Goal: Task Accomplishment & Management: Use online tool/utility

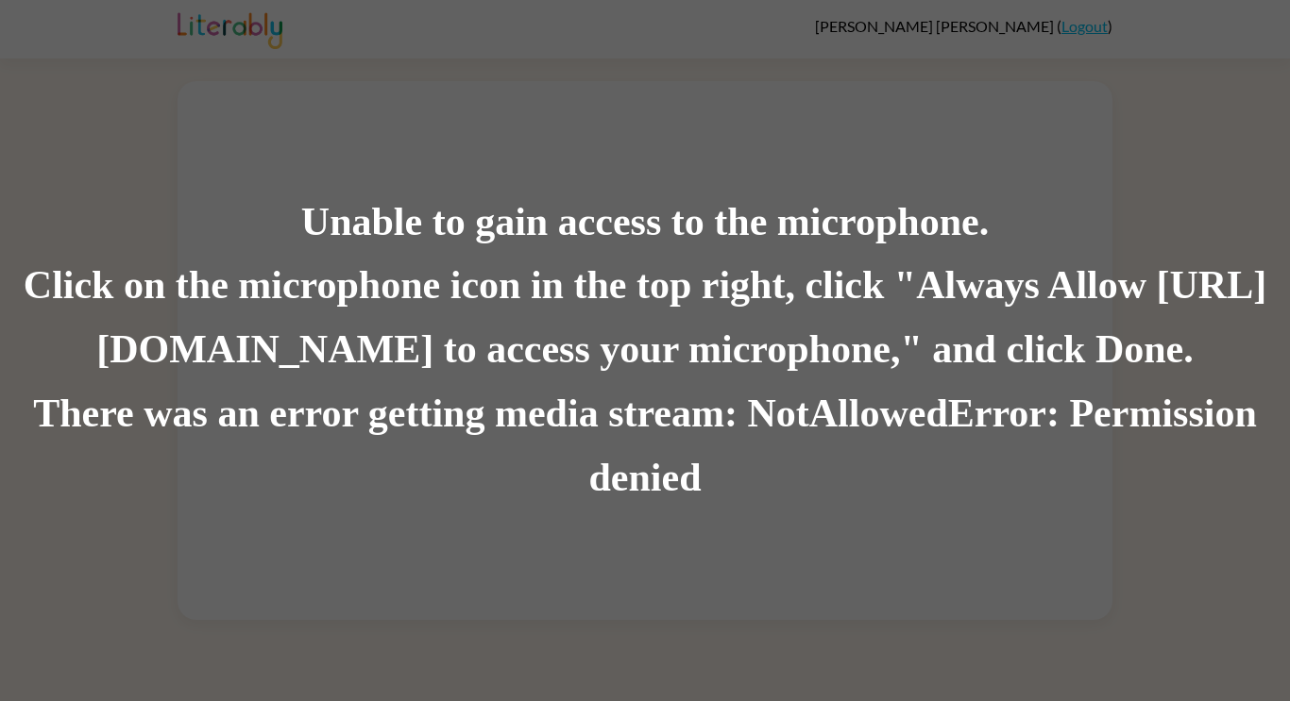
click at [600, 266] on div "Click on the microphone icon in the top right, click "Always Allow https://lite…" at bounding box center [645, 319] width 1290 height 128
click at [594, 234] on div "Unable to gain access to the microphone." at bounding box center [645, 223] width 1290 height 64
click at [605, 251] on div "Unable to gain access to the microphone." at bounding box center [645, 223] width 1290 height 64
click at [580, 118] on div "Unable to gain access to the microphone. Click on the microphone icon in the to…" at bounding box center [645, 350] width 1290 height 701
click at [668, 228] on div "Unable to gain access to the microphone." at bounding box center [645, 223] width 1290 height 64
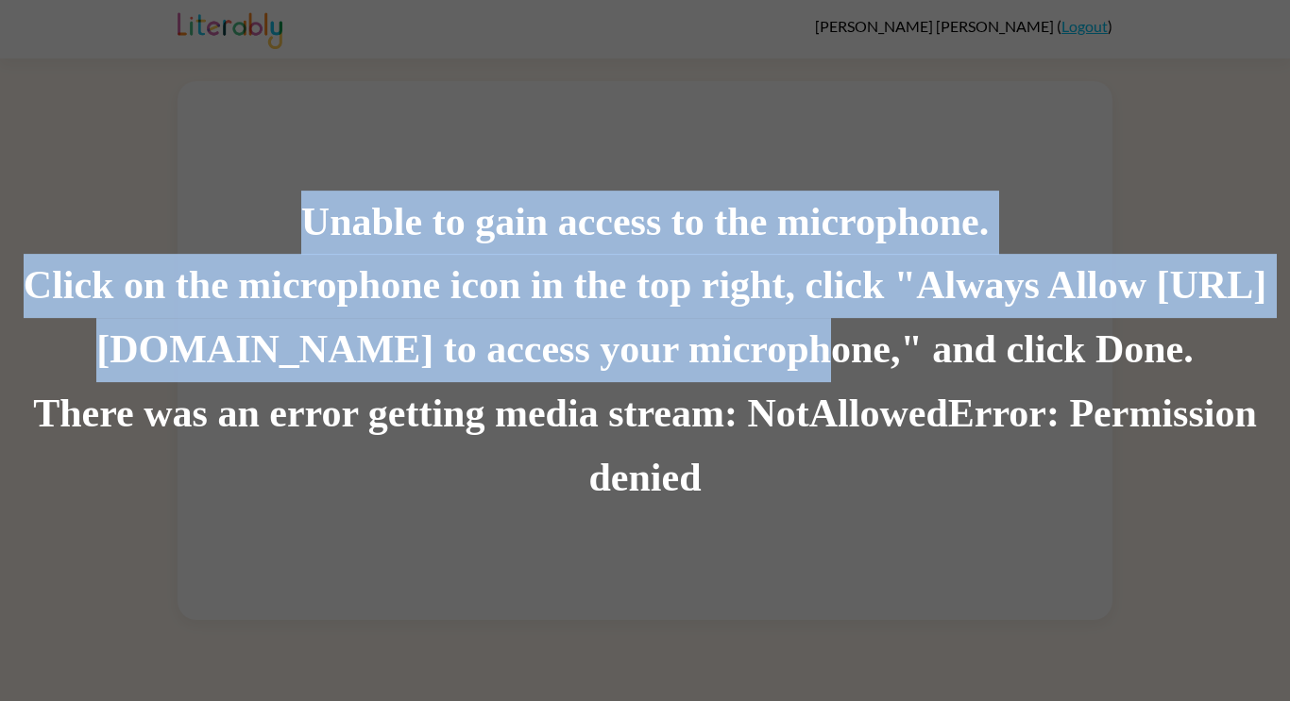
drag, startPoint x: 772, startPoint y: 355, endPoint x: 1289, endPoint y: 139, distance: 559.8
click at [1289, 139] on div "Unable to gain access to the microphone. Click on the microphone icon in the to…" at bounding box center [645, 350] width 1290 height 701
drag, startPoint x: 1273, startPoint y: 346, endPoint x: 165, endPoint y: 318, distance: 1107.7
click at [165, 318] on div "Click on the microphone icon in the top right, click "Always Allow https://lite…" at bounding box center [645, 319] width 1290 height 128
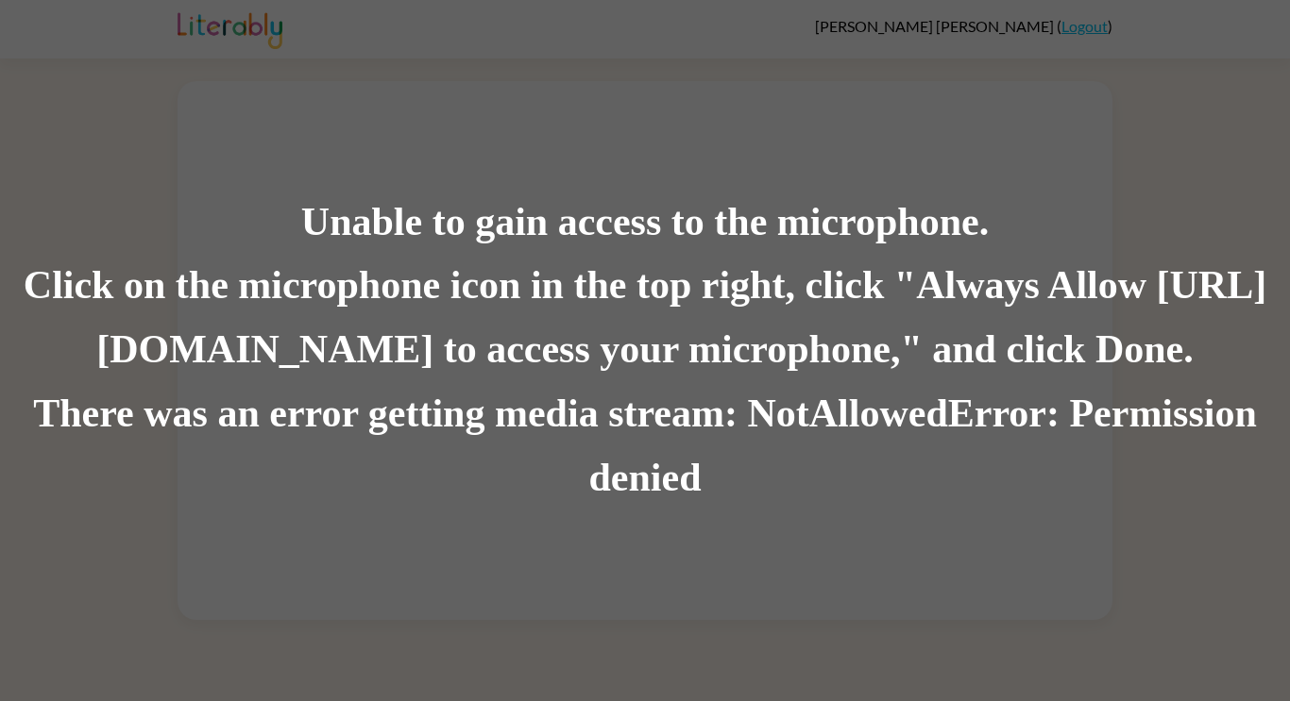
click at [663, 484] on div "There was an error getting media stream: NotAllowedError: Permission denied" at bounding box center [645, 446] width 1290 height 128
drag, startPoint x: 698, startPoint y: 476, endPoint x: 558, endPoint y: 468, distance: 139.9
click at [558, 468] on div "There was an error getting media stream: NotAllowedError: Permission denied" at bounding box center [645, 446] width 1290 height 128
click at [616, 492] on div "There was an error getting media stream: NotAllowedError: Permission denied" at bounding box center [645, 446] width 1290 height 128
drag, startPoint x: 680, startPoint y: 430, endPoint x: 651, endPoint y: 422, distance: 29.3
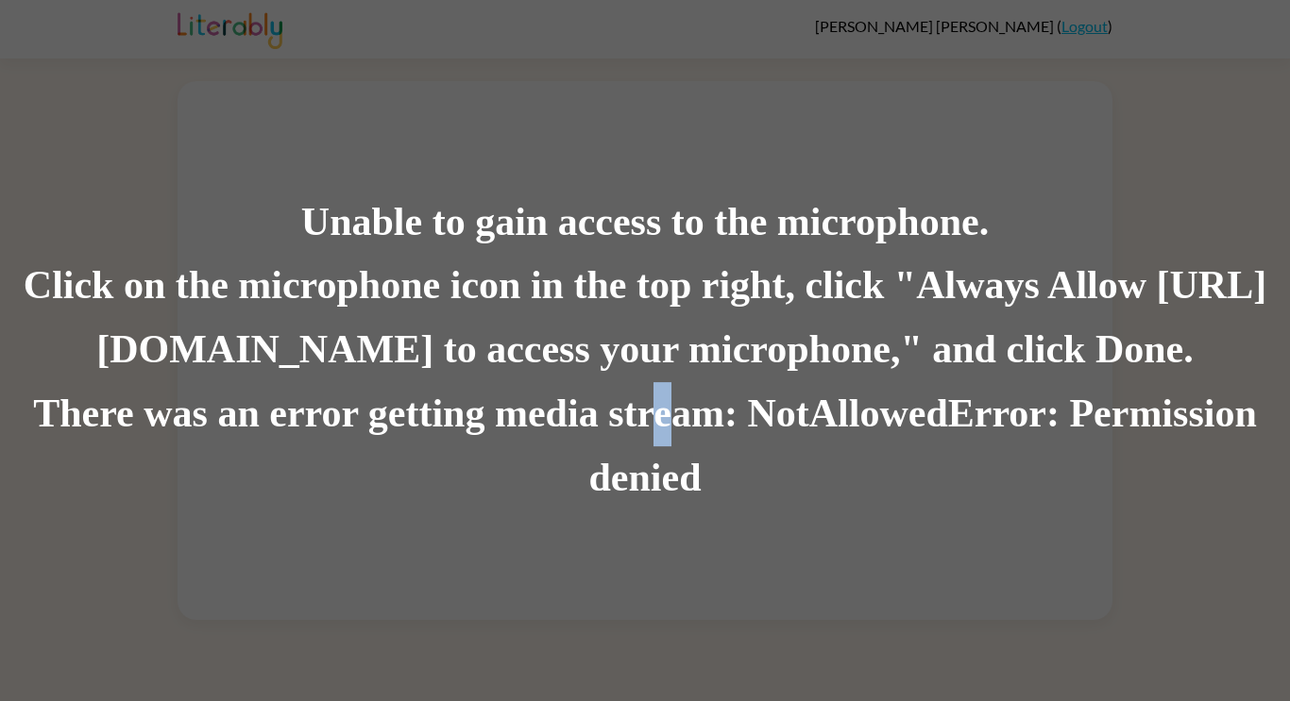
click at [651, 422] on div "There was an error getting media stream: NotAllowedError: Permission denied" at bounding box center [645, 446] width 1290 height 128
click at [659, 419] on div "There was an error getting media stream: NotAllowedError: Permission denied" at bounding box center [645, 446] width 1290 height 128
click at [1015, 34] on div "Unable to gain access to the microphone. Click on the microphone icon in the to…" at bounding box center [645, 350] width 1290 height 701
click at [540, 21] on div "Unable to gain access to the microphone. Click on the microphone icon in the to…" at bounding box center [645, 350] width 1290 height 701
click at [566, 144] on div "Unable to gain access to the microphone. Click on the microphone icon in the to…" at bounding box center [645, 350] width 1290 height 701
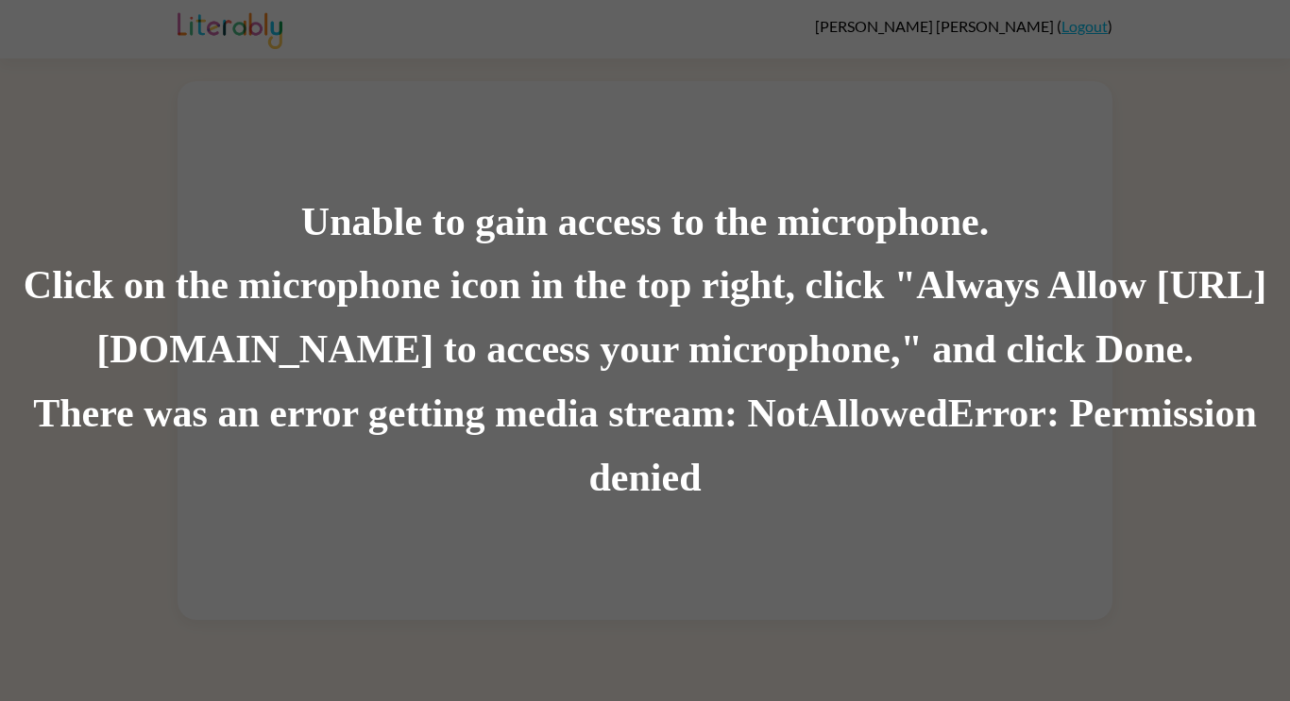
click at [600, 252] on div "Unable to gain access to the microphone." at bounding box center [645, 223] width 1290 height 64
click at [600, 255] on div "Click on the microphone icon in the top right, click "Always Allow https://lite…" at bounding box center [645, 319] width 1290 height 128
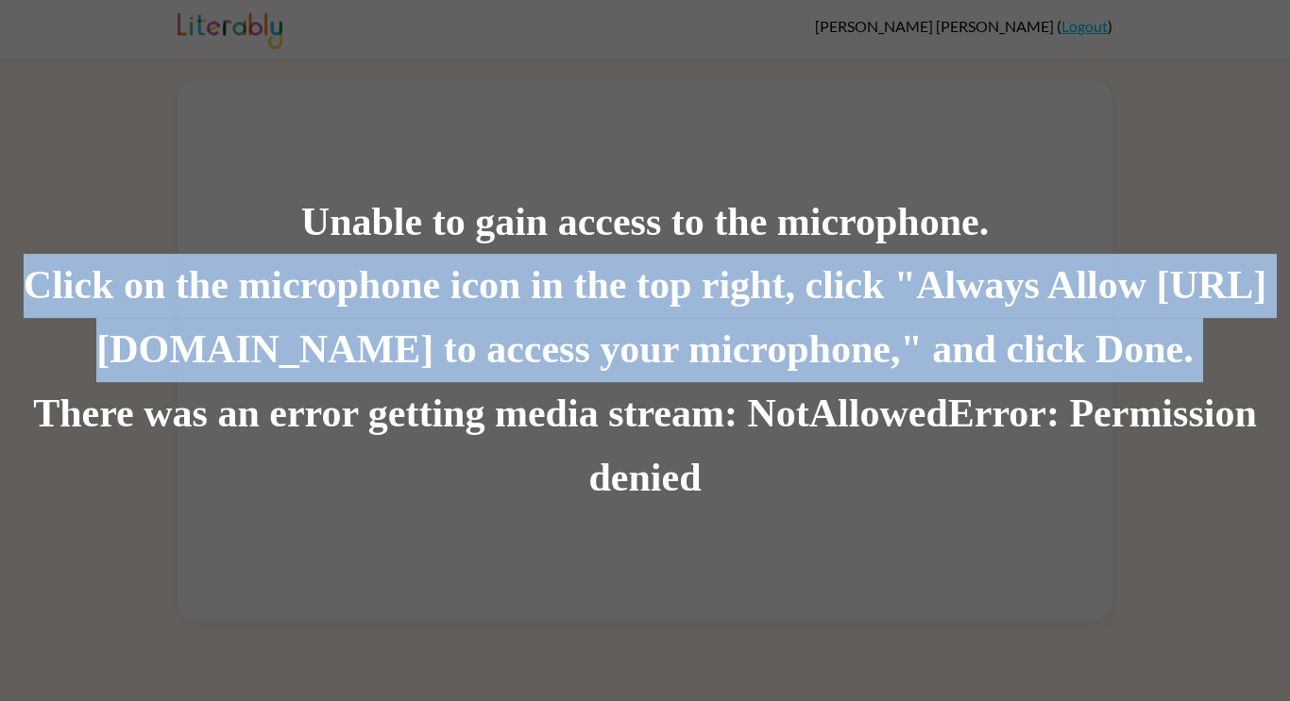
click at [600, 255] on div "Click on the microphone icon in the top right, click "Always Allow https://lite…" at bounding box center [645, 319] width 1290 height 128
click at [630, 262] on div "Click on the microphone icon in the top right, click "Always Allow https://lite…" at bounding box center [645, 319] width 1290 height 128
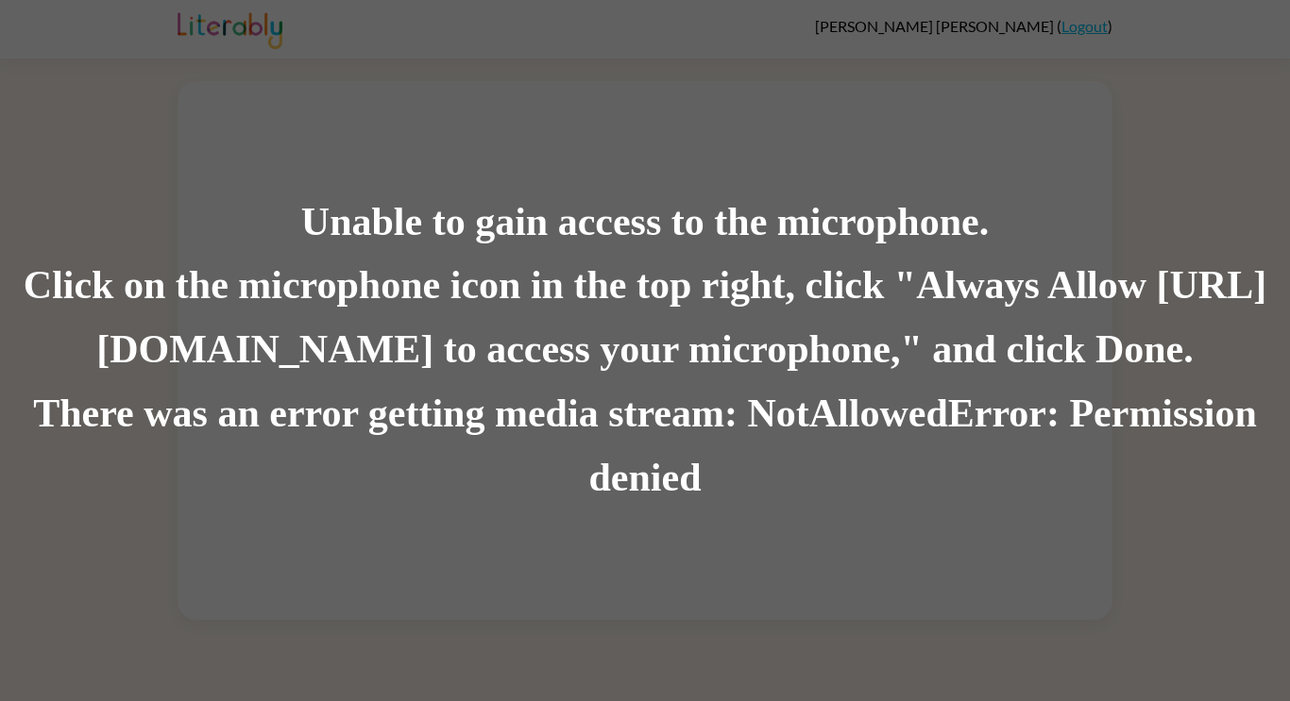
click at [629, 273] on div "Click on the microphone icon in the top right, click "Always Allow https://lite…" at bounding box center [645, 319] width 1290 height 128
click at [626, 266] on div "Click on the microphone icon in the top right, click "Always Allow https://lite…" at bounding box center [645, 319] width 1290 height 128
click at [625, 261] on div "Click on the microphone icon in the top right, click "Always Allow https://lite…" at bounding box center [645, 319] width 1290 height 128
click at [627, 293] on div "Click on the microphone icon in the top right, click "Always Allow https://lite…" at bounding box center [645, 319] width 1290 height 128
click at [574, 302] on div "Click on the microphone icon in the top right, click "Always Allow https://lite…" at bounding box center [645, 319] width 1290 height 128
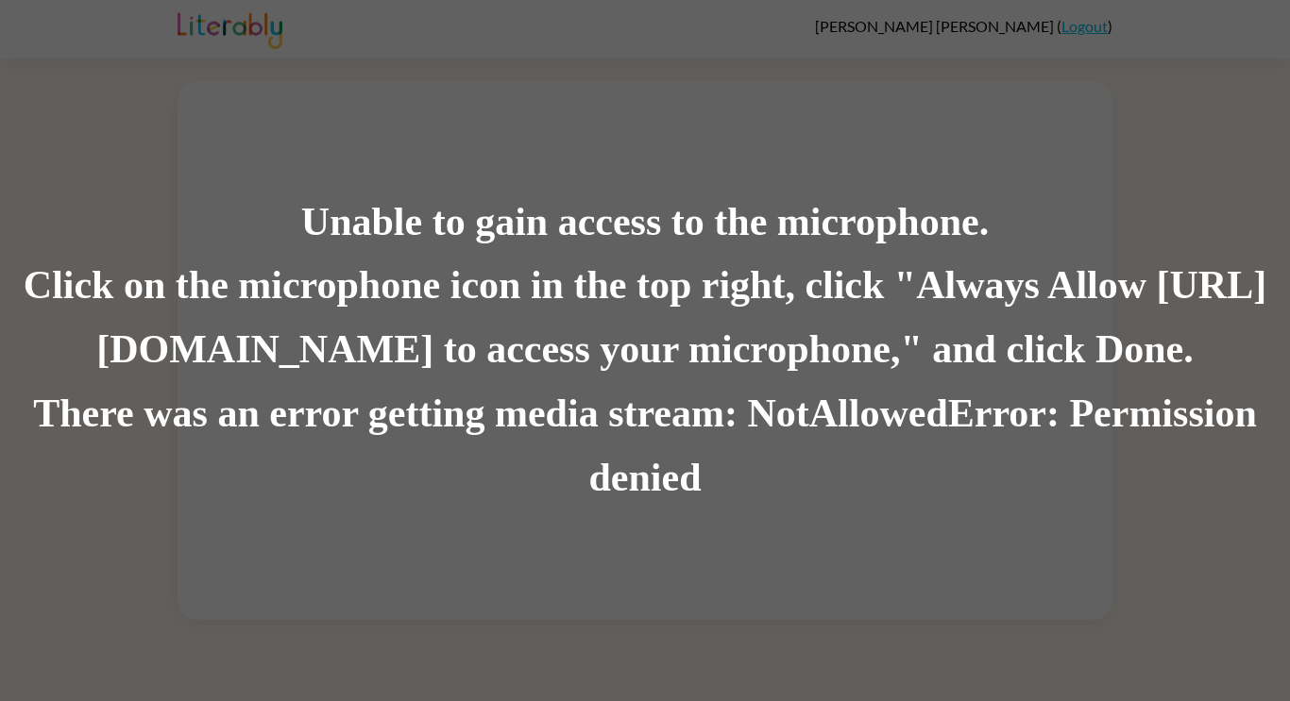
click at [564, 294] on div "Click on the microphone icon in the top right, click "Always Allow https://lite…" at bounding box center [645, 319] width 1290 height 128
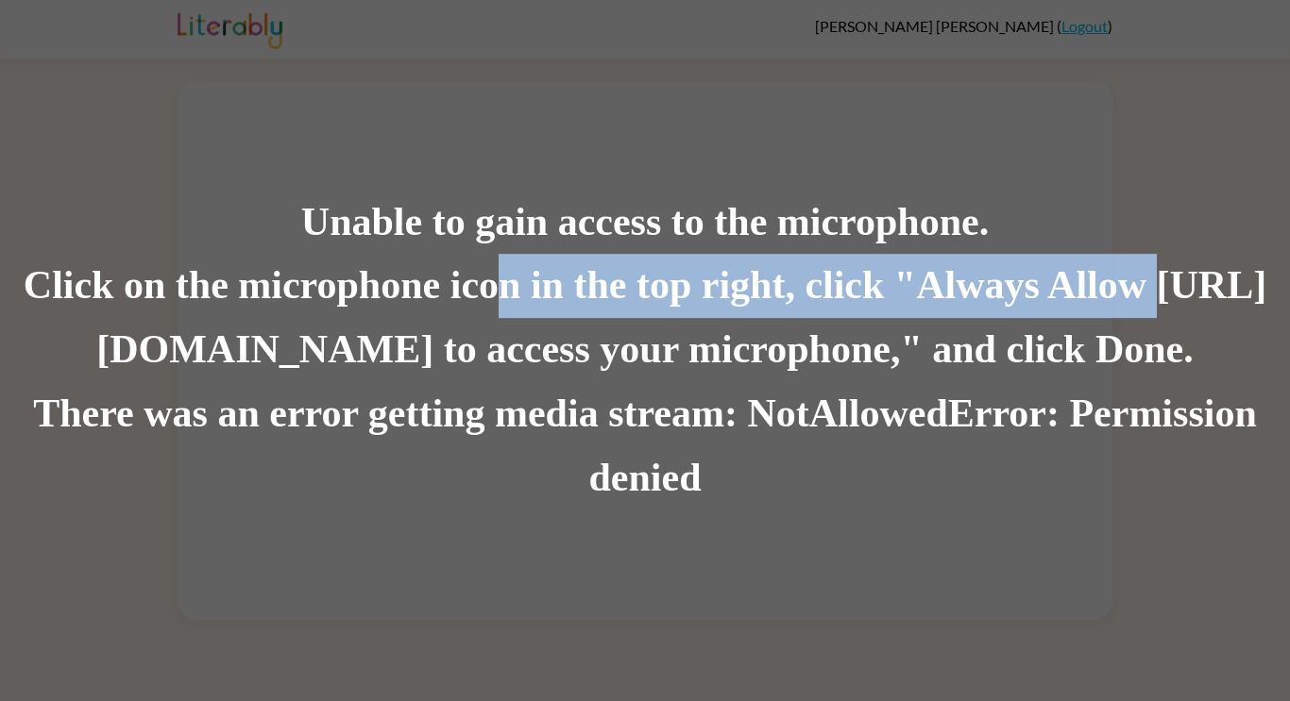
drag, startPoint x: 564, startPoint y: 294, endPoint x: 1, endPoint y: 343, distance: 564.8
click at [1, 343] on div "Click on the microphone icon in the top right, click "Always Allow https://lite…" at bounding box center [645, 319] width 1290 height 128
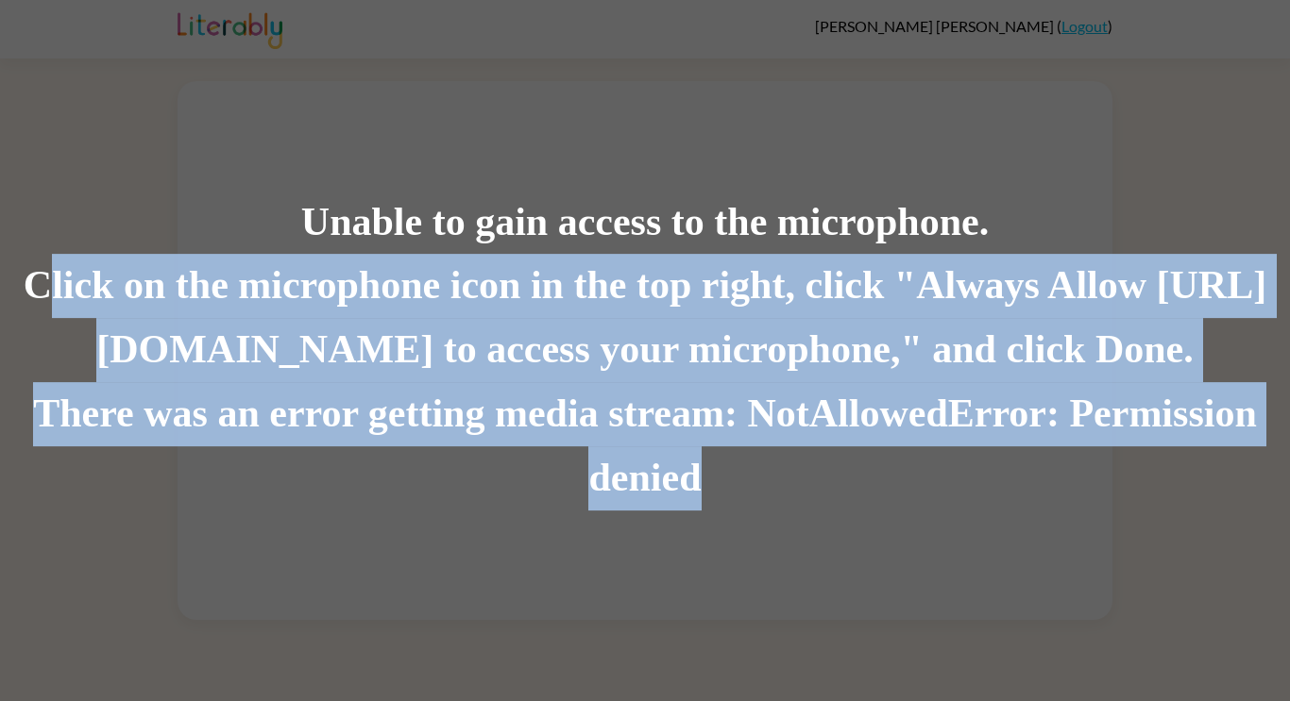
drag, startPoint x: 99, startPoint y: 285, endPoint x: 1289, endPoint y: 507, distance: 1210.0
click at [1289, 507] on div "Unable to gain access to the microphone. Click on the microphone icon in the to…" at bounding box center [645, 351] width 1290 height 321
click at [1289, 507] on div "There was an error getting media stream: NotAllowedError: Permission denied" at bounding box center [645, 446] width 1290 height 128
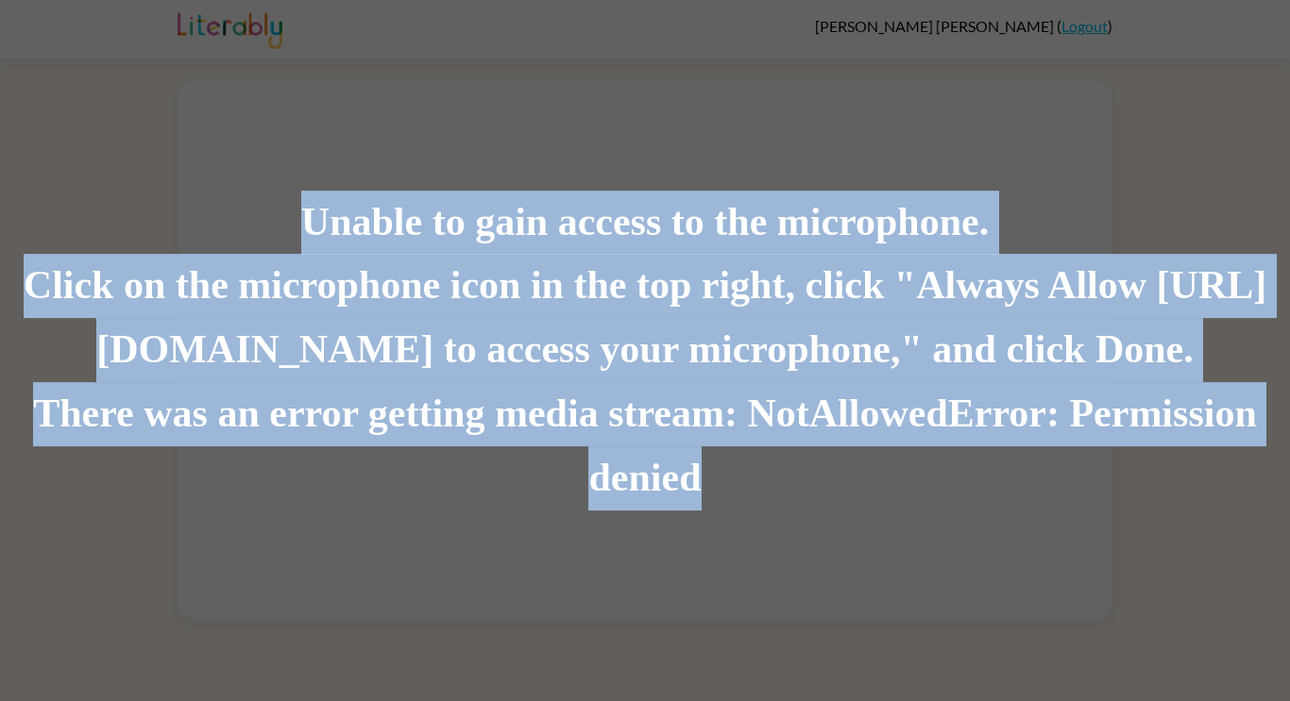
drag, startPoint x: 1289, startPoint y: 507, endPoint x: 353, endPoint y: 618, distance: 942.1
click at [353, 618] on div "Unable to gain access to the microphone. Click on the microphone icon in the to…" at bounding box center [645, 350] width 1290 height 701
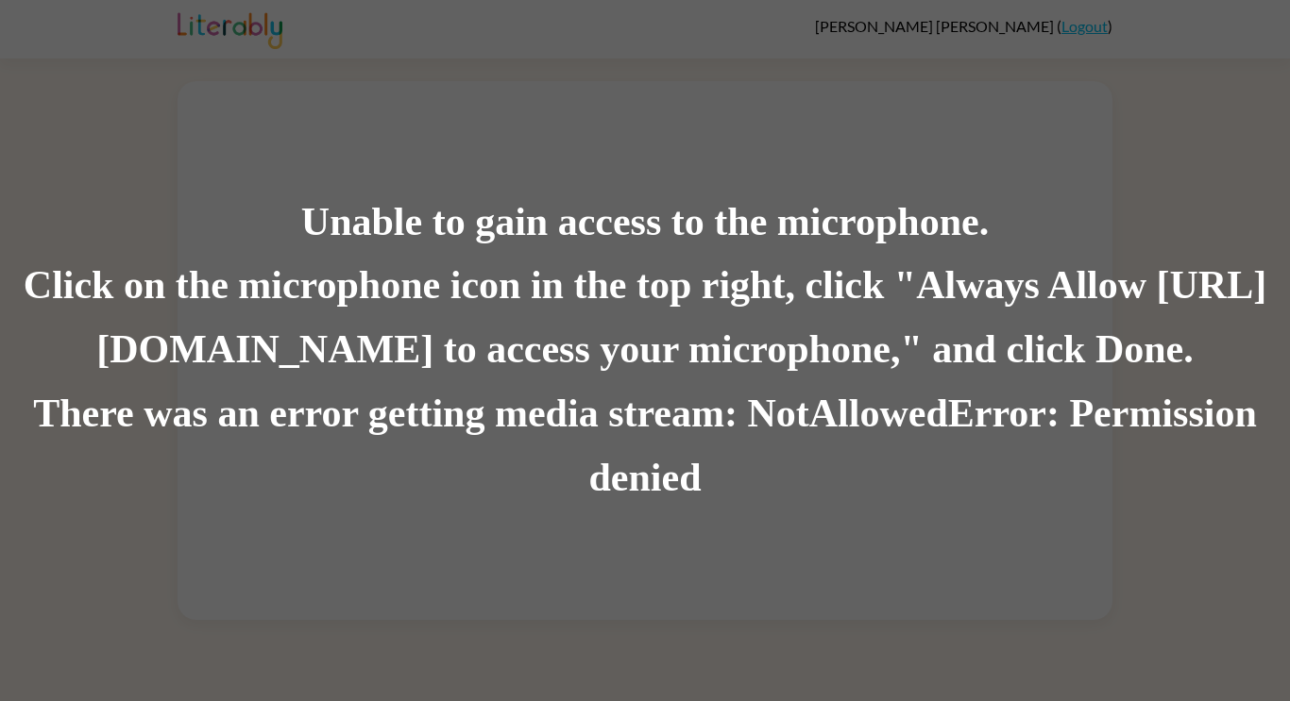
click at [359, 577] on div "Unable to gain access to the microphone. Click on the microphone icon in the to…" at bounding box center [645, 350] width 1290 height 701
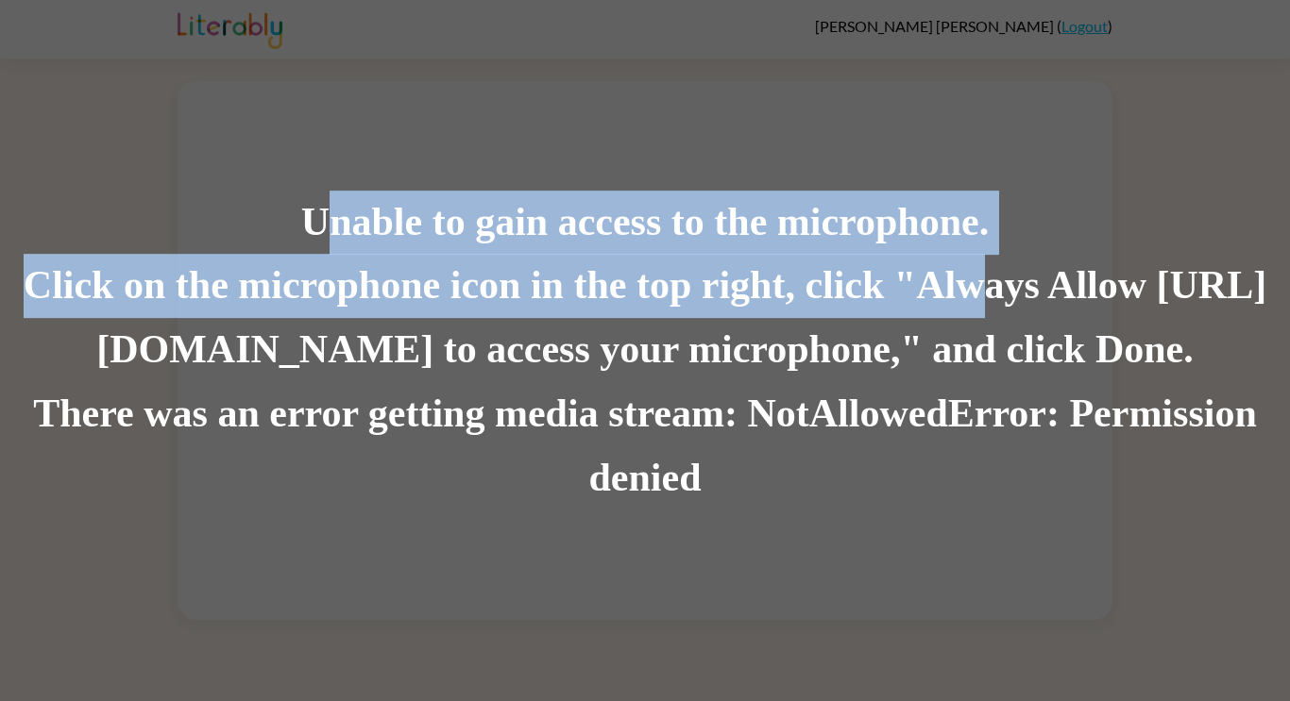
drag, startPoint x: 320, startPoint y: 227, endPoint x: 1054, endPoint y: 280, distance: 735.5
click at [1054, 280] on div "Unable to gain access to the microphone. Click on the microphone icon in the to…" at bounding box center [645, 351] width 1290 height 321
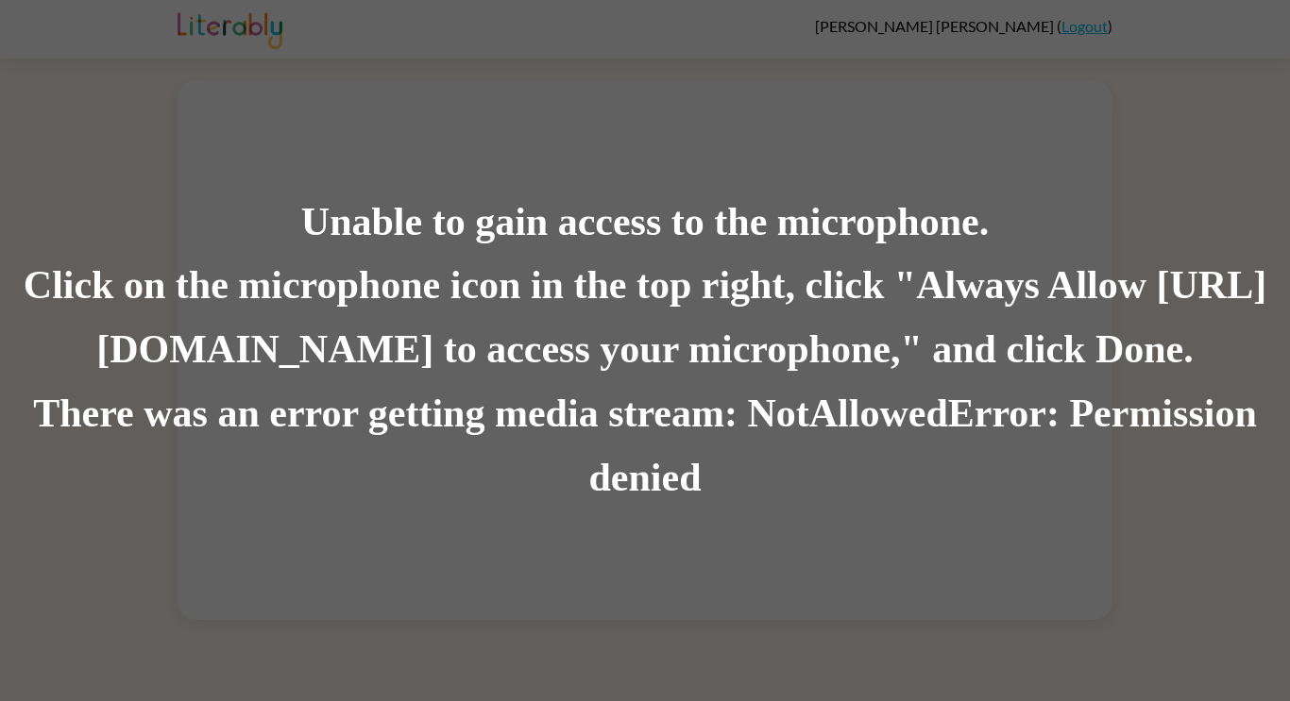
click at [1274, 350] on div "Click on the microphone icon in the top right, click "Always Allow https://lite…" at bounding box center [645, 319] width 1290 height 128
click at [598, 224] on div "Unable to gain access to the microphone." at bounding box center [645, 223] width 1290 height 64
click at [834, 544] on div "Unable to gain access to the microphone. Click on the microphone icon in the to…" at bounding box center [645, 350] width 1290 height 701
click at [780, 582] on div "Unable to gain access to the microphone. Click on the microphone icon in the to…" at bounding box center [645, 350] width 1290 height 701
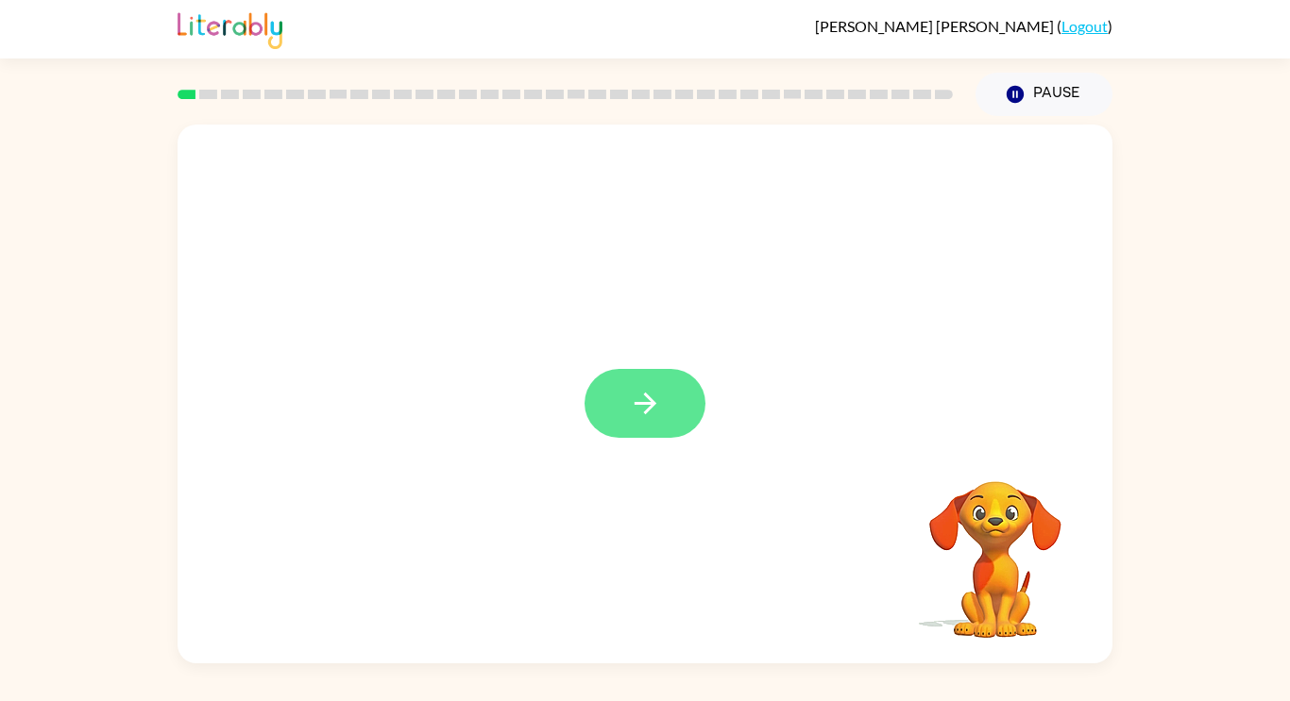
click at [669, 427] on button "button" at bounding box center [644, 403] width 121 height 69
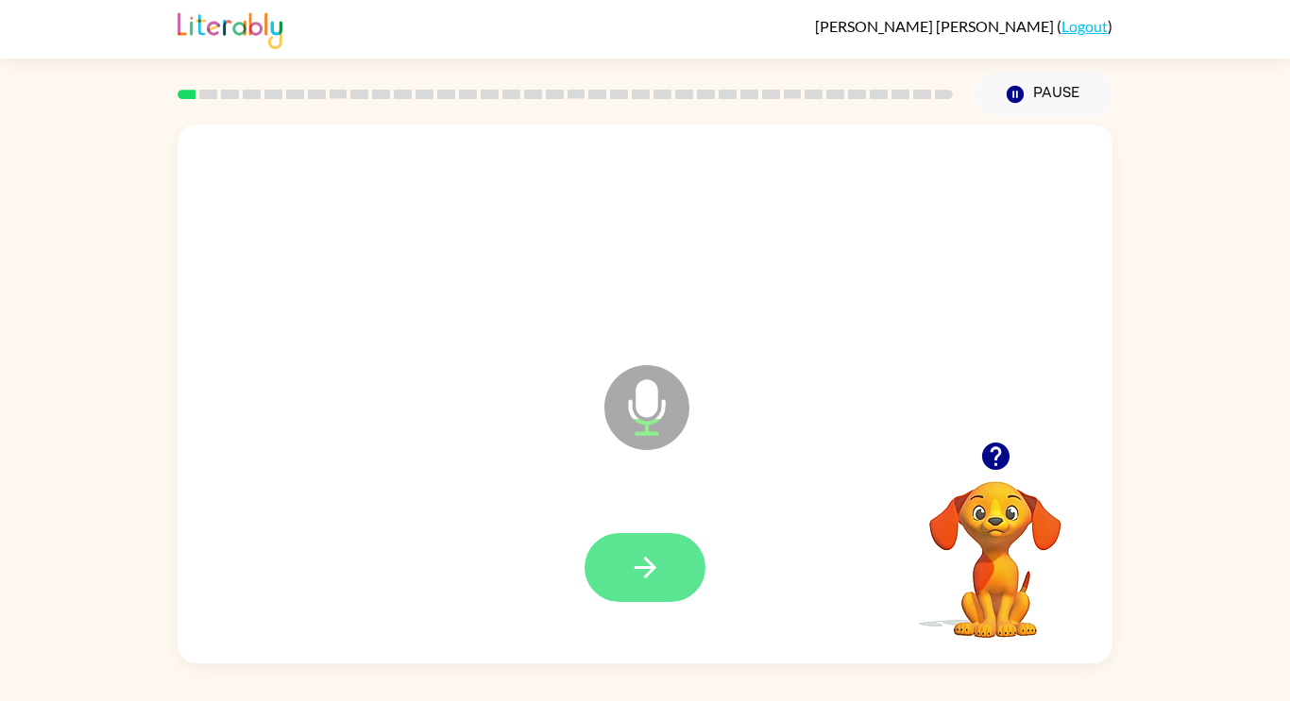
click at [683, 565] on button "button" at bounding box center [644, 567] width 121 height 69
click at [650, 559] on icon "button" at bounding box center [645, 567] width 33 height 33
click at [659, 564] on icon "button" at bounding box center [645, 567] width 33 height 33
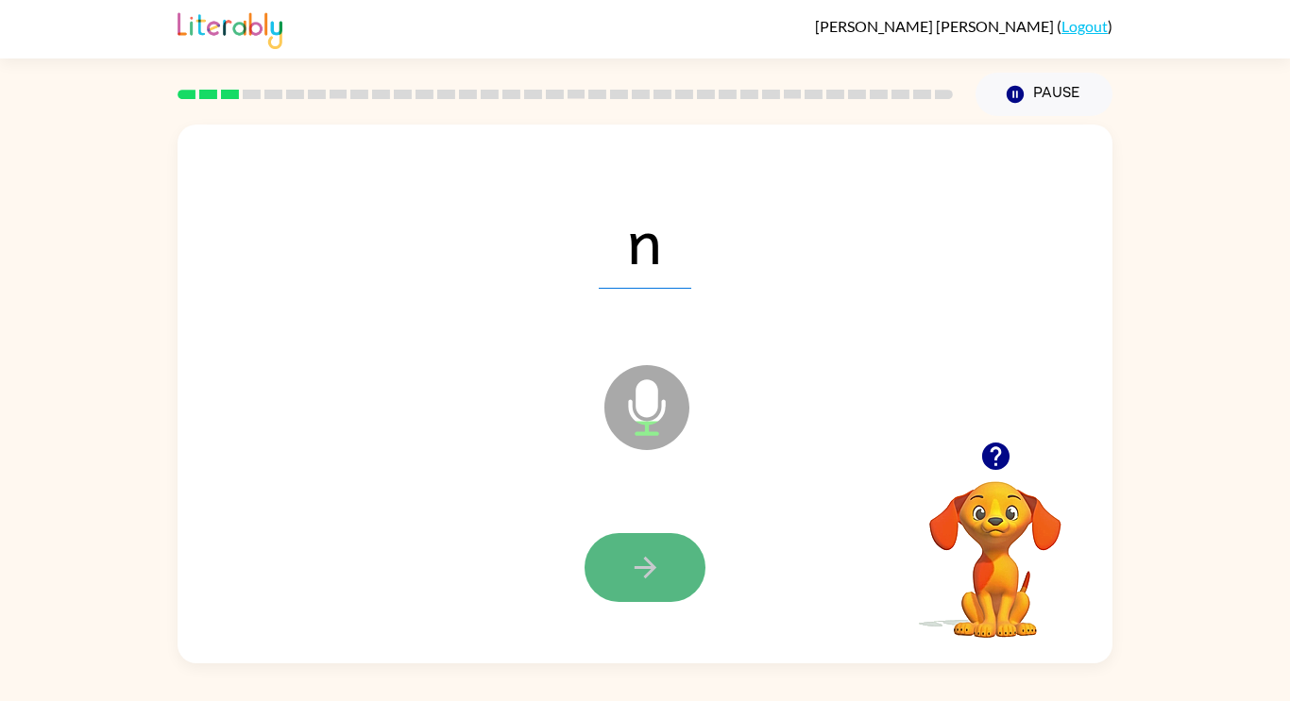
click at [637, 551] on icon "button" at bounding box center [645, 567] width 33 height 33
click at [655, 564] on icon "button" at bounding box center [645, 567] width 33 height 33
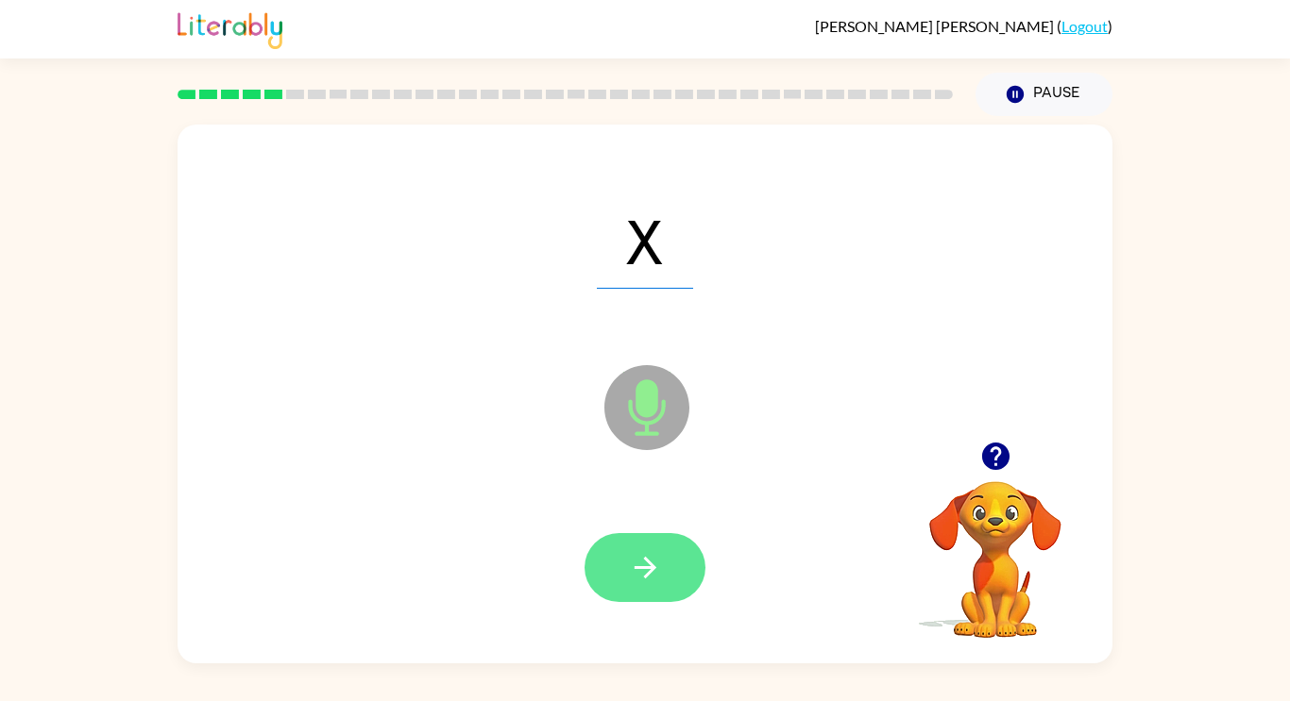
click at [659, 565] on icon "button" at bounding box center [645, 567] width 33 height 33
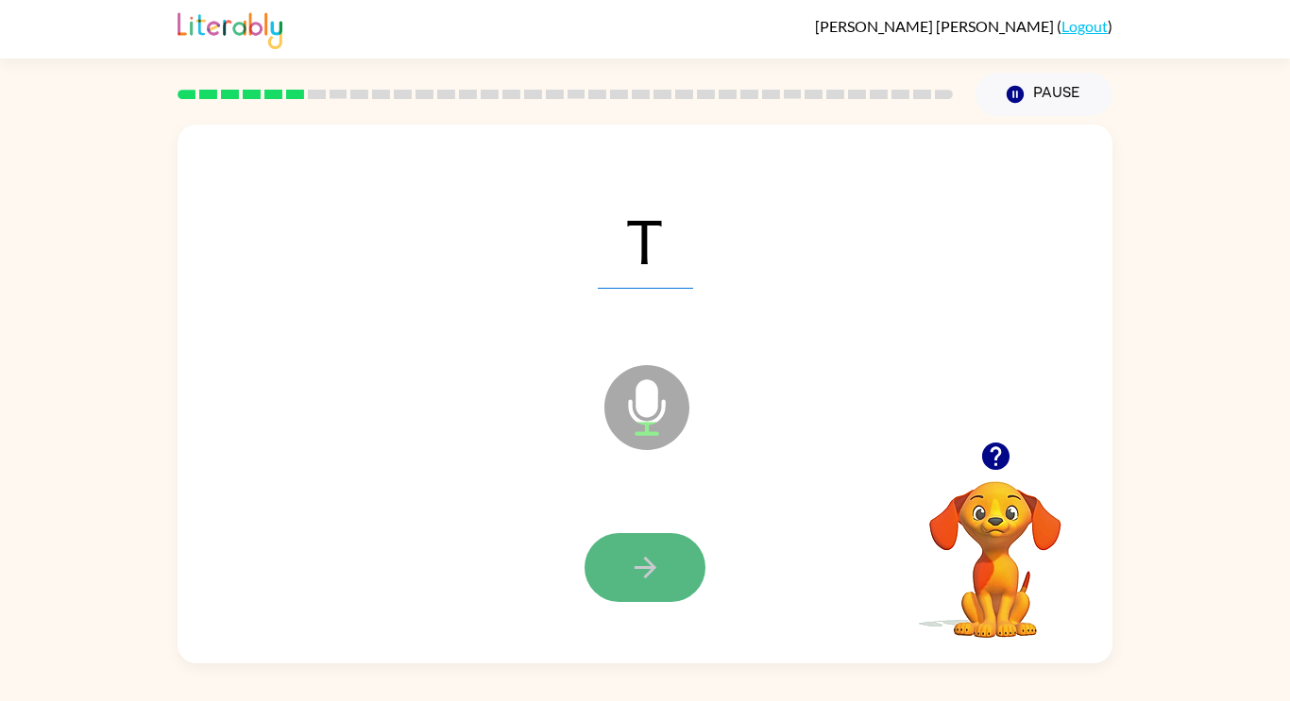
click at [668, 567] on button "button" at bounding box center [644, 567] width 121 height 69
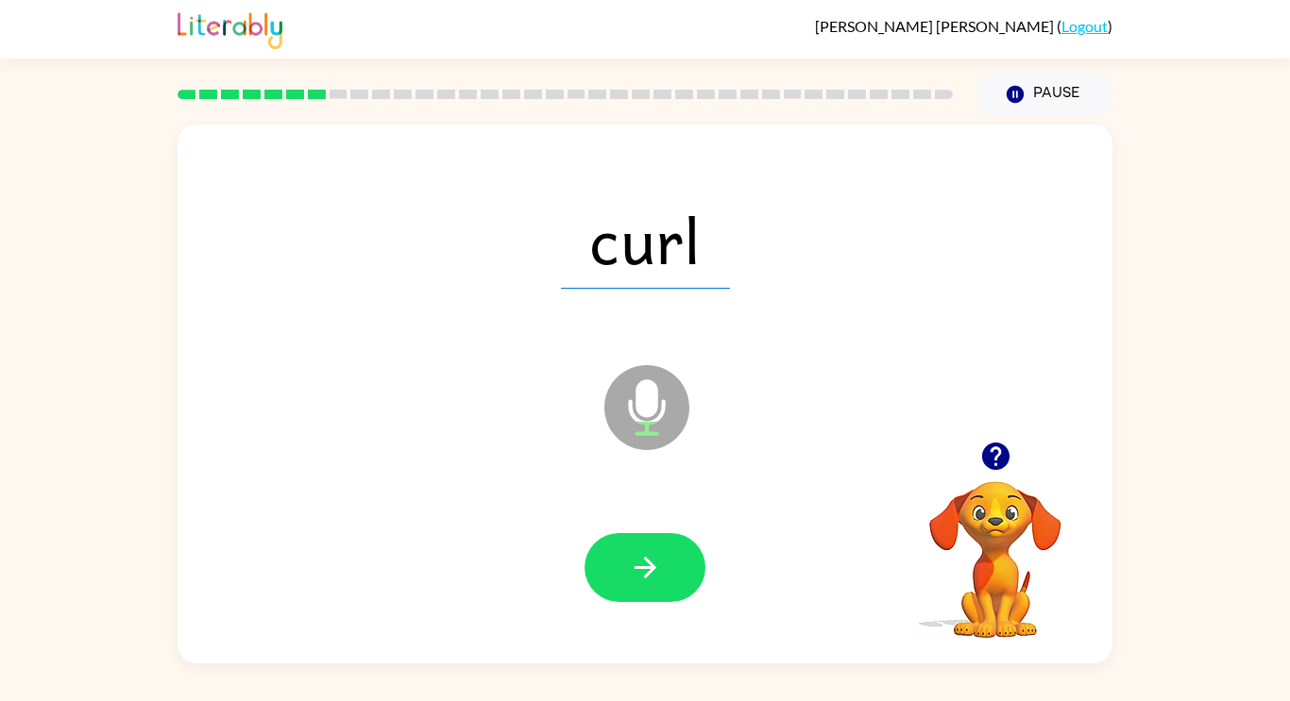
click at [995, 461] on icon "button" at bounding box center [994, 456] width 27 height 27
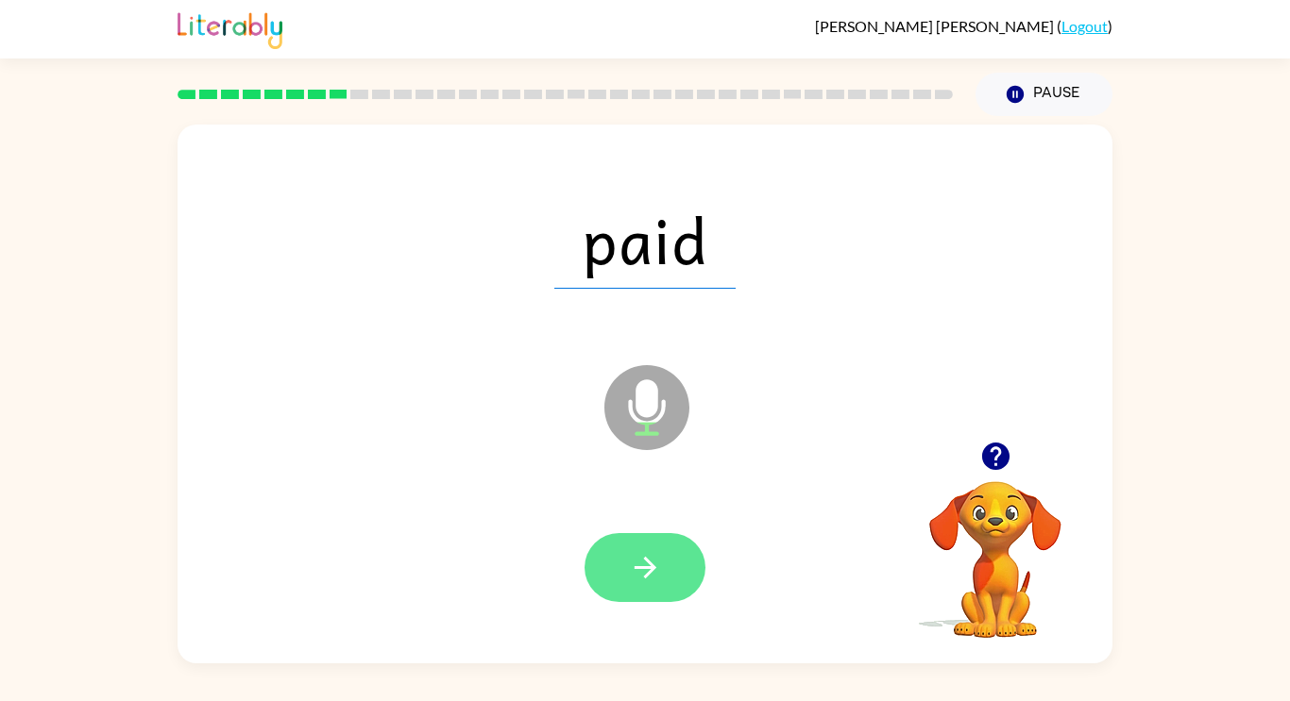
click at [683, 552] on button "button" at bounding box center [644, 567] width 121 height 69
click at [675, 553] on button "button" at bounding box center [644, 567] width 121 height 69
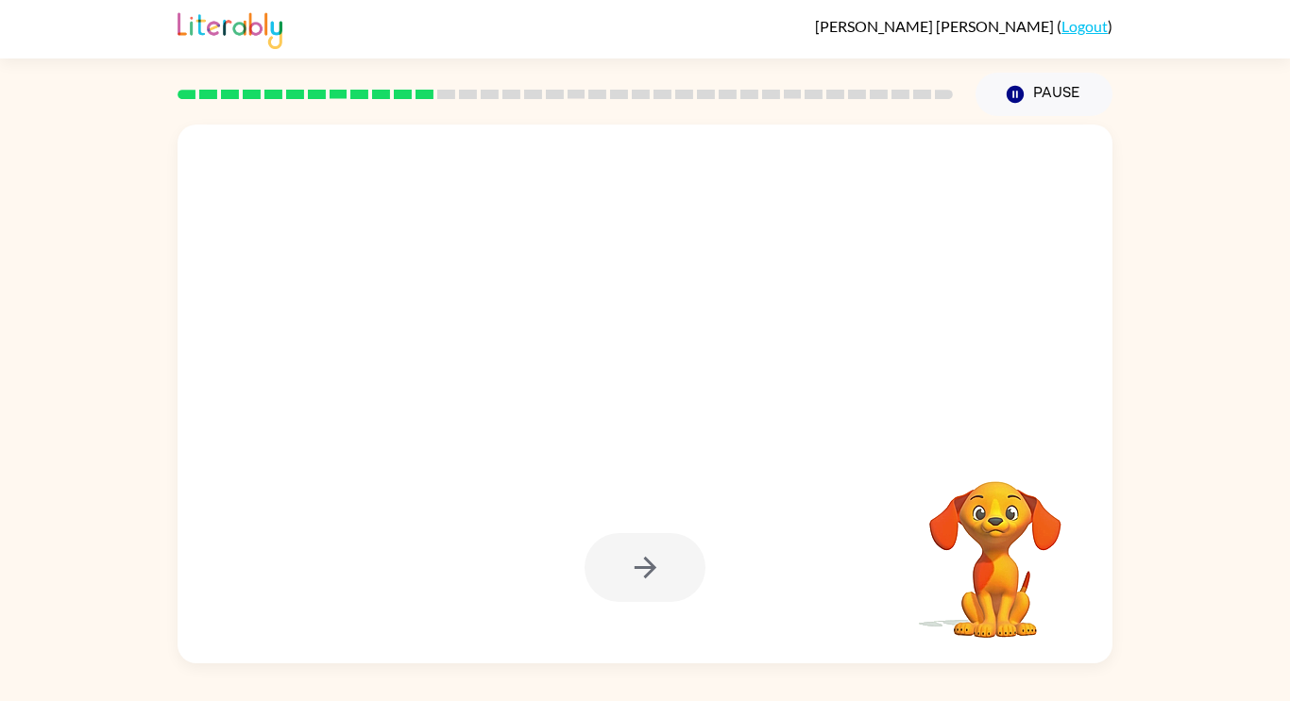
click at [615, 598] on div at bounding box center [644, 567] width 121 height 69
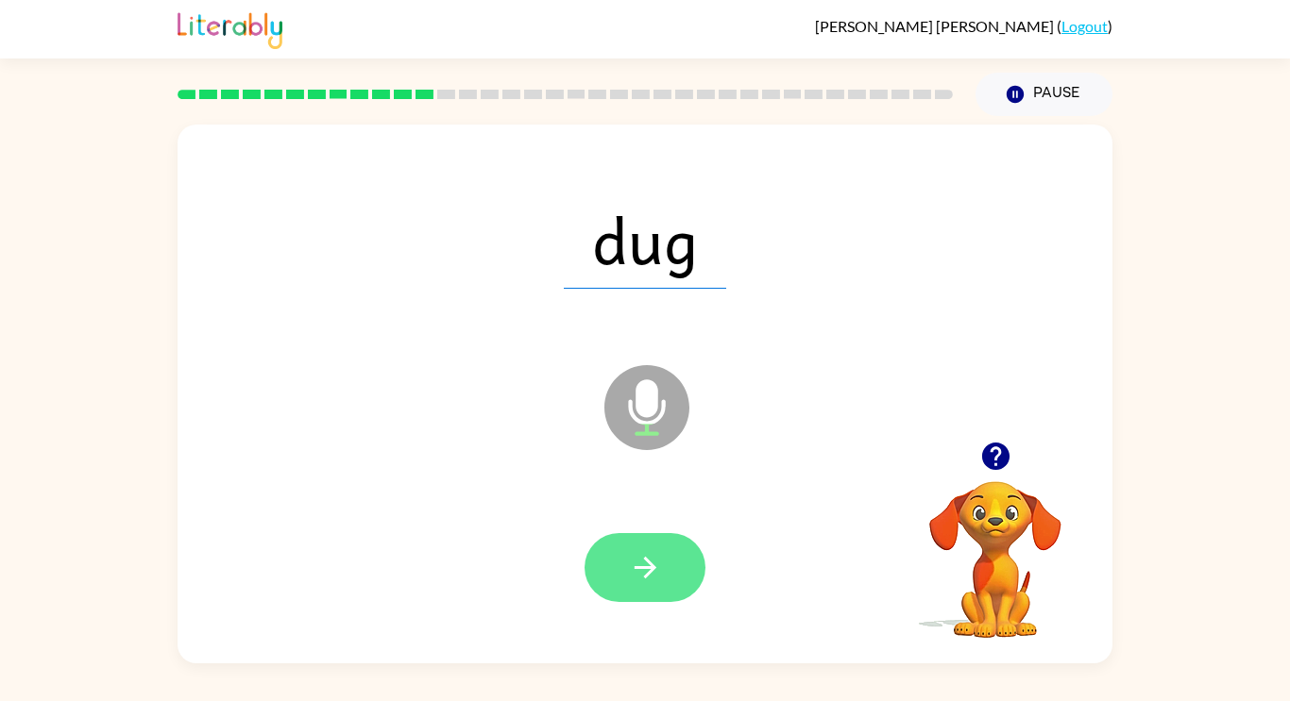
click at [649, 572] on icon "button" at bounding box center [644, 568] width 22 height 22
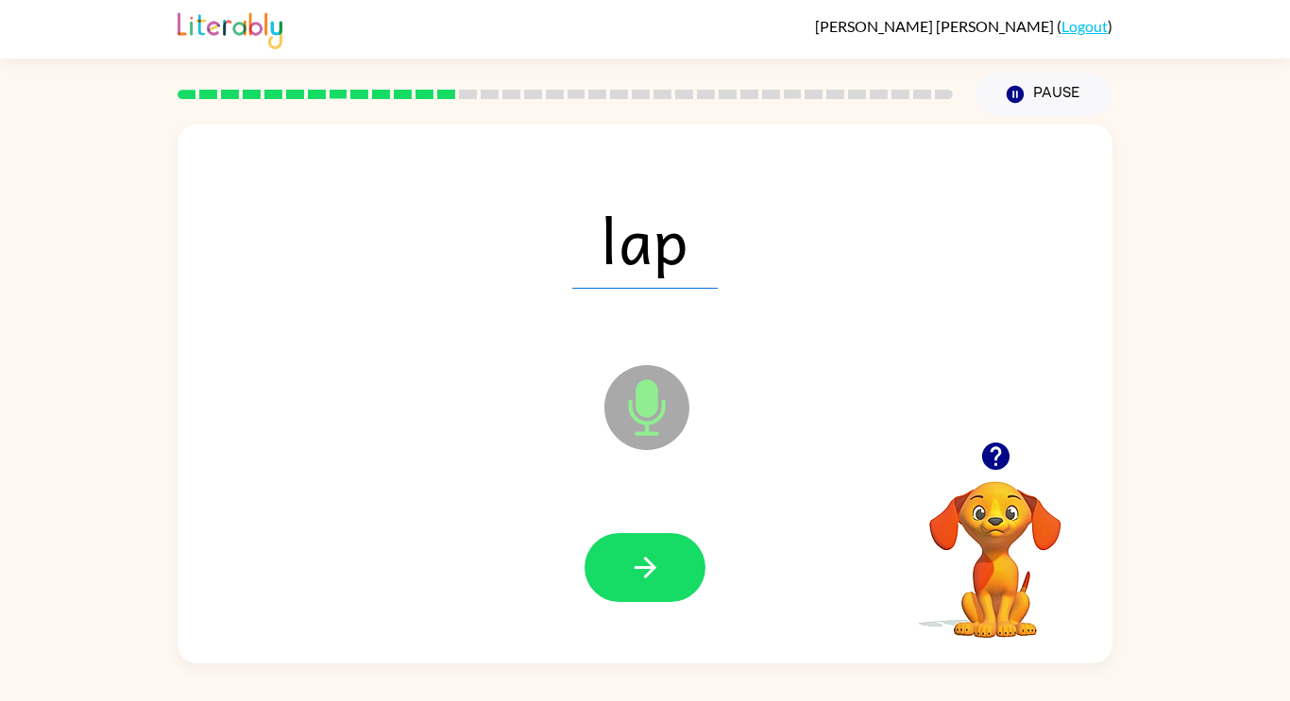
click at [653, 565] on icon "button" at bounding box center [644, 568] width 22 height 22
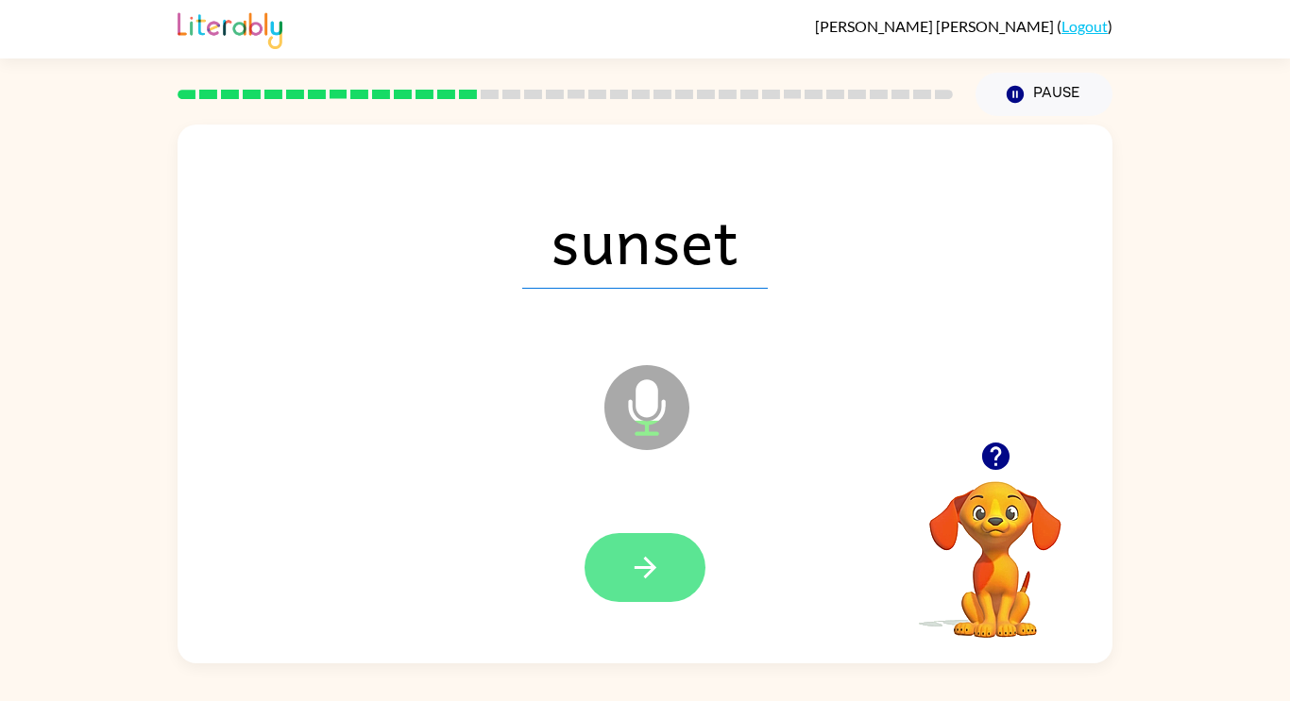
click at [657, 574] on icon "button" at bounding box center [645, 567] width 33 height 33
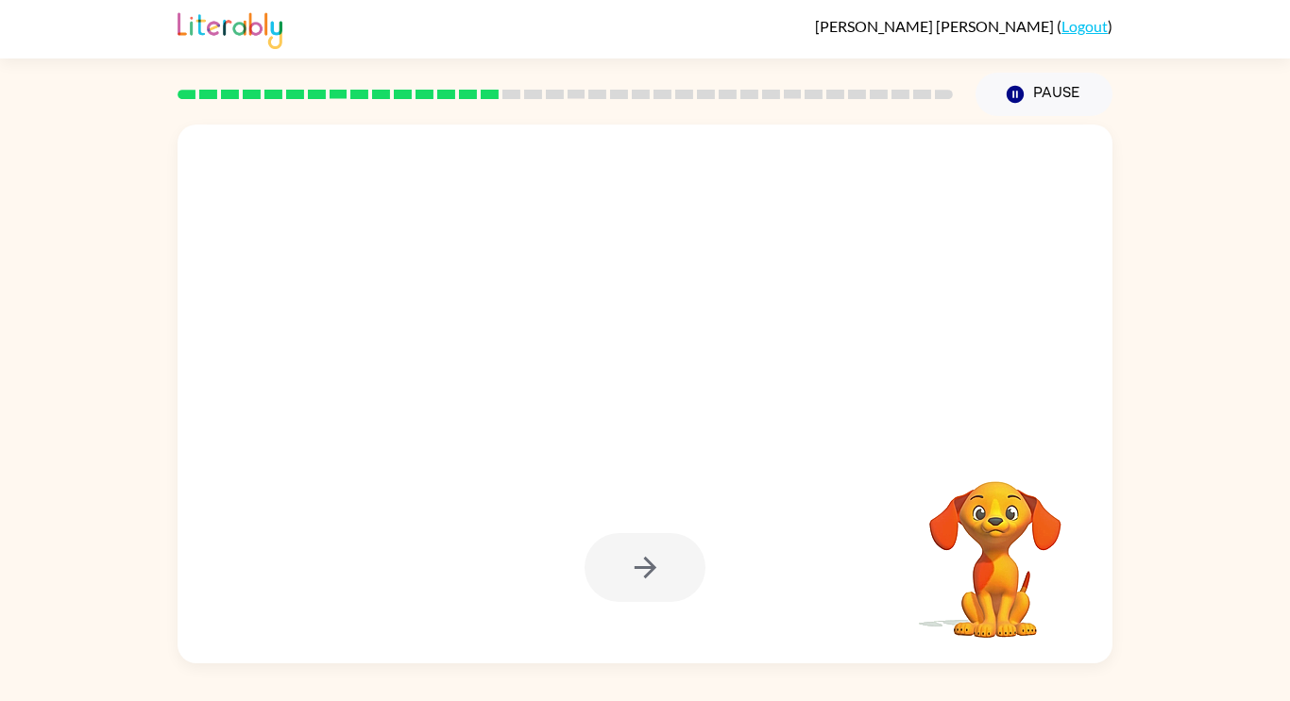
click at [657, 574] on div at bounding box center [644, 567] width 121 height 69
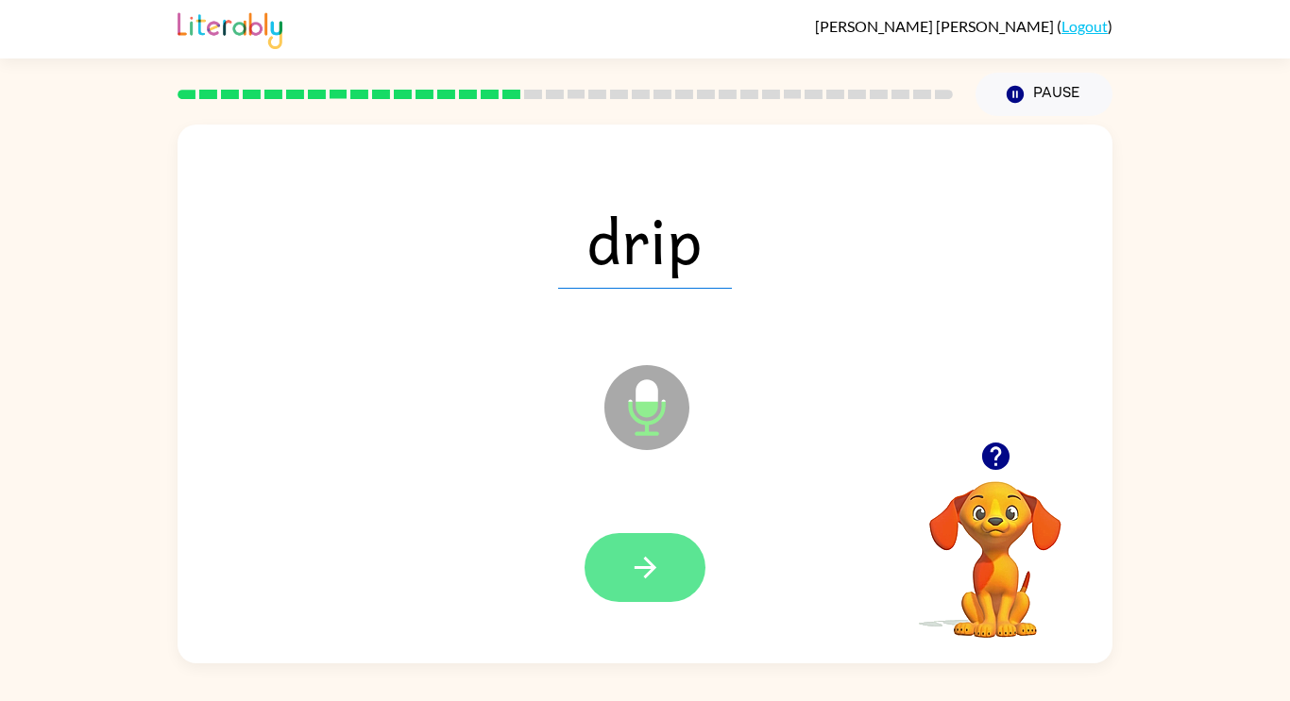
click at [650, 546] on button "button" at bounding box center [644, 567] width 121 height 69
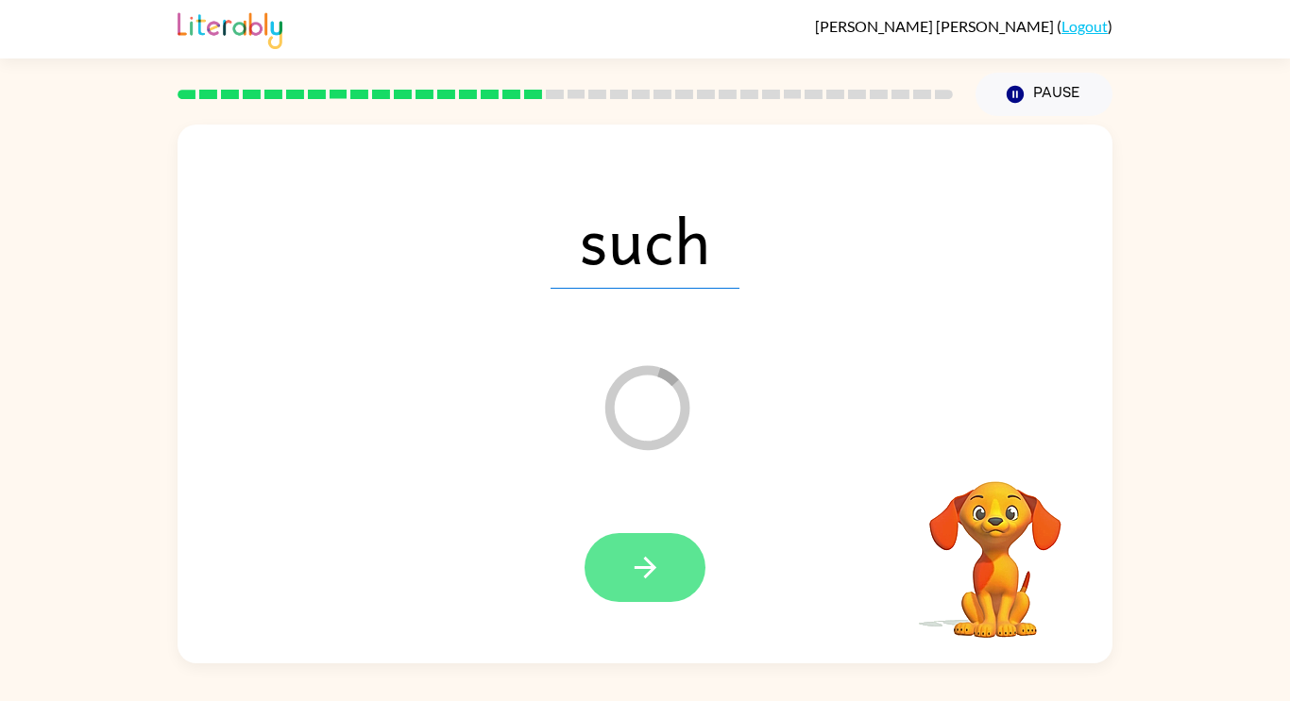
click at [682, 558] on button "button" at bounding box center [644, 567] width 121 height 69
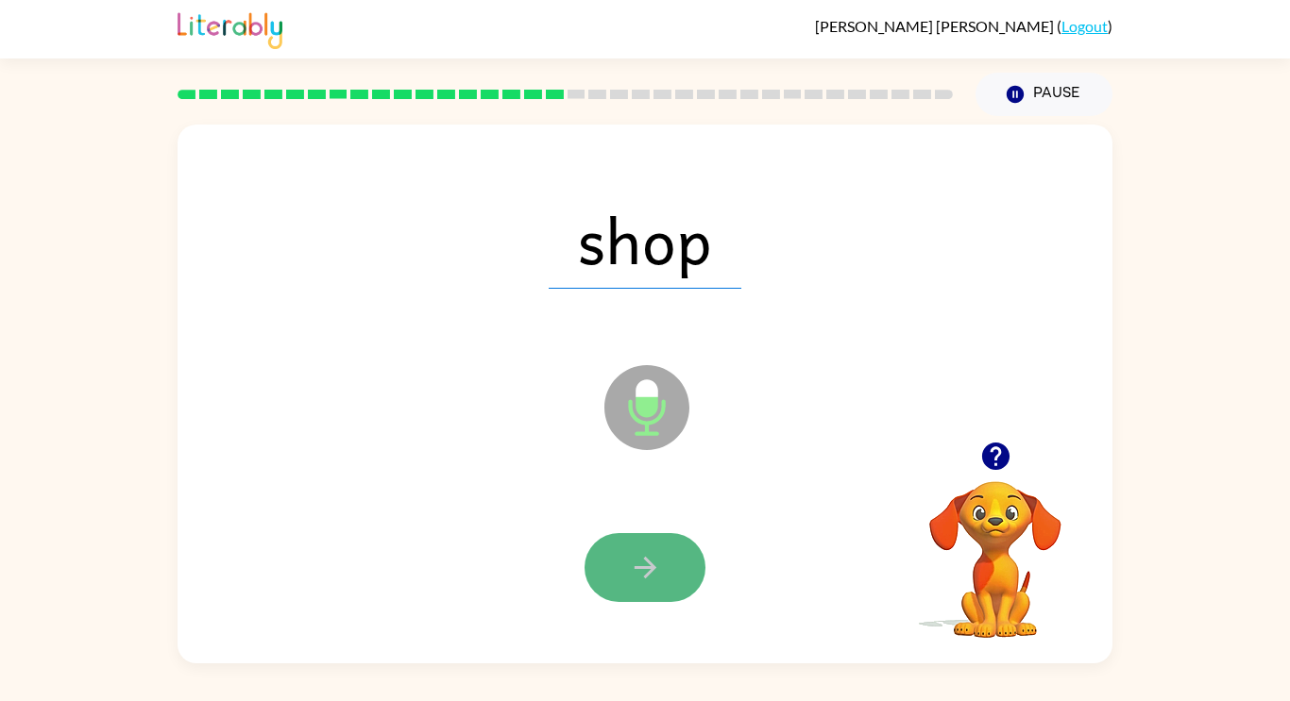
click at [666, 557] on button "button" at bounding box center [644, 567] width 121 height 69
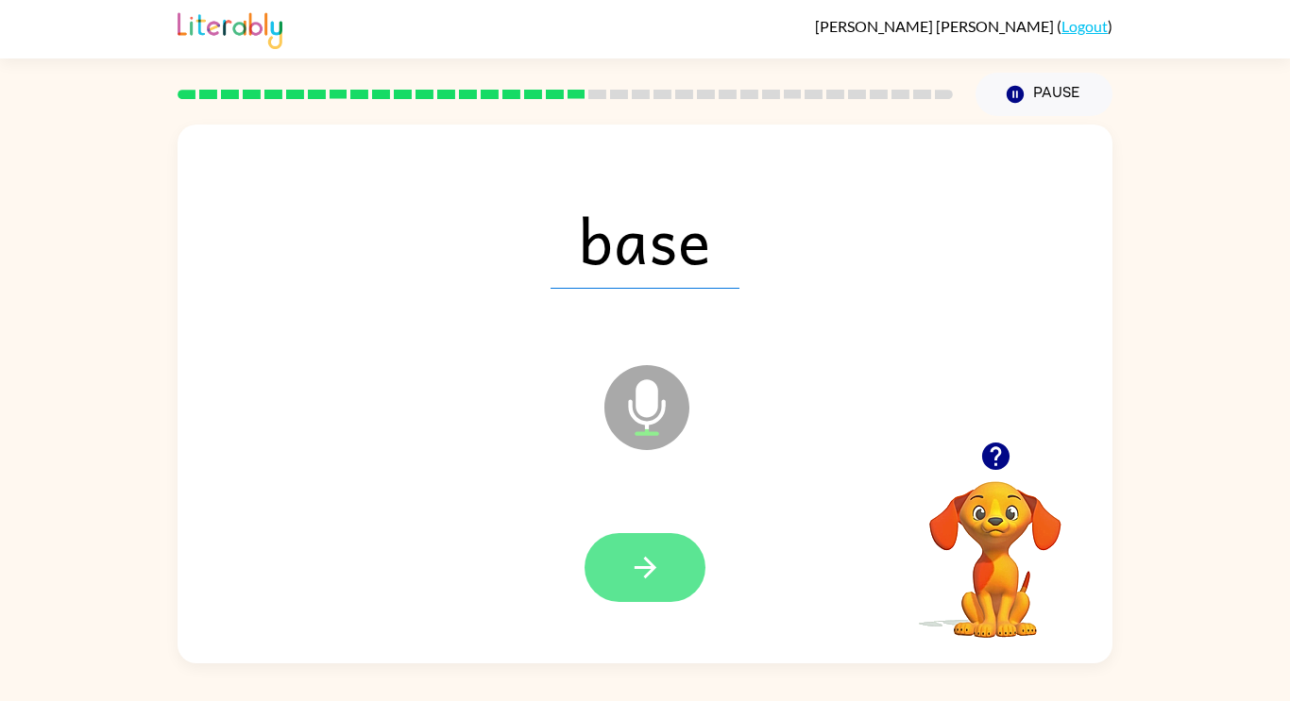
click at [615, 570] on button "button" at bounding box center [644, 567] width 121 height 69
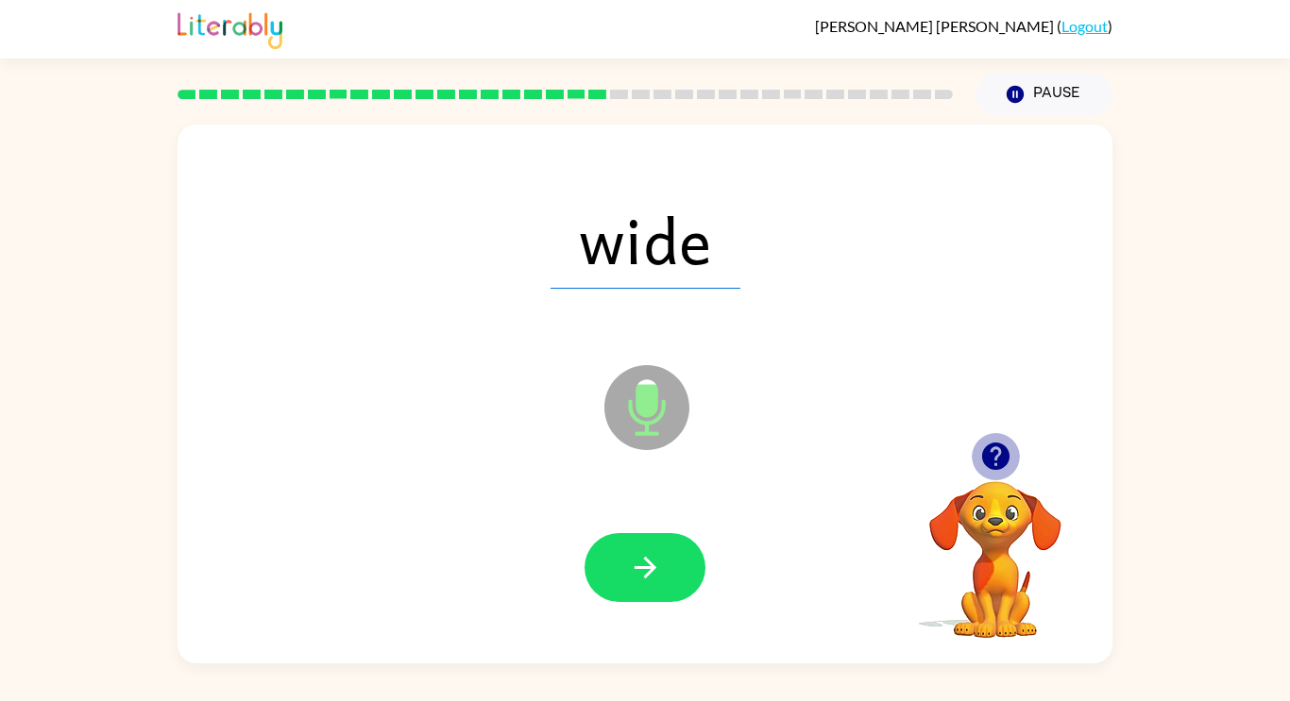
click at [990, 465] on icon "button" at bounding box center [994, 456] width 27 height 27
click at [647, 551] on icon "button" at bounding box center [645, 567] width 33 height 33
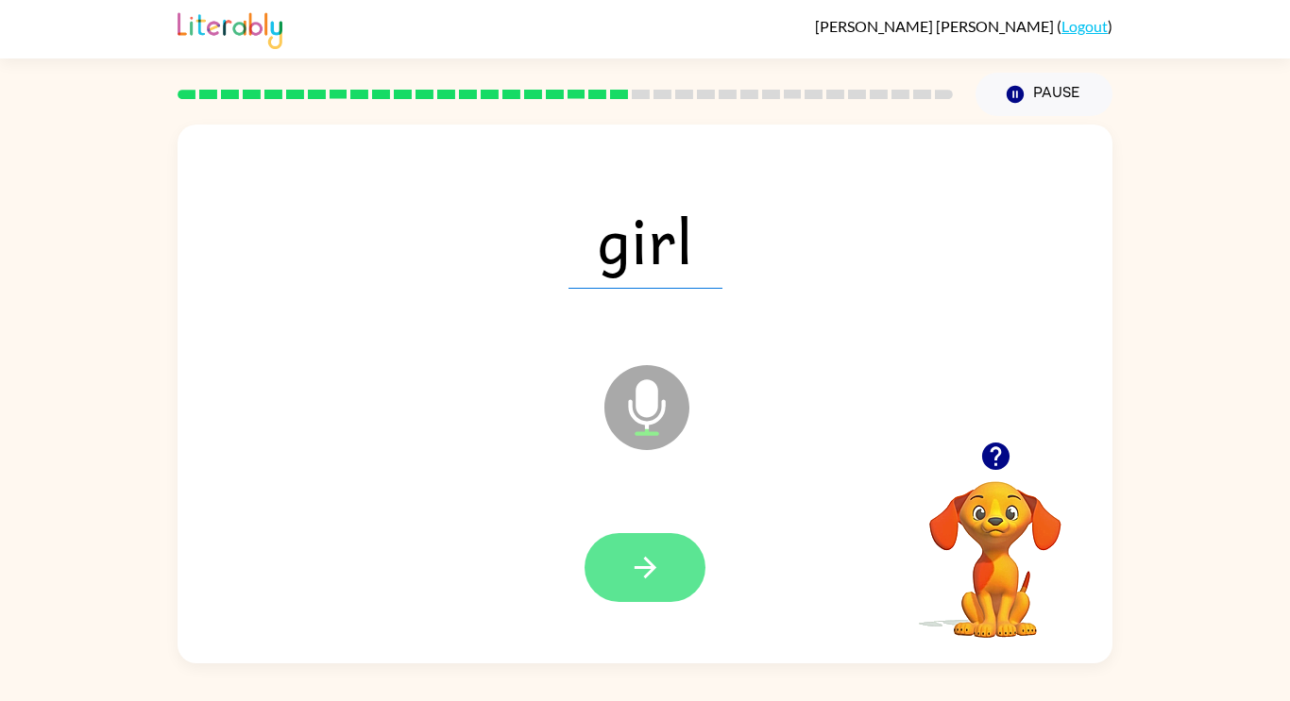
click at [645, 579] on icon "button" at bounding box center [645, 567] width 33 height 33
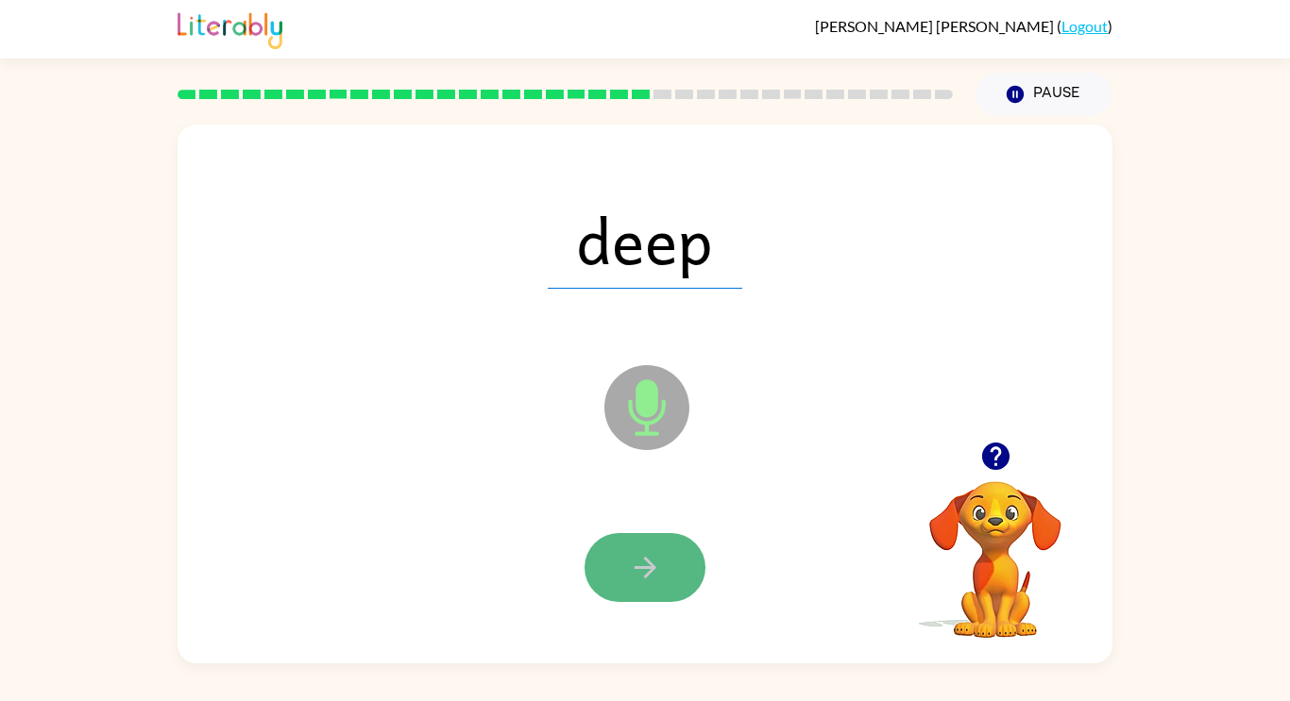
click at [653, 555] on icon "button" at bounding box center [645, 567] width 33 height 33
click at [656, 568] on icon "button" at bounding box center [645, 567] width 33 height 33
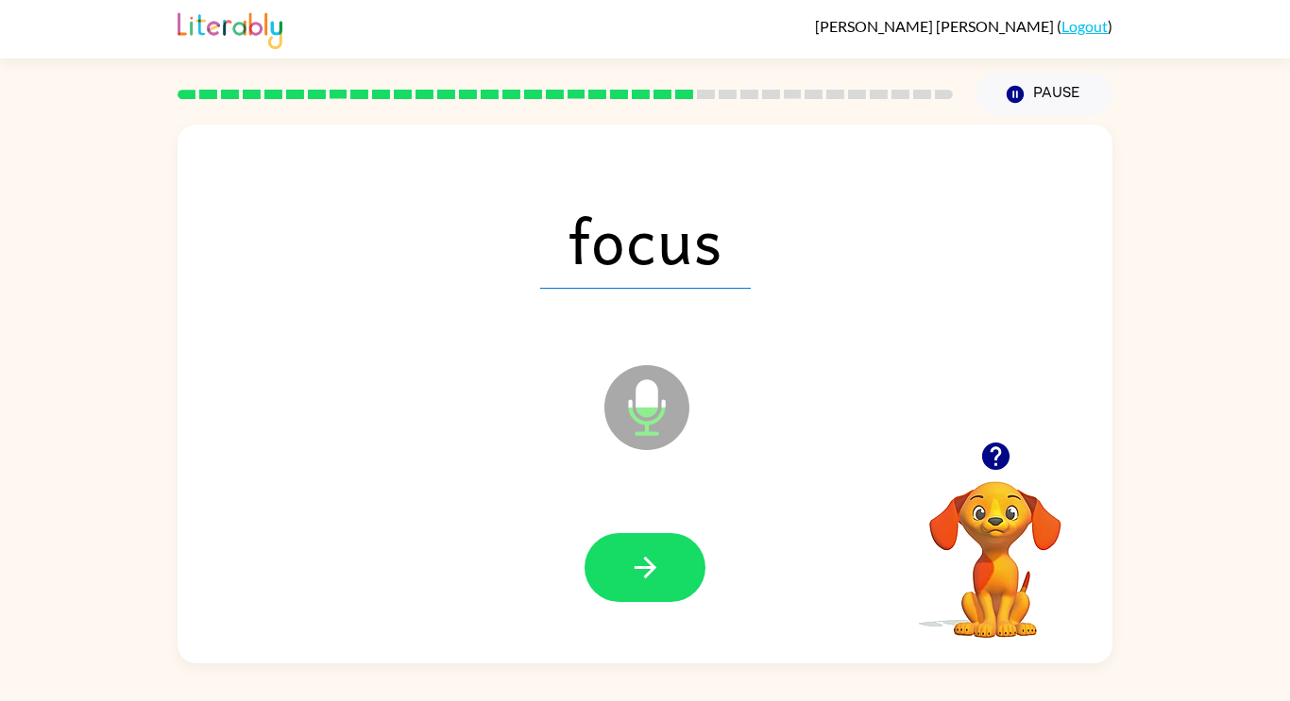
click at [602, 234] on span "focus" at bounding box center [645, 240] width 211 height 98
click at [622, 557] on button "button" at bounding box center [644, 567] width 121 height 69
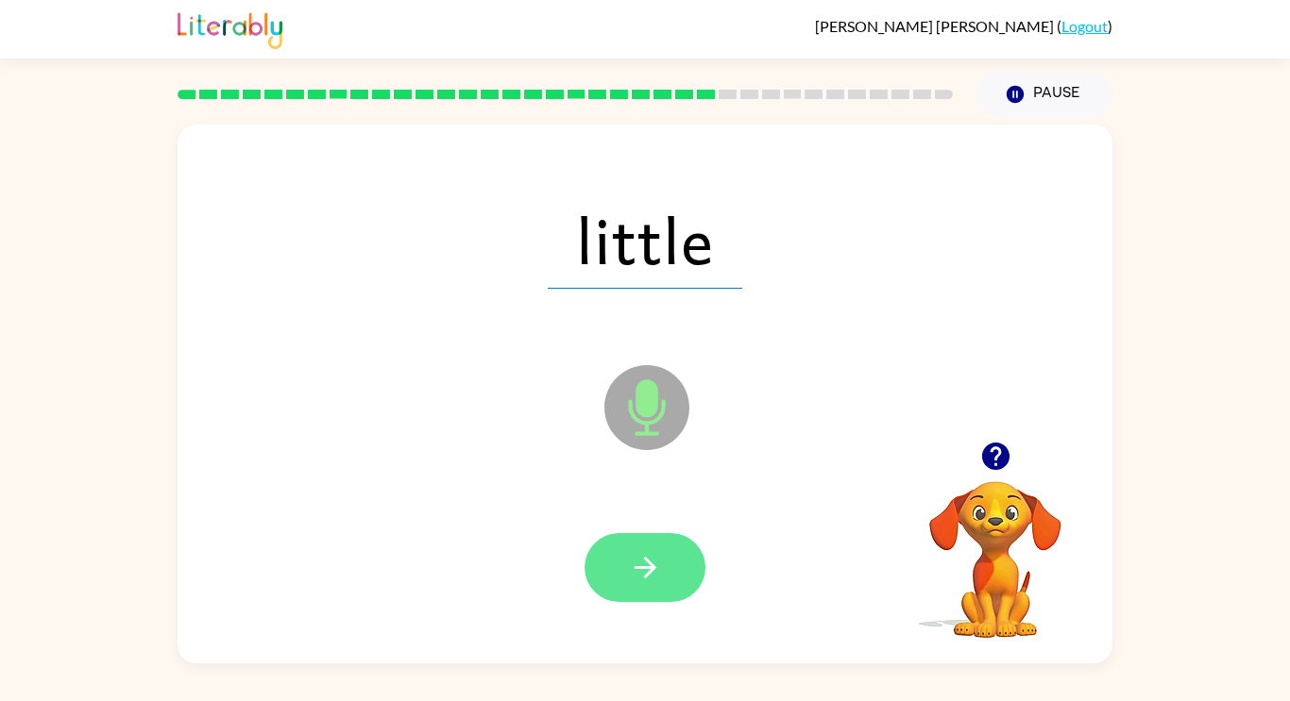
click at [645, 594] on button "button" at bounding box center [644, 567] width 121 height 69
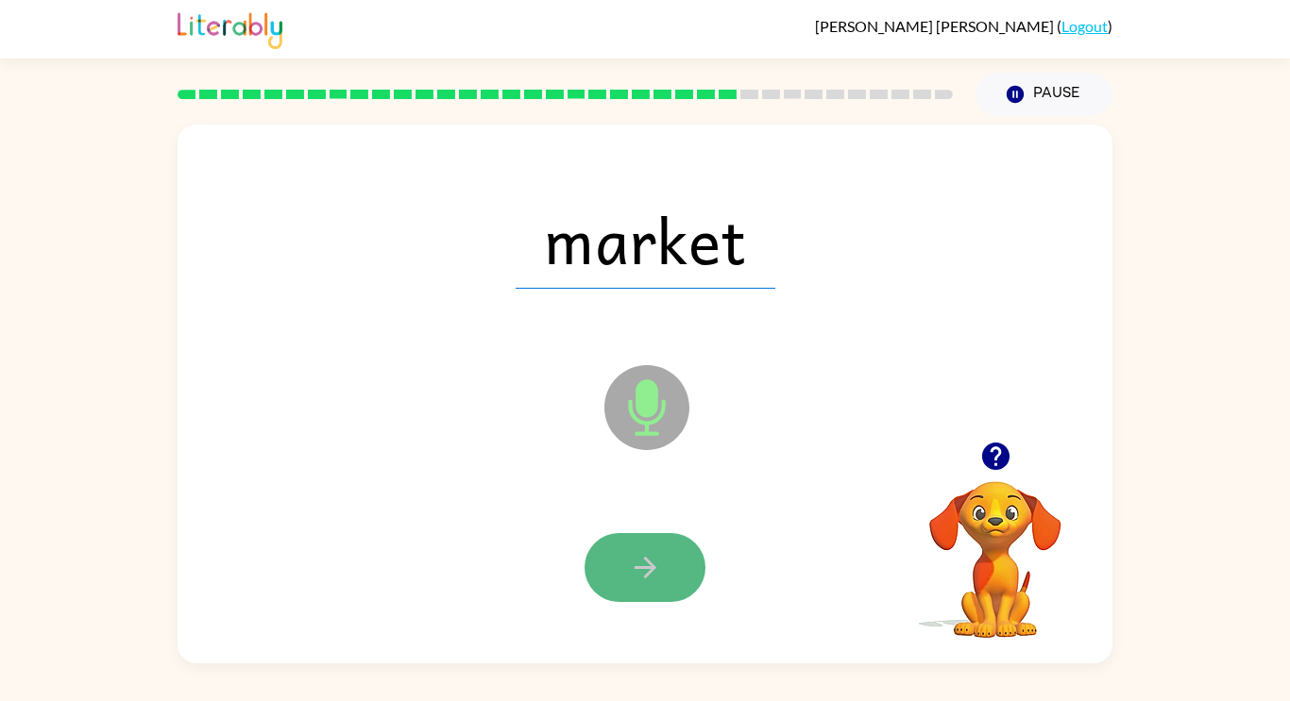
click at [676, 590] on button "button" at bounding box center [644, 567] width 121 height 69
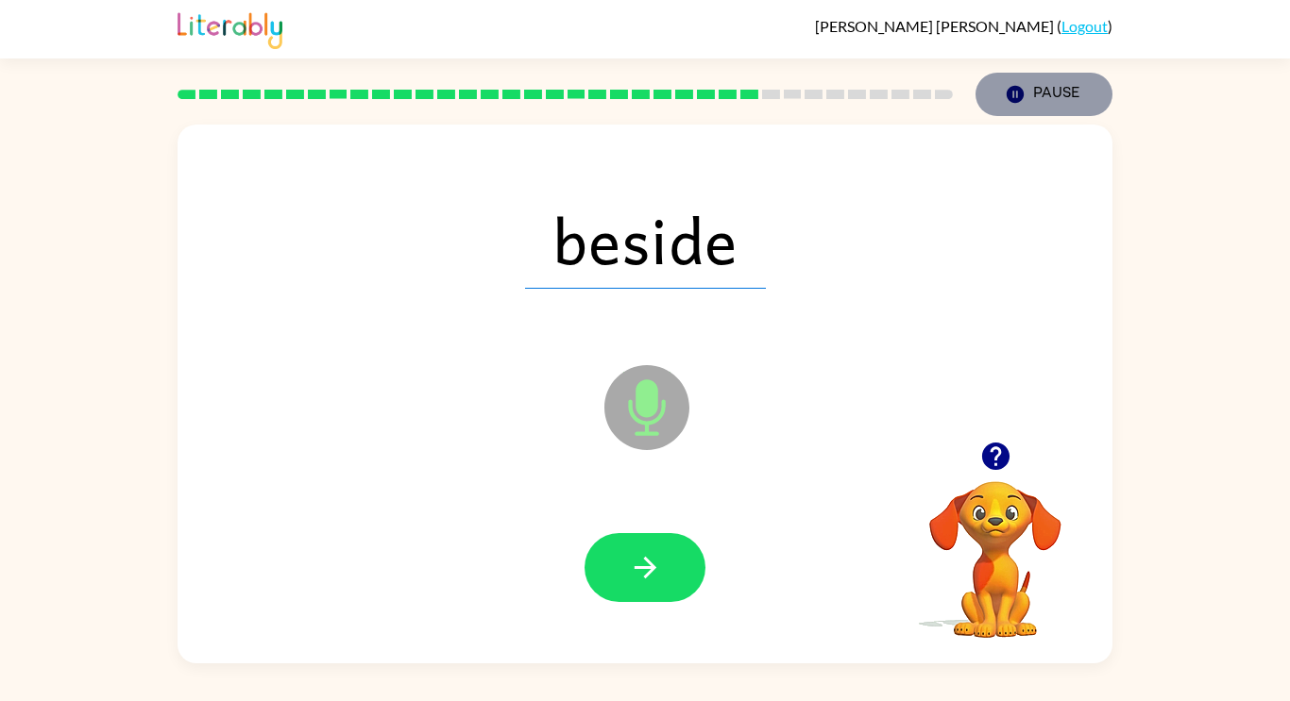
click at [1017, 111] on button "Pause Pause" at bounding box center [1043, 94] width 137 height 43
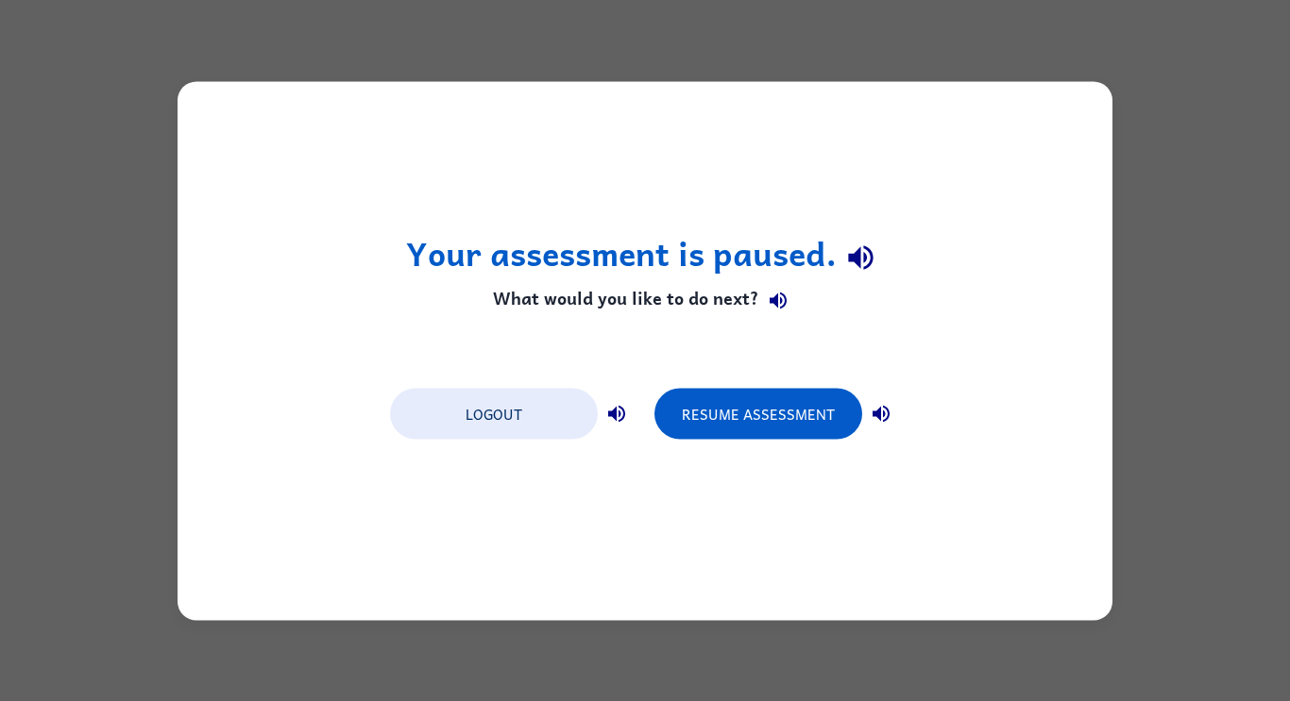
click at [978, 245] on div "Your assessment is paused. What would you like to do next? Logout Resume Assess…" at bounding box center [644, 350] width 935 height 539
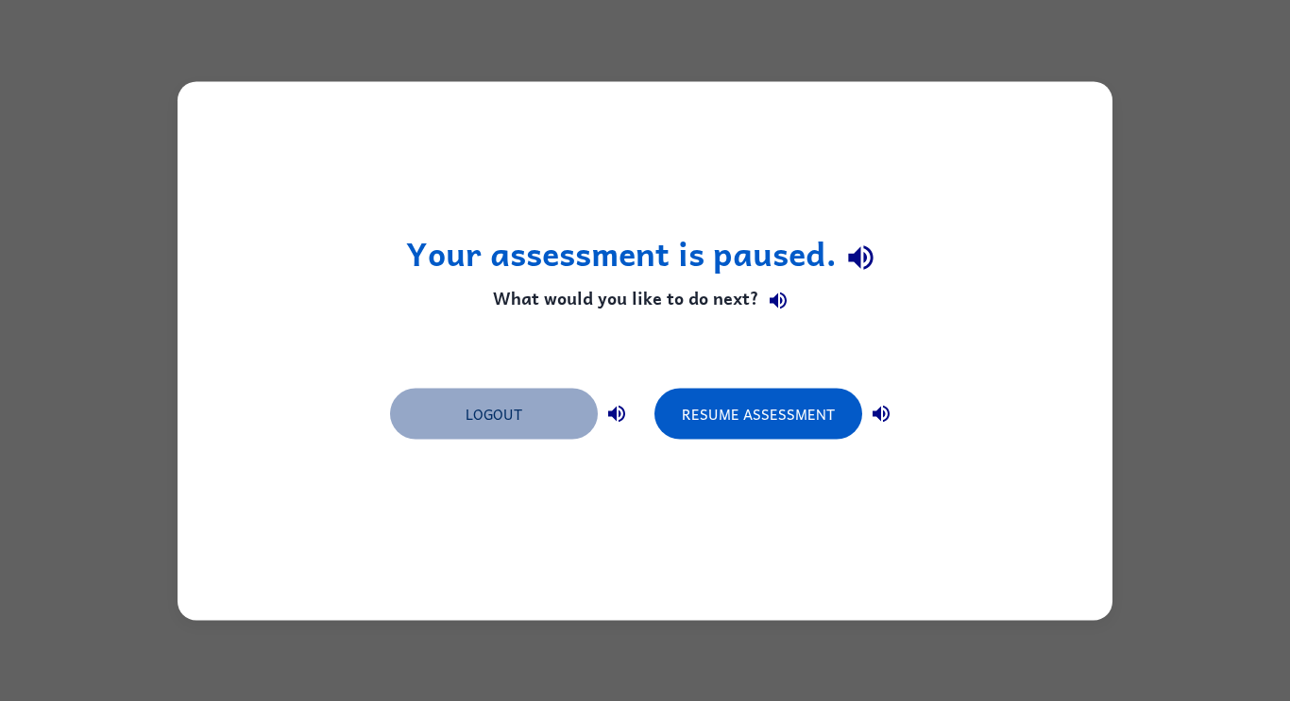
click at [575, 400] on button "Logout" at bounding box center [494, 413] width 208 height 51
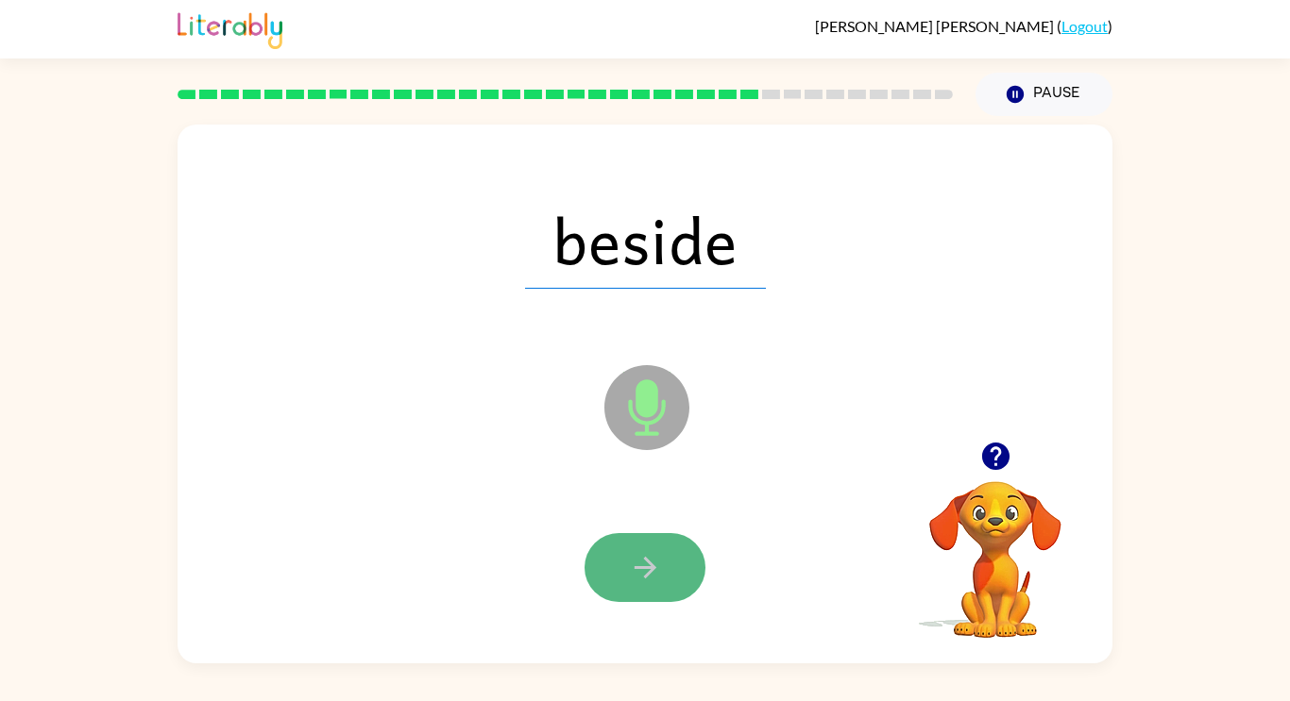
click at [662, 579] on button "button" at bounding box center [644, 567] width 121 height 69
click at [629, 562] on icon "button" at bounding box center [645, 567] width 33 height 33
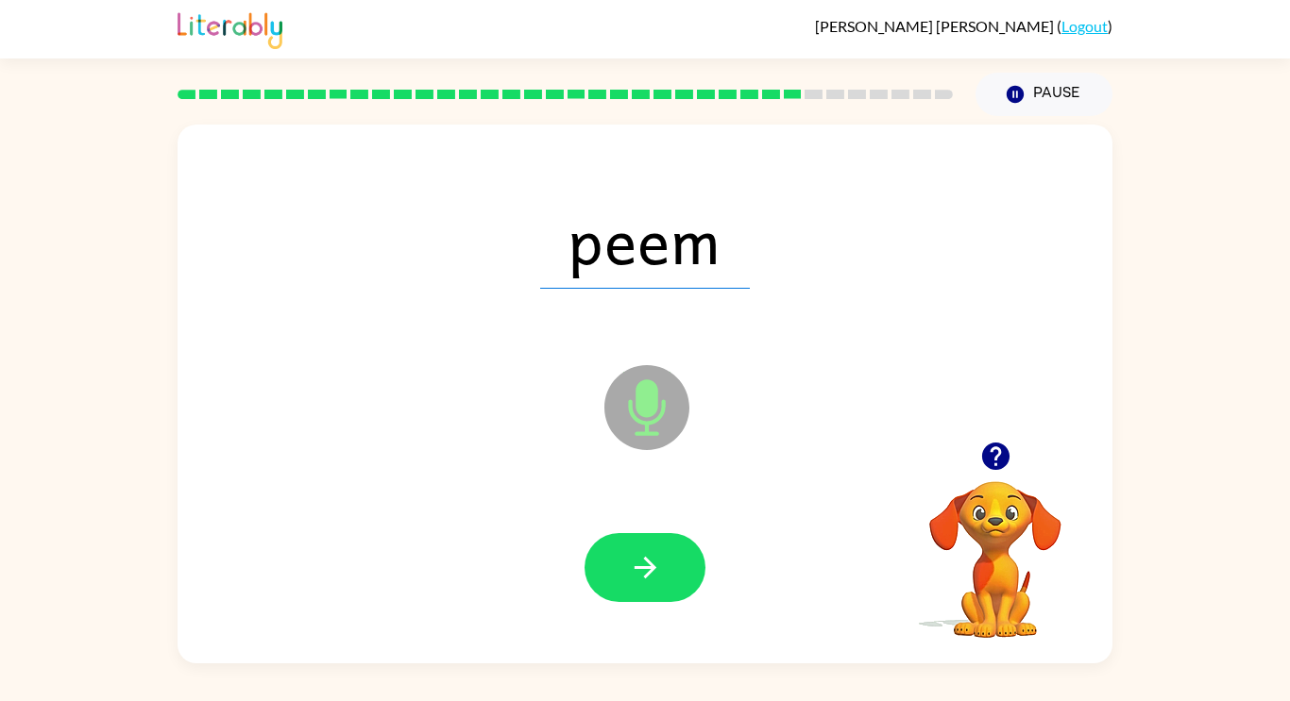
click at [578, 290] on div "peem" at bounding box center [644, 239] width 897 height 155
click at [661, 564] on icon "button" at bounding box center [645, 567] width 33 height 33
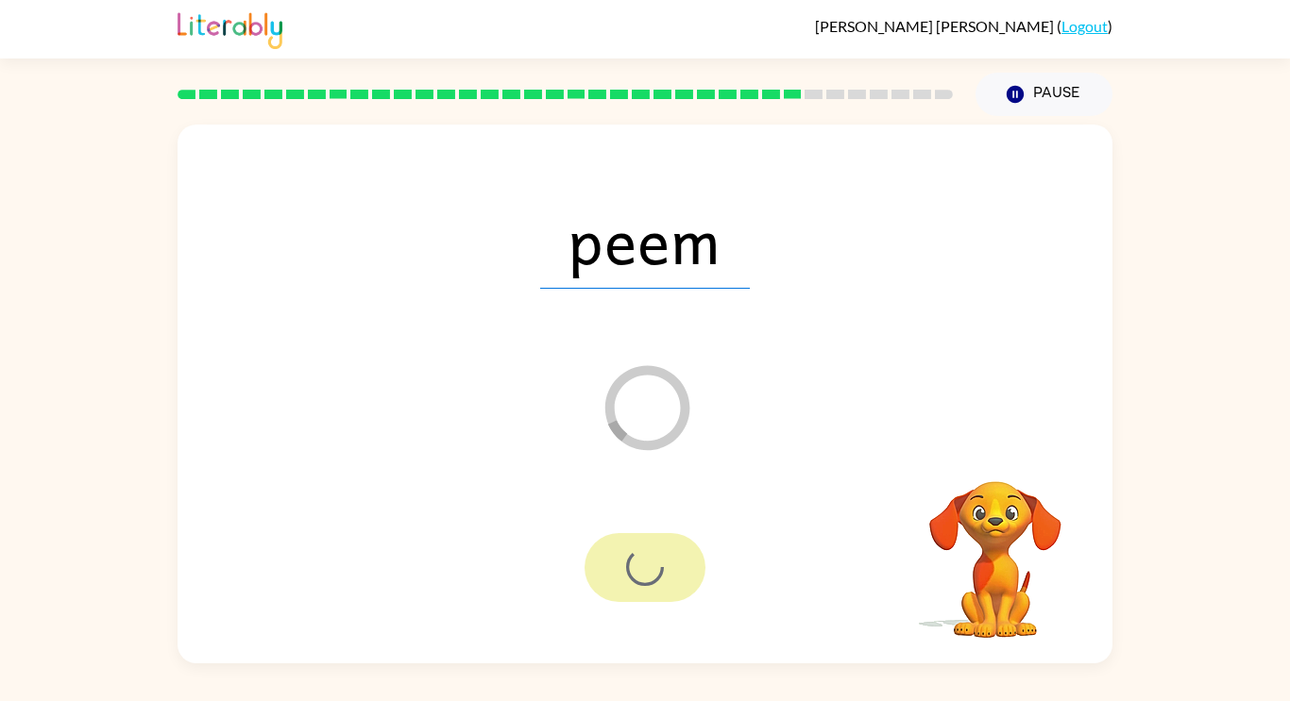
click at [672, 348] on div "Loader Your response is being sent to our graders" at bounding box center [599, 361] width 806 height 68
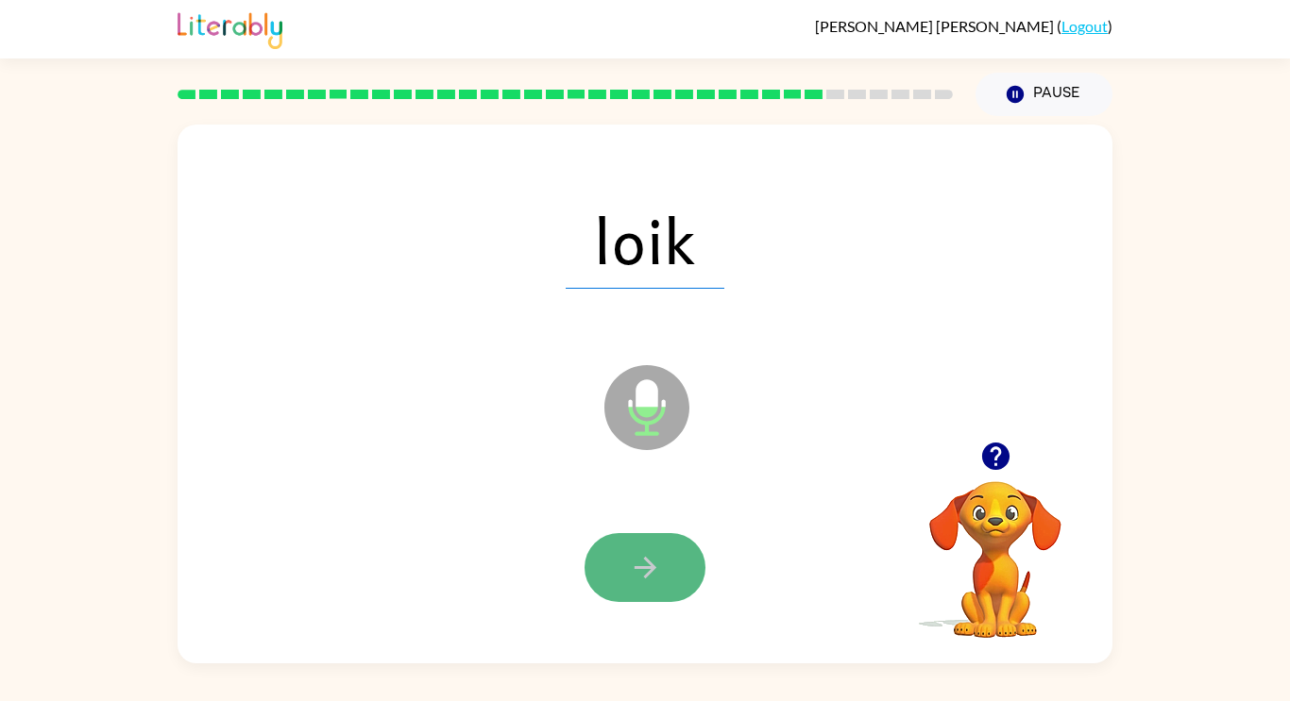
click at [673, 550] on button "button" at bounding box center [644, 567] width 121 height 69
click at [666, 580] on button "button" at bounding box center [644, 567] width 121 height 69
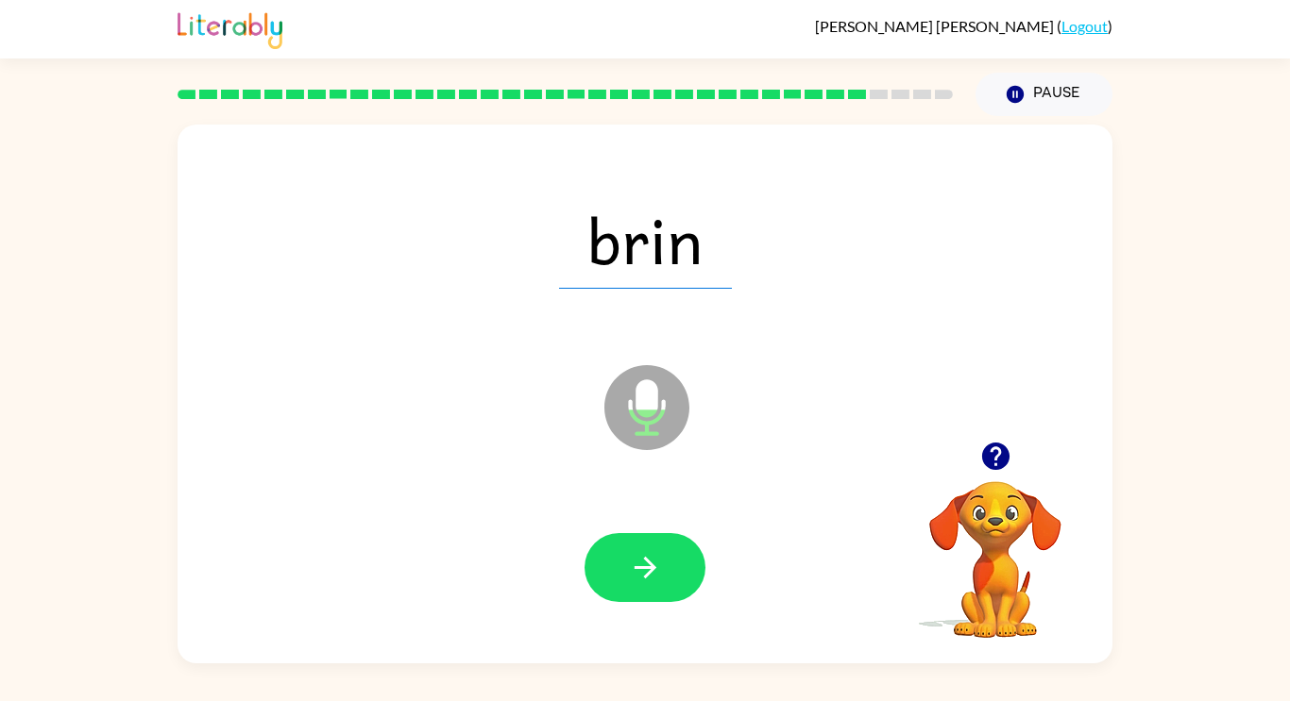
click at [648, 298] on icon at bounding box center [646, 366] width 47 height 142
click at [640, 565] on icon "button" at bounding box center [645, 567] width 33 height 33
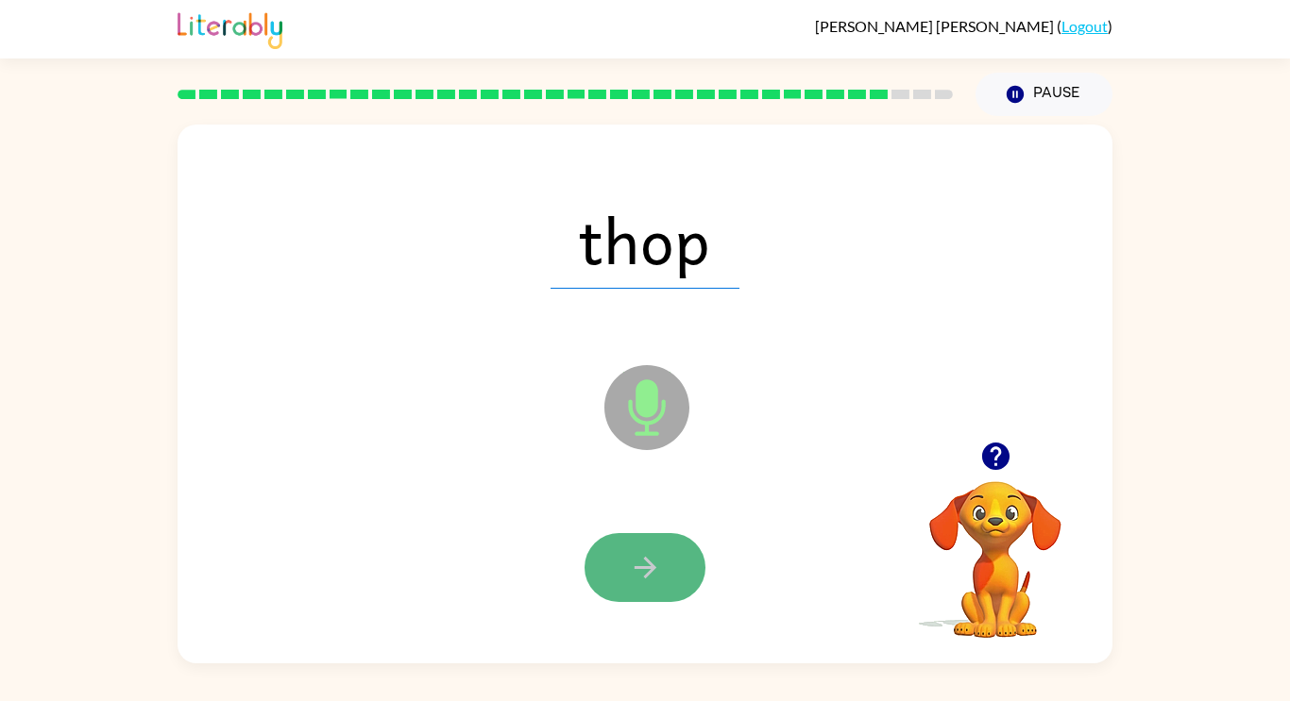
click at [639, 564] on icon "button" at bounding box center [645, 567] width 33 height 33
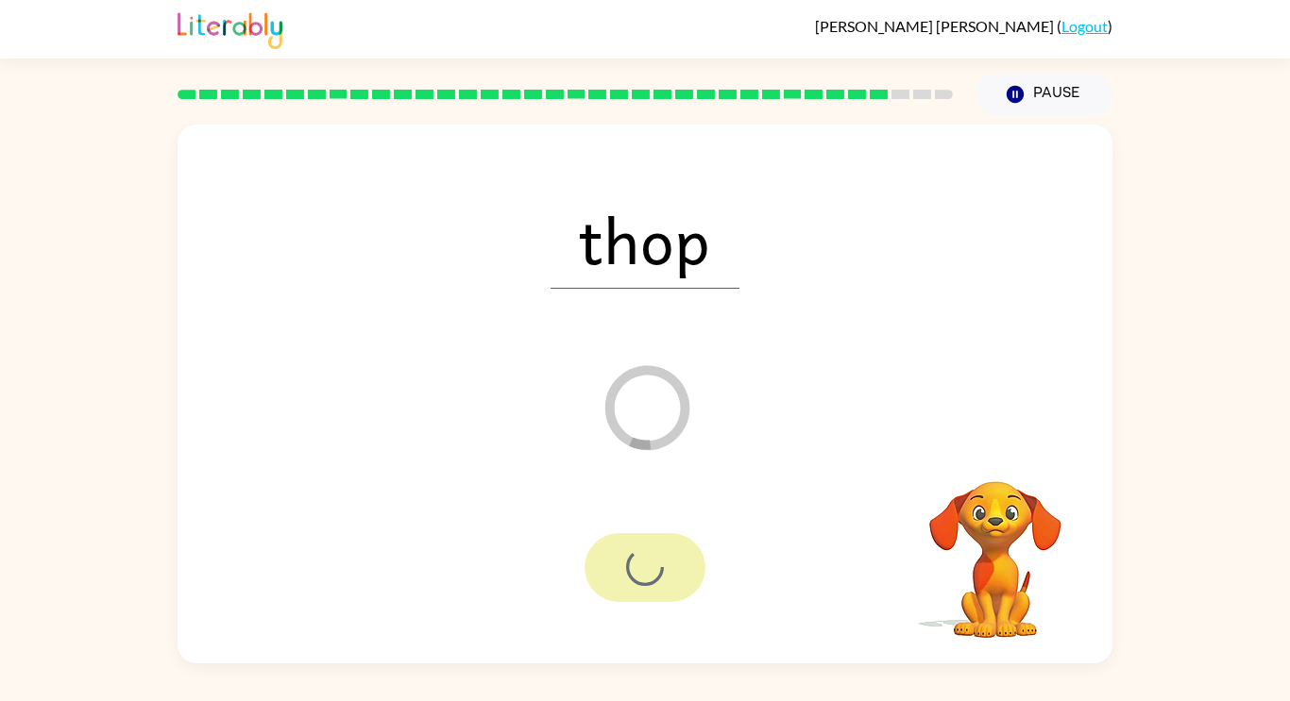
click at [713, 330] on div "Loader Your response is being sent to our graders" at bounding box center [599, 361] width 806 height 68
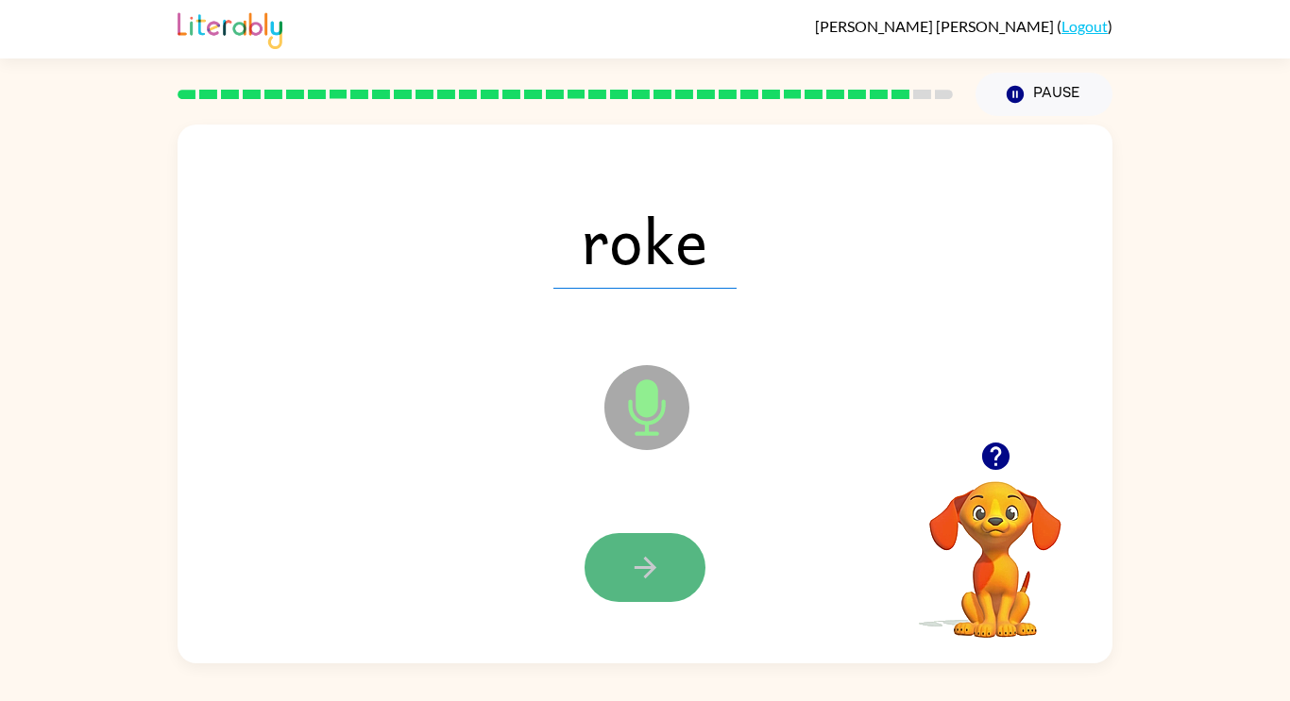
click at [656, 551] on icon "button" at bounding box center [645, 567] width 33 height 33
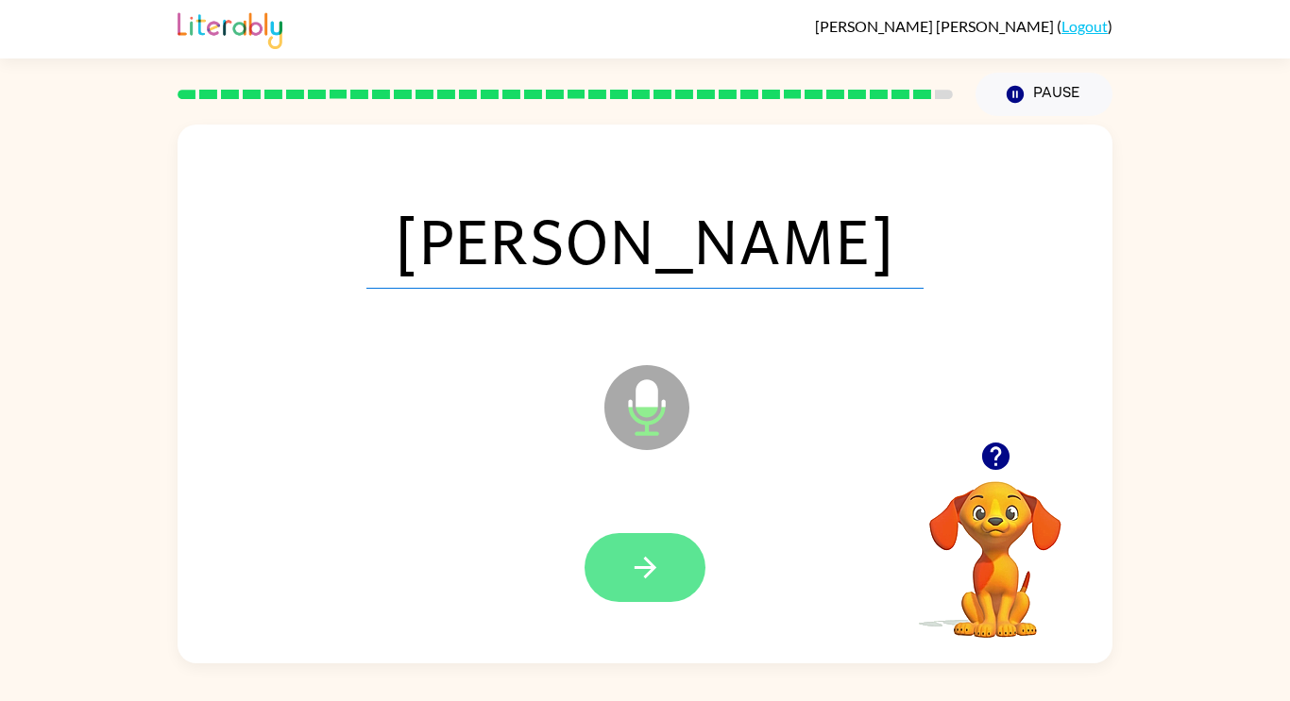
click at [600, 596] on button "button" at bounding box center [644, 567] width 121 height 69
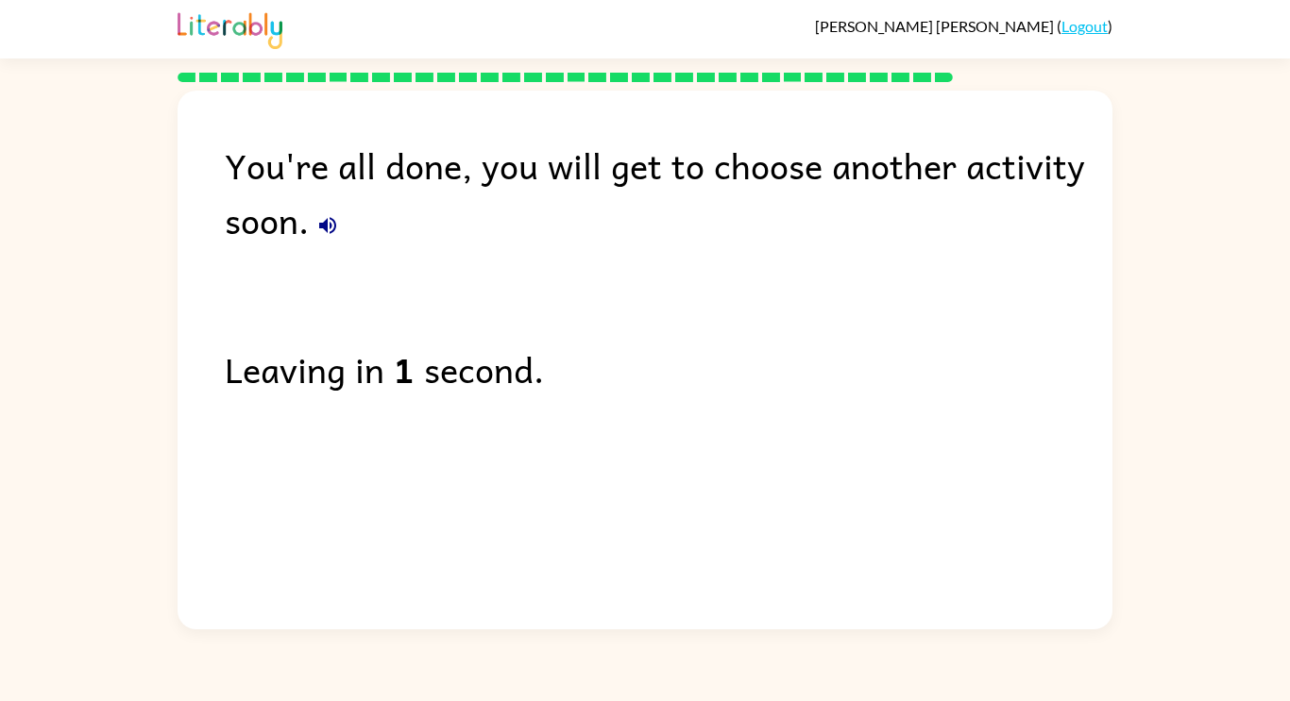
click at [403, 372] on b "1" at bounding box center [404, 369] width 21 height 55
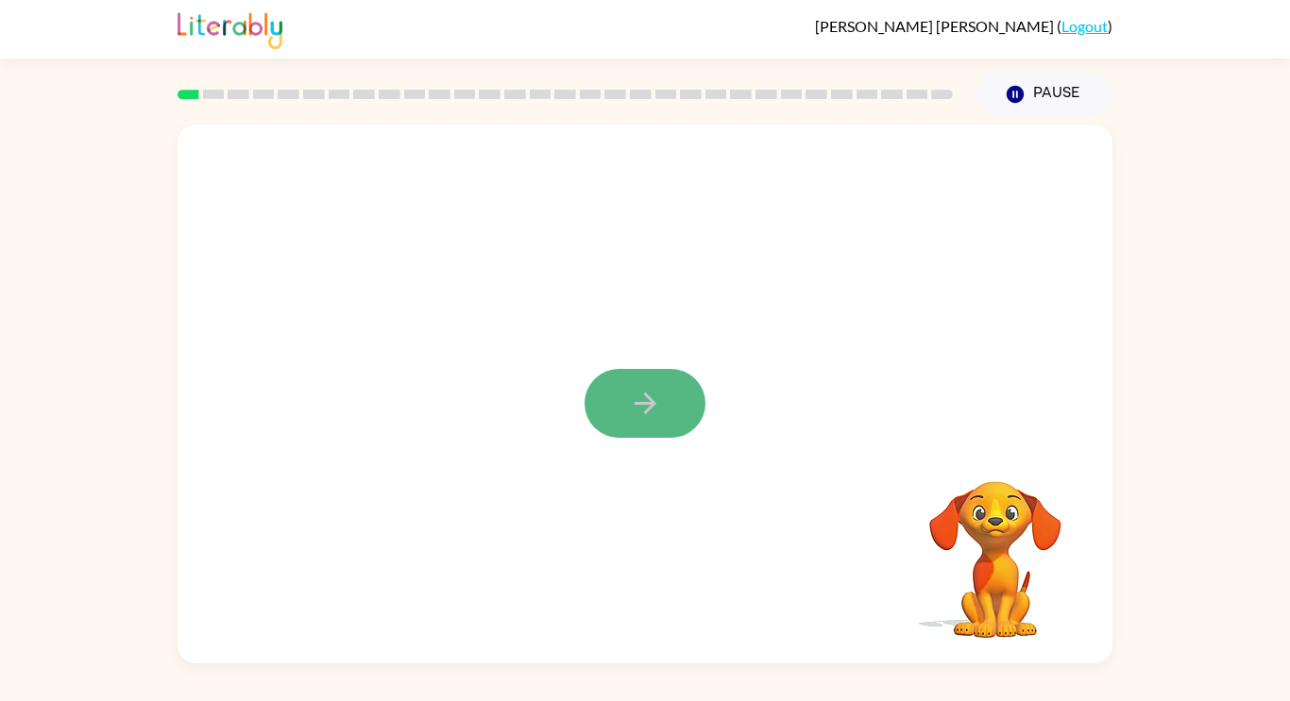
click at [676, 405] on button "button" at bounding box center [644, 403] width 121 height 69
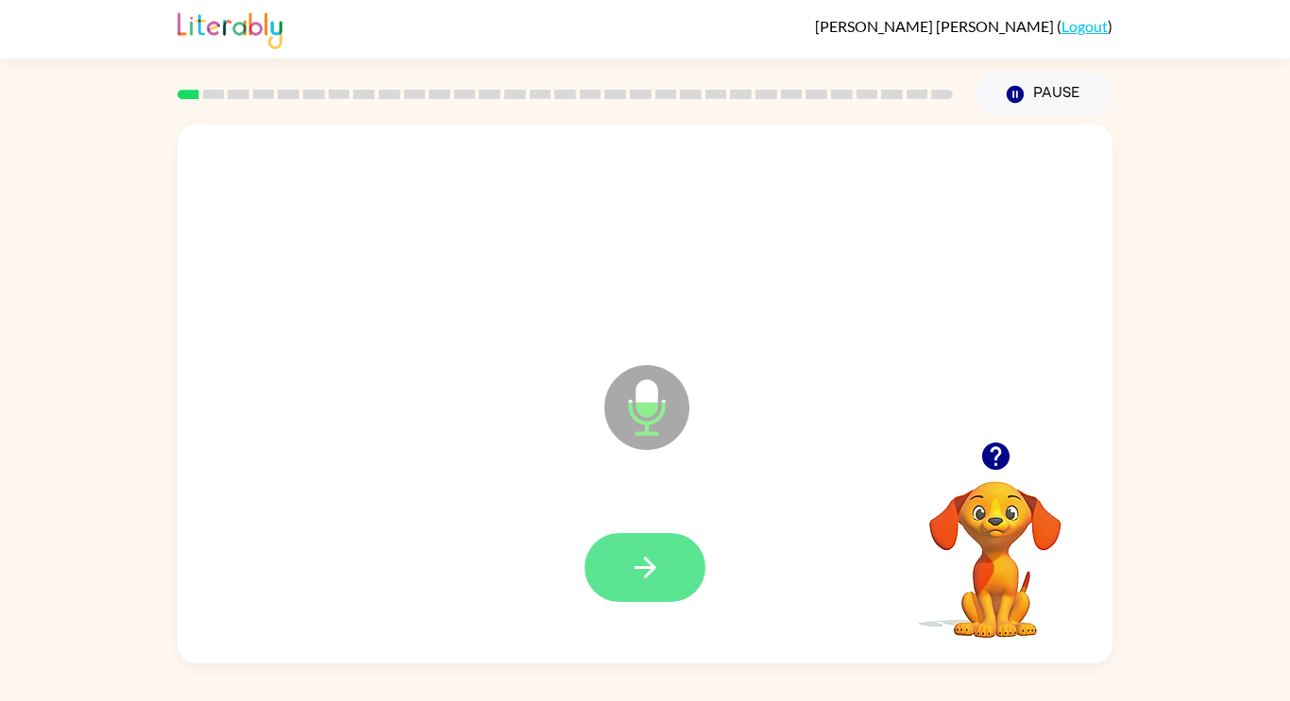
click at [642, 559] on icon "button" at bounding box center [645, 567] width 33 height 33
click at [628, 548] on button "button" at bounding box center [644, 567] width 121 height 69
click at [662, 566] on button "button" at bounding box center [644, 567] width 121 height 69
click at [681, 547] on button "button" at bounding box center [644, 567] width 121 height 69
click at [655, 562] on icon "button" at bounding box center [645, 567] width 33 height 33
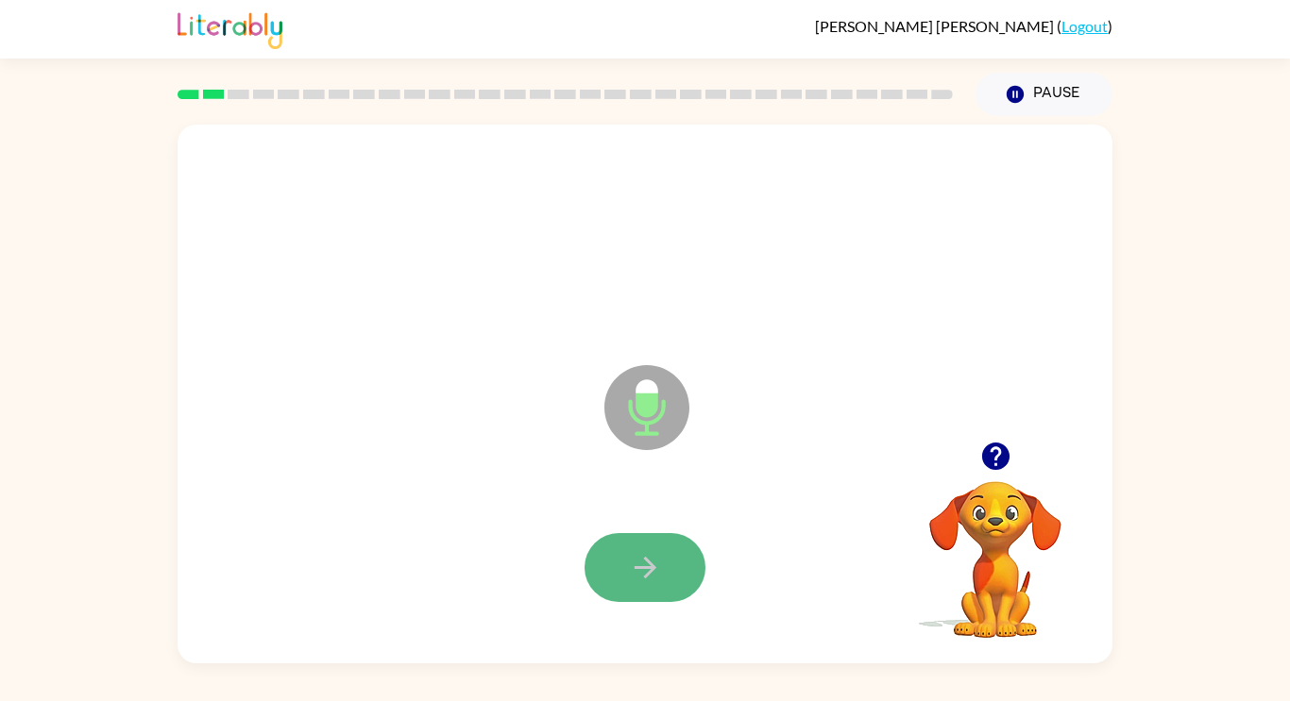
click at [641, 582] on icon "button" at bounding box center [645, 567] width 33 height 33
click at [647, 570] on icon "button" at bounding box center [645, 567] width 33 height 33
click at [648, 570] on icon "button" at bounding box center [645, 567] width 33 height 33
click at [650, 565] on icon "button" at bounding box center [644, 568] width 22 height 22
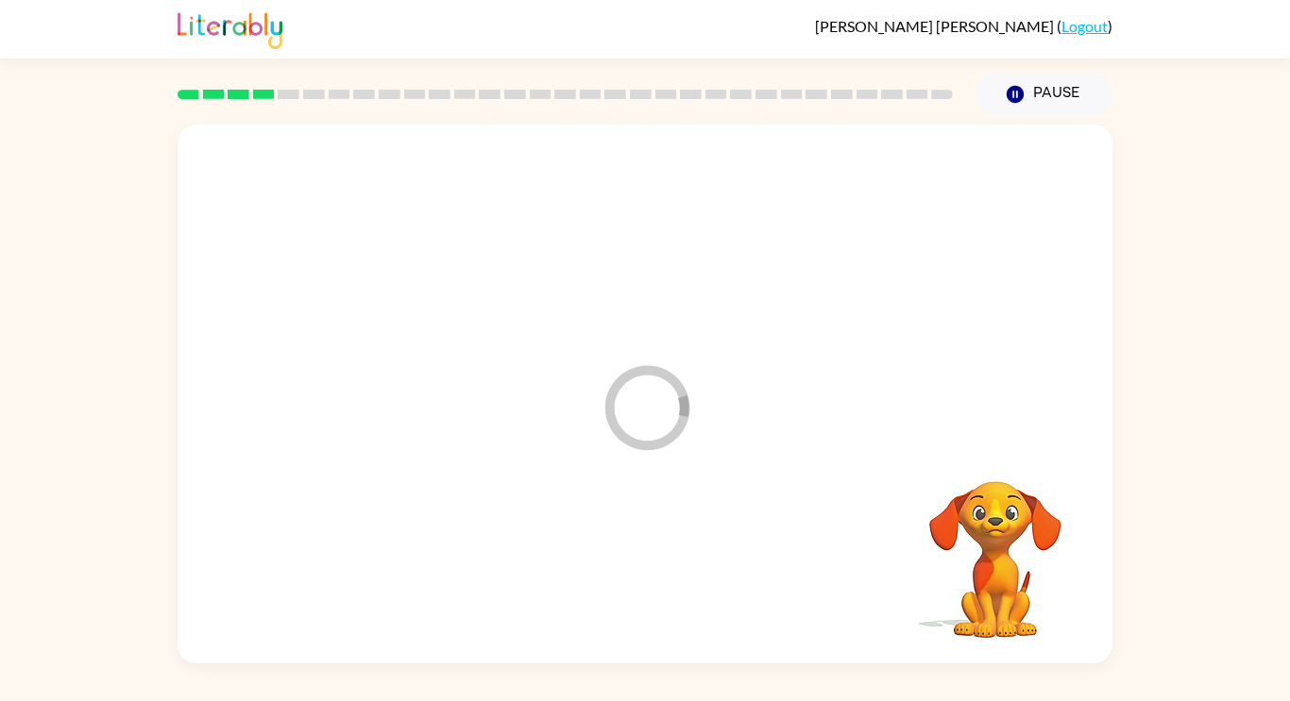
click at [650, 565] on div at bounding box center [644, 568] width 897 height 155
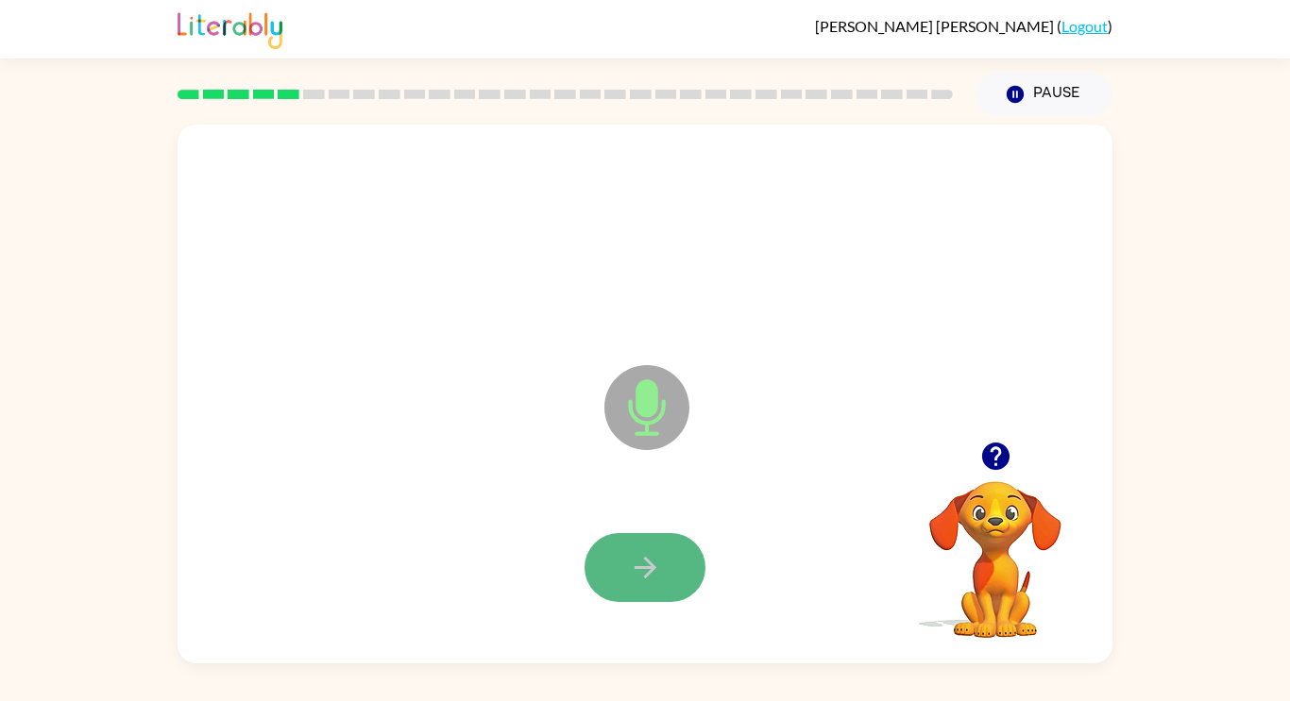
click at [644, 566] on icon "button" at bounding box center [644, 568] width 22 height 22
click at [648, 560] on icon "button" at bounding box center [644, 568] width 22 height 22
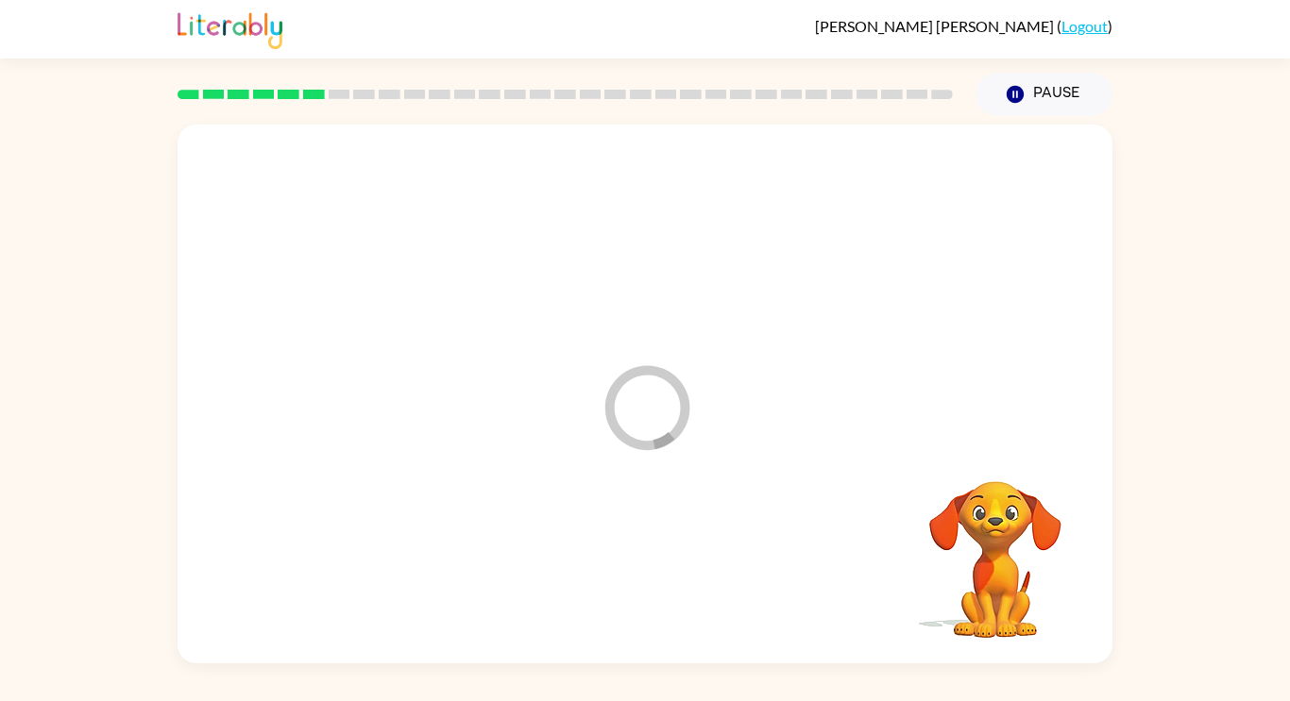
click at [648, 560] on div at bounding box center [644, 568] width 897 height 155
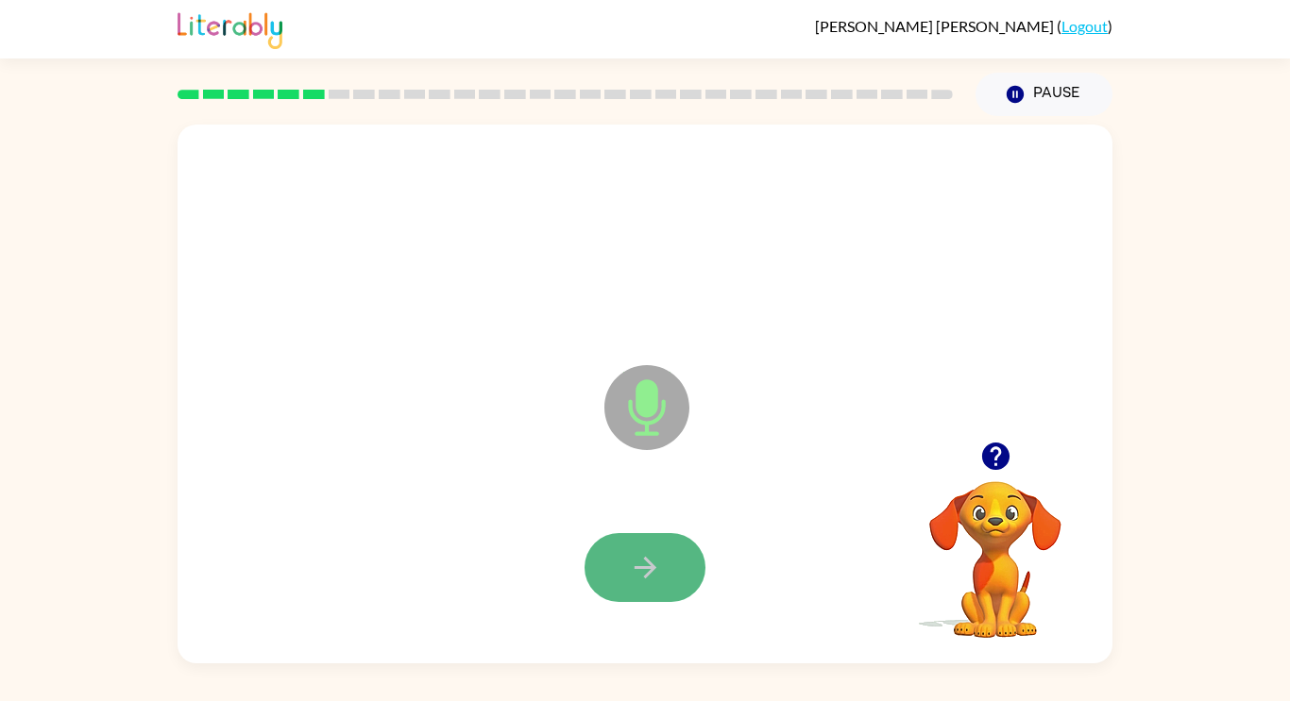
click at [646, 552] on icon "button" at bounding box center [645, 567] width 33 height 33
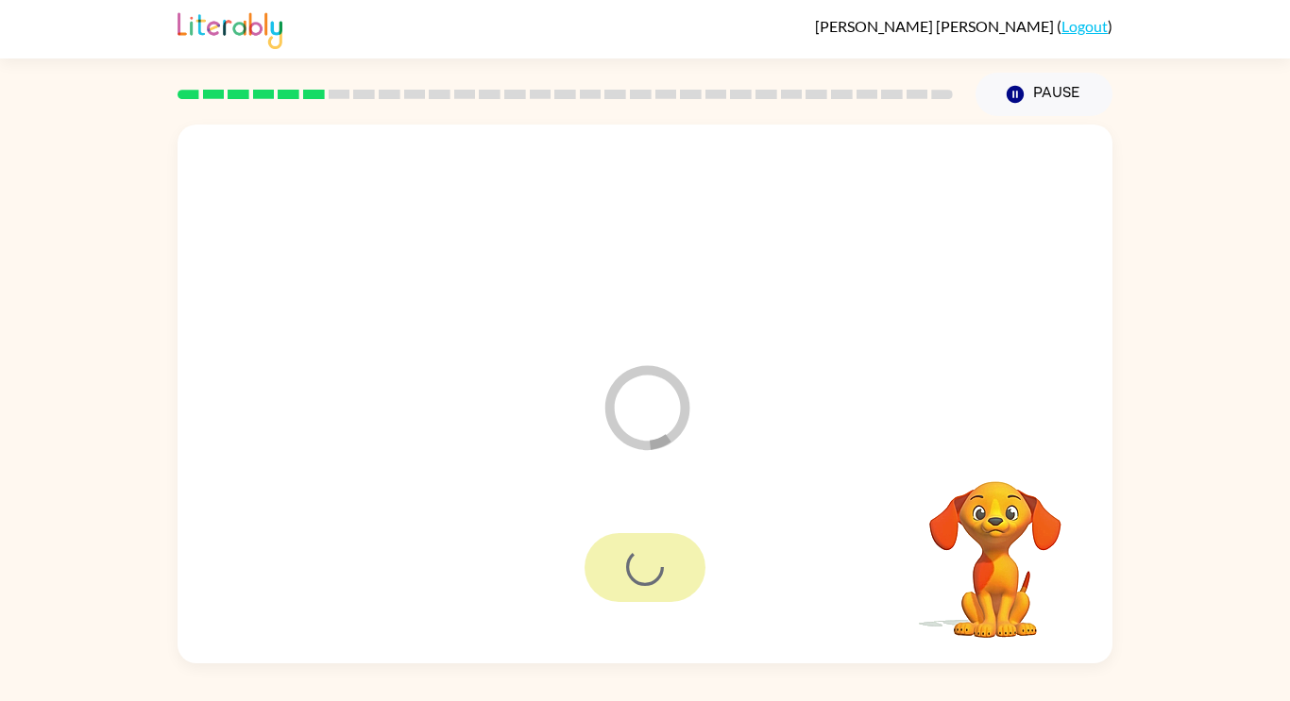
click at [646, 552] on div at bounding box center [644, 567] width 121 height 69
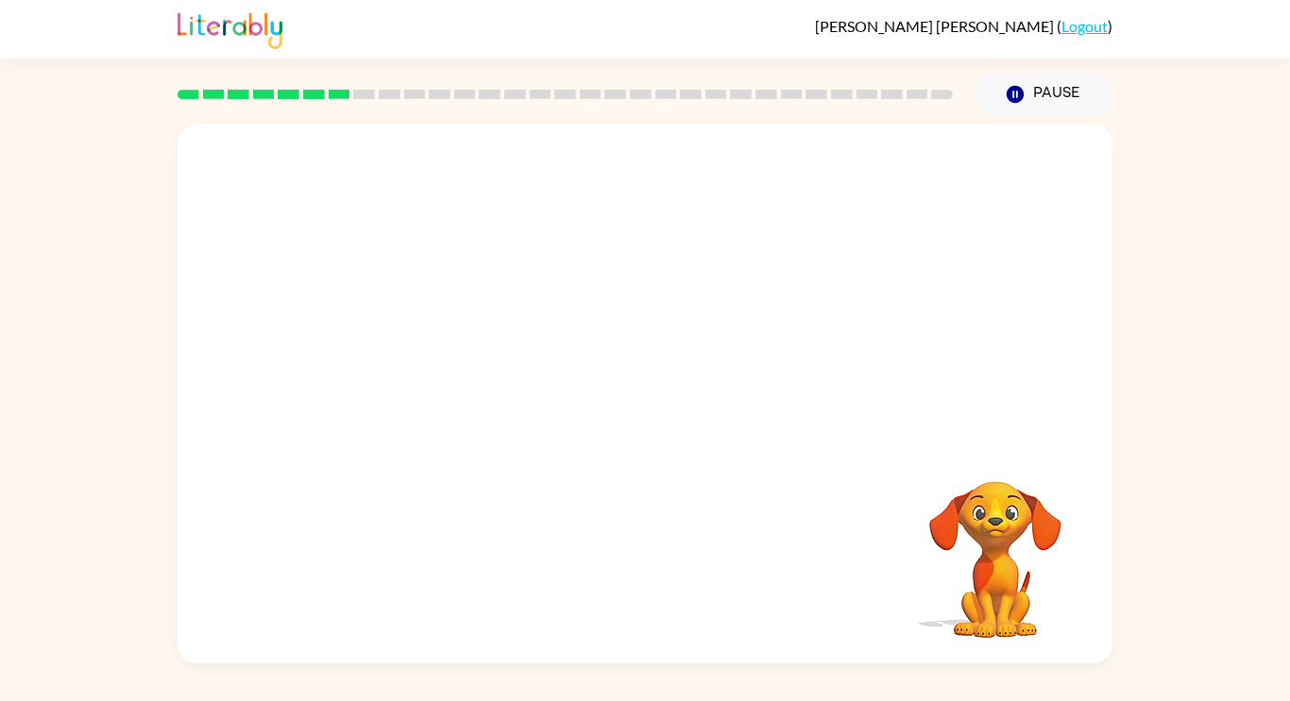
click at [646, 552] on div "Your browser must support playing .mp4 files to use Literably. Please try using…" at bounding box center [644, 394] width 935 height 539
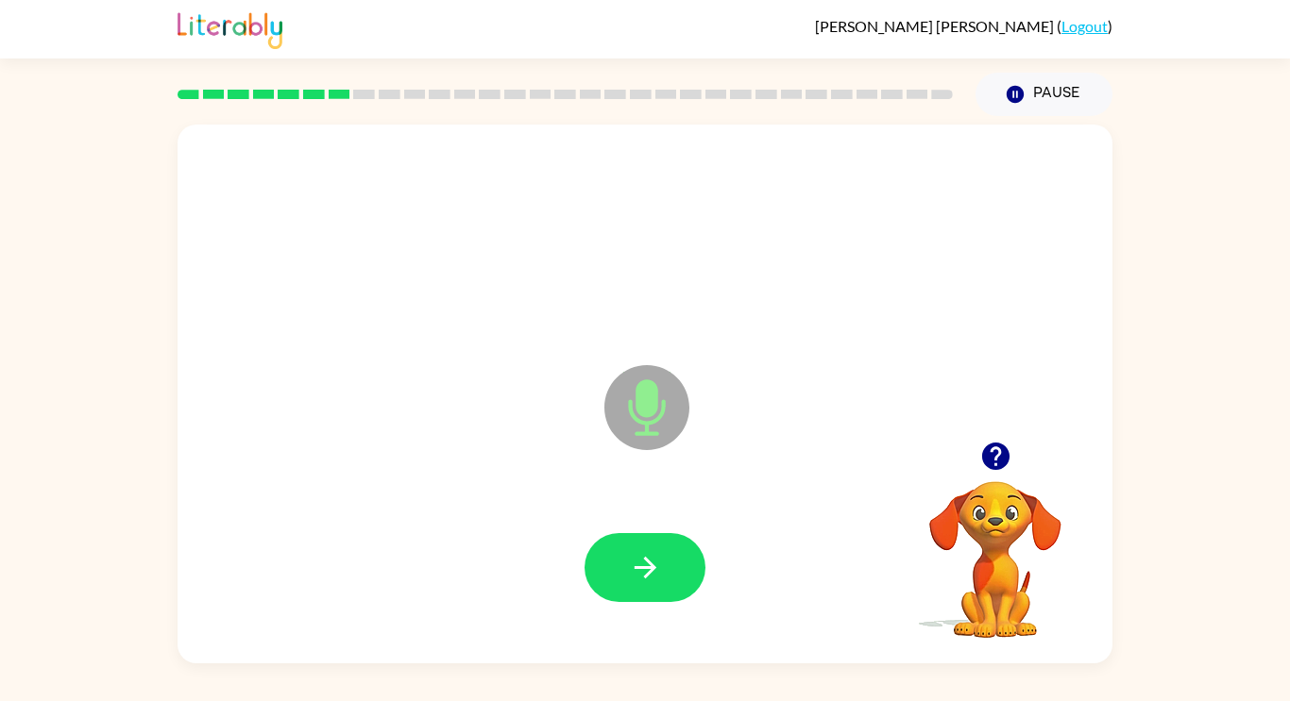
click at [999, 548] on video "Your browser must support playing .mp4 files to use Literably. Please try using…" at bounding box center [995, 546] width 189 height 189
click at [640, 568] on icon "button" at bounding box center [644, 568] width 22 height 22
click at [641, 566] on icon "button" at bounding box center [644, 568] width 22 height 22
click at [648, 561] on icon "button" at bounding box center [644, 568] width 22 height 22
drag, startPoint x: 648, startPoint y: 561, endPoint x: 664, endPoint y: 558, distance: 16.3
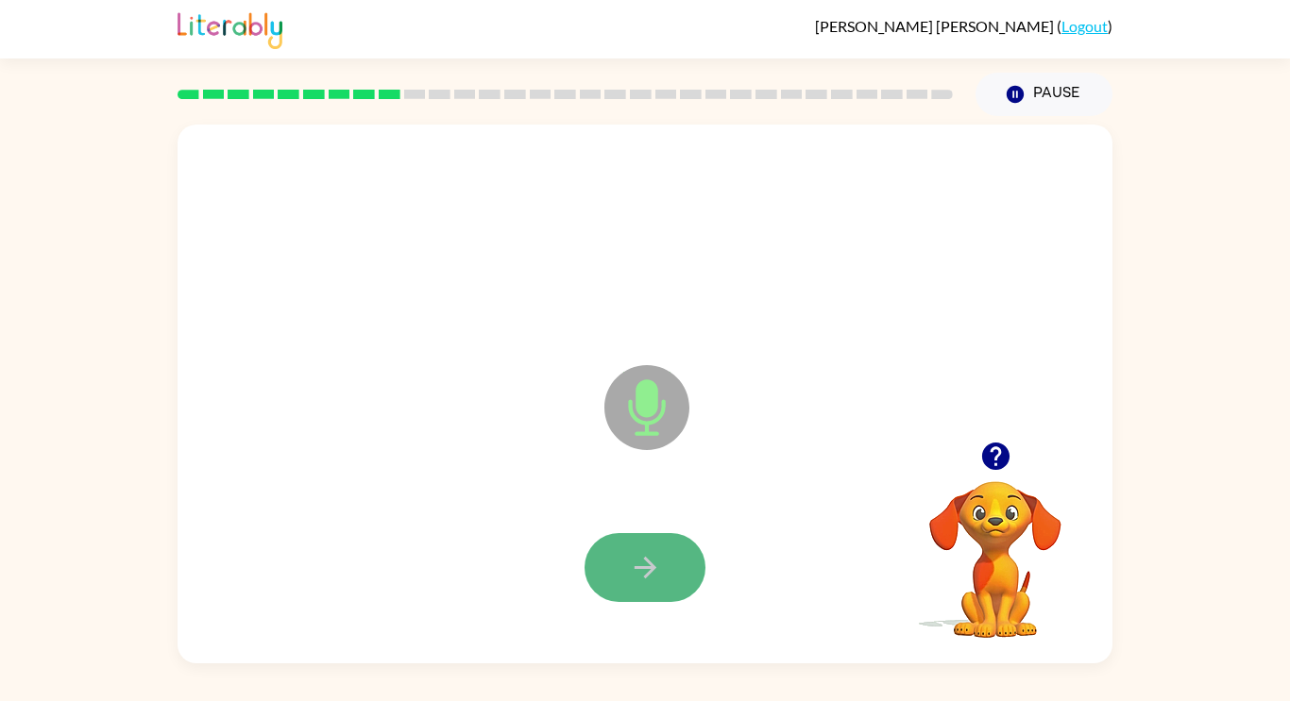
click at [664, 558] on button "button" at bounding box center [644, 567] width 121 height 69
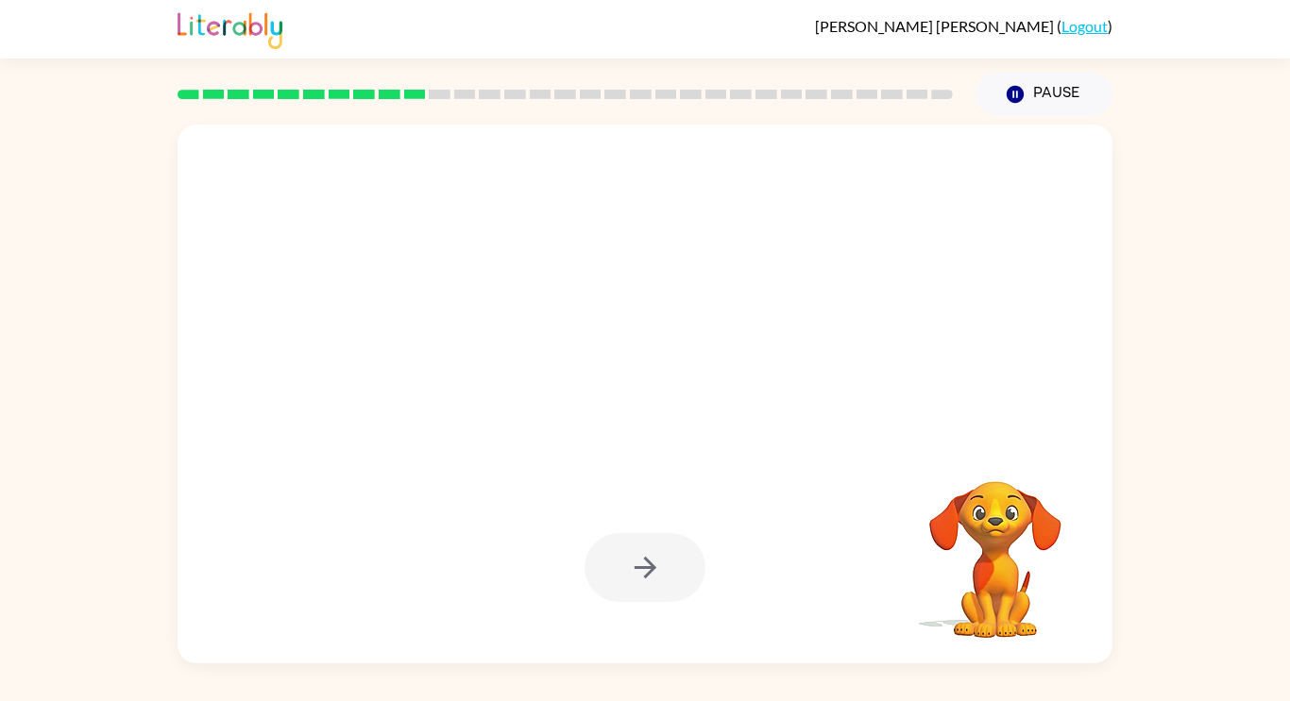
click at [664, 558] on div at bounding box center [644, 567] width 121 height 69
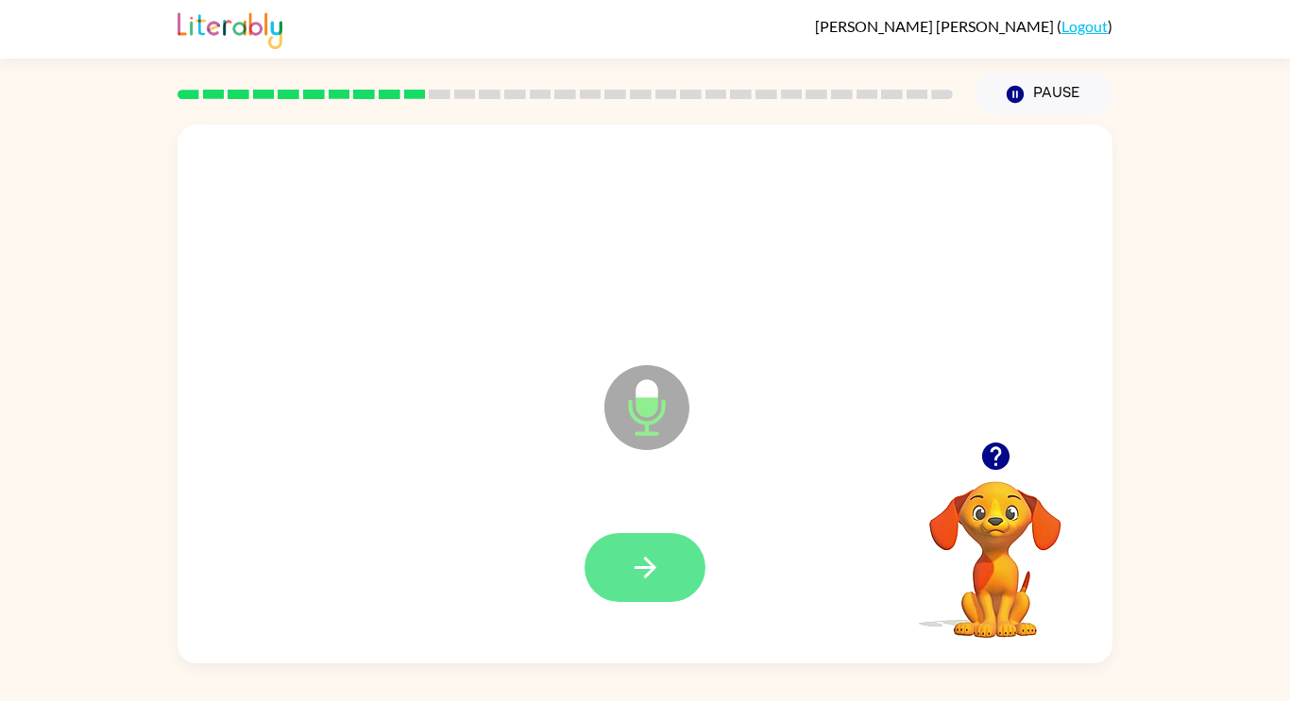
click at [671, 560] on button "button" at bounding box center [644, 567] width 121 height 69
click at [673, 559] on button "button" at bounding box center [644, 567] width 121 height 69
click at [673, 571] on button "button" at bounding box center [644, 567] width 121 height 69
click at [671, 546] on button "button" at bounding box center [644, 567] width 121 height 69
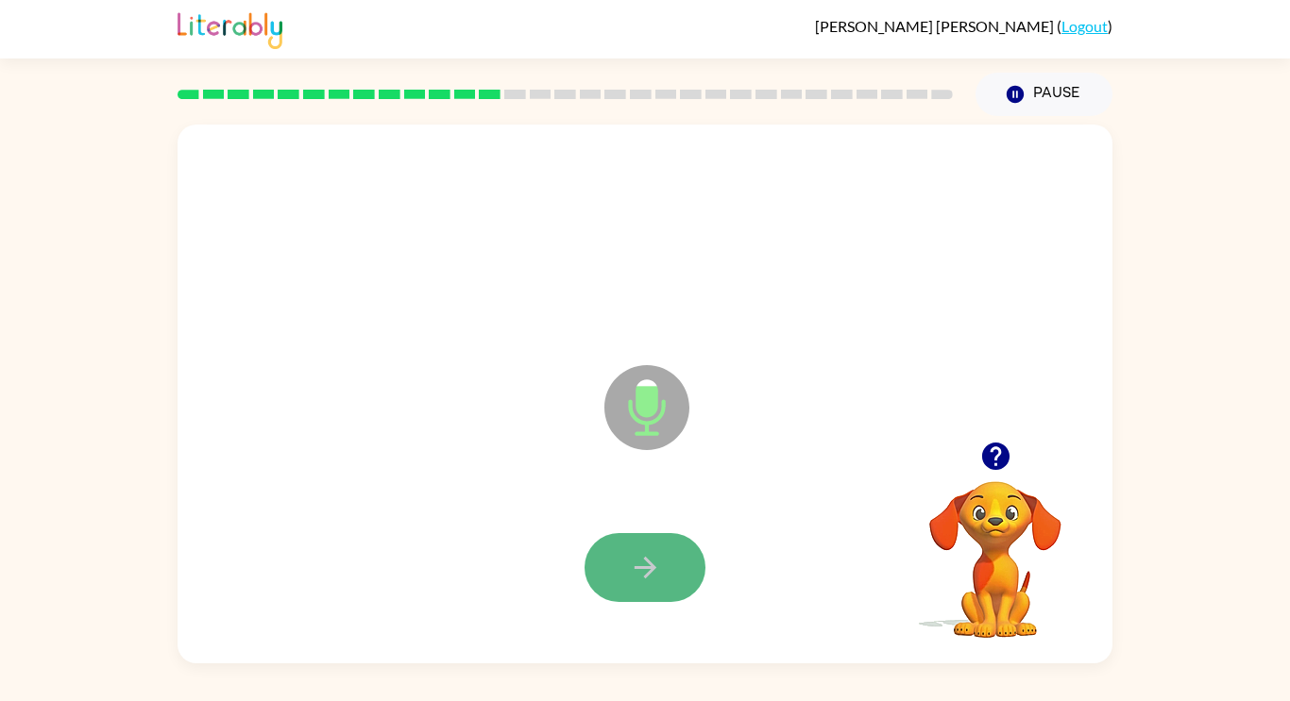
click at [652, 557] on icon "button" at bounding box center [645, 567] width 33 height 33
click at [369, 392] on div "Microphone The Microphone is here when it is your turn to talk" at bounding box center [644, 394] width 935 height 539
click at [654, 575] on icon "button" at bounding box center [645, 567] width 33 height 33
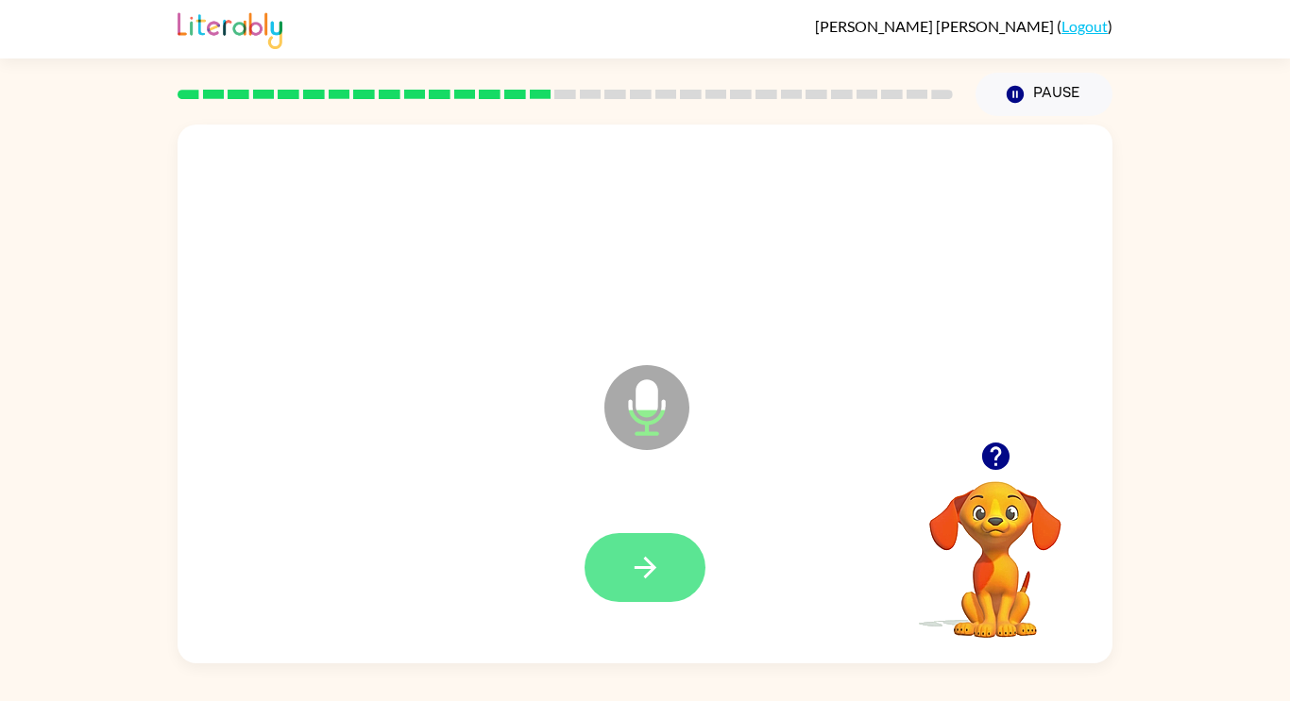
click at [654, 574] on icon "button" at bounding box center [645, 567] width 33 height 33
click at [652, 570] on icon "button" at bounding box center [644, 568] width 22 height 22
click at [652, 570] on div at bounding box center [644, 567] width 121 height 69
click at [649, 567] on icon "button" at bounding box center [644, 568] width 22 height 22
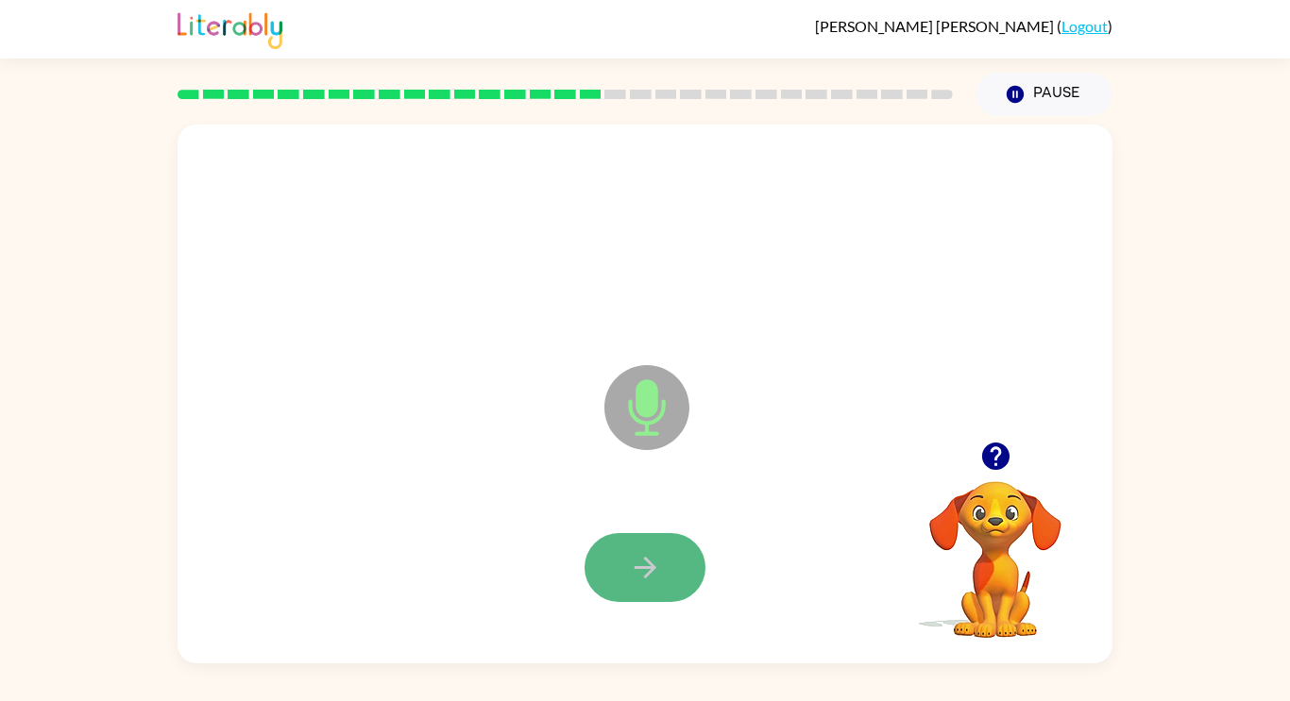
click at [642, 588] on button "button" at bounding box center [644, 567] width 121 height 69
click at [647, 569] on icon "button" at bounding box center [645, 567] width 33 height 33
click at [646, 565] on icon "button" at bounding box center [645, 567] width 33 height 33
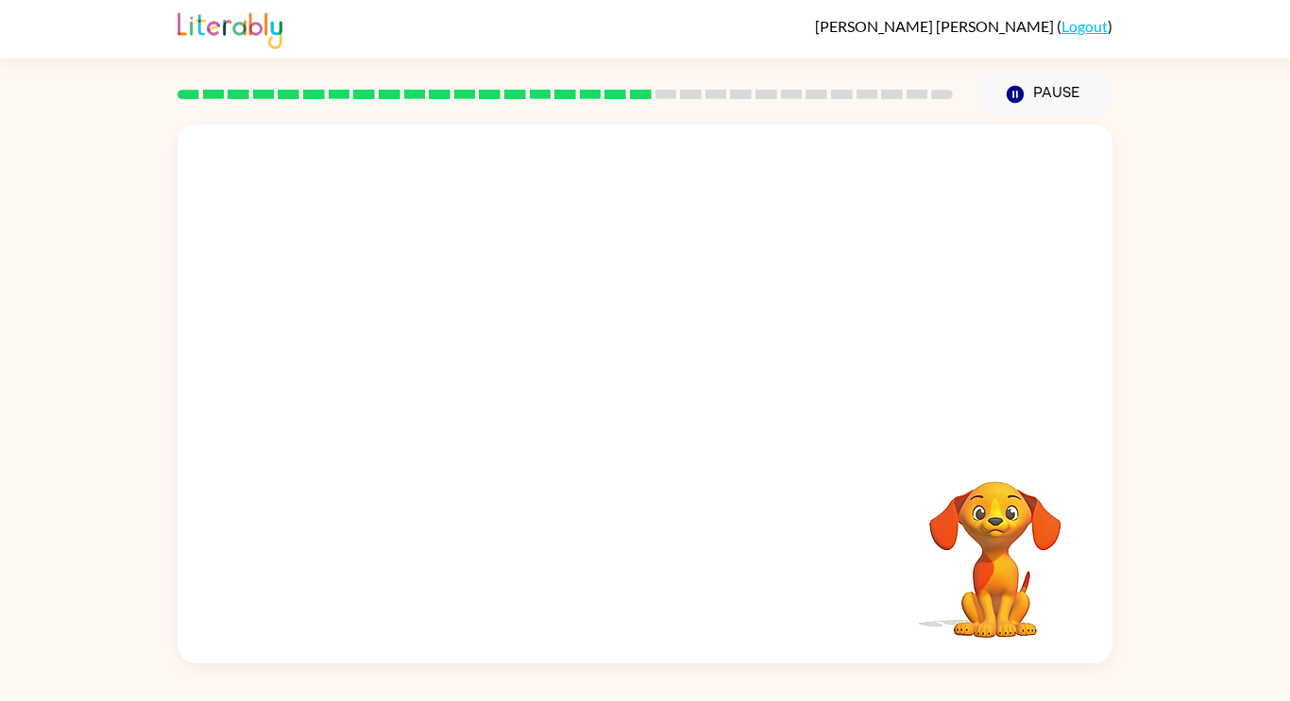
click at [646, 565] on div "Your browser must support playing .mp4 files to use Literably. Please try using…" at bounding box center [644, 394] width 935 height 539
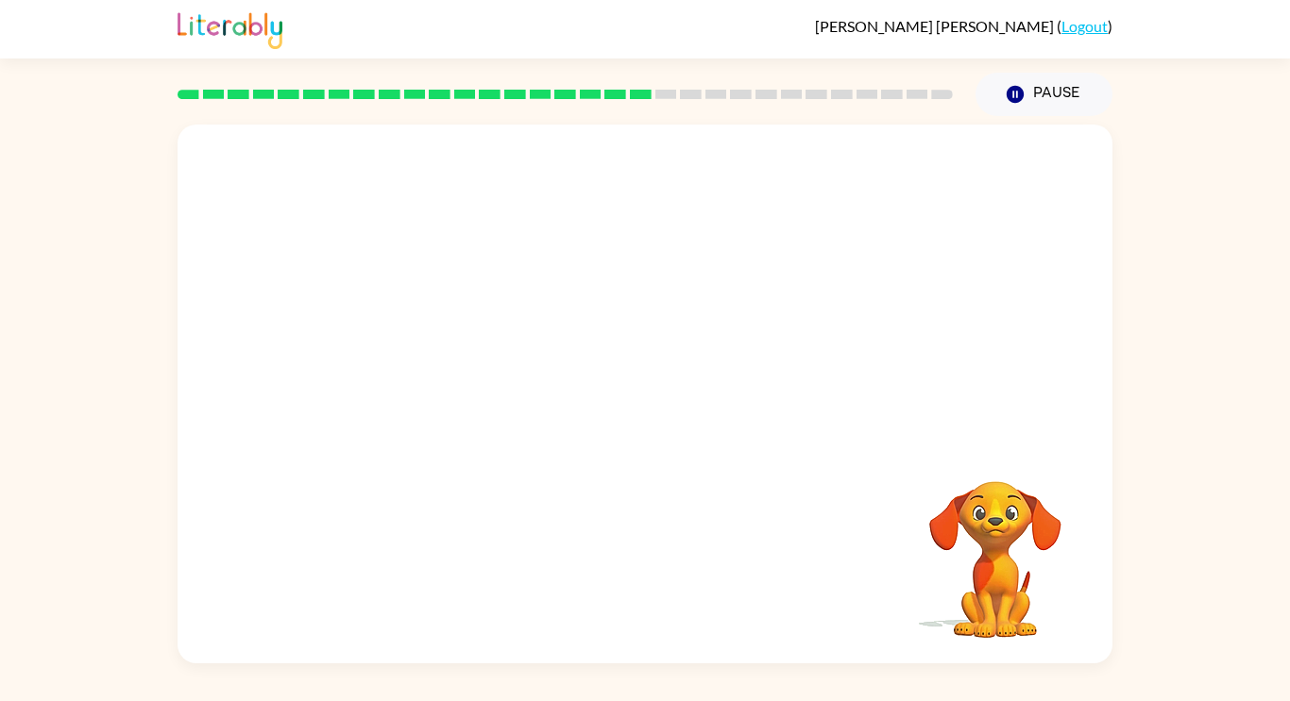
click at [646, 565] on div "Your browser must support playing .mp4 files to use Literably. Please try using…" at bounding box center [644, 394] width 935 height 539
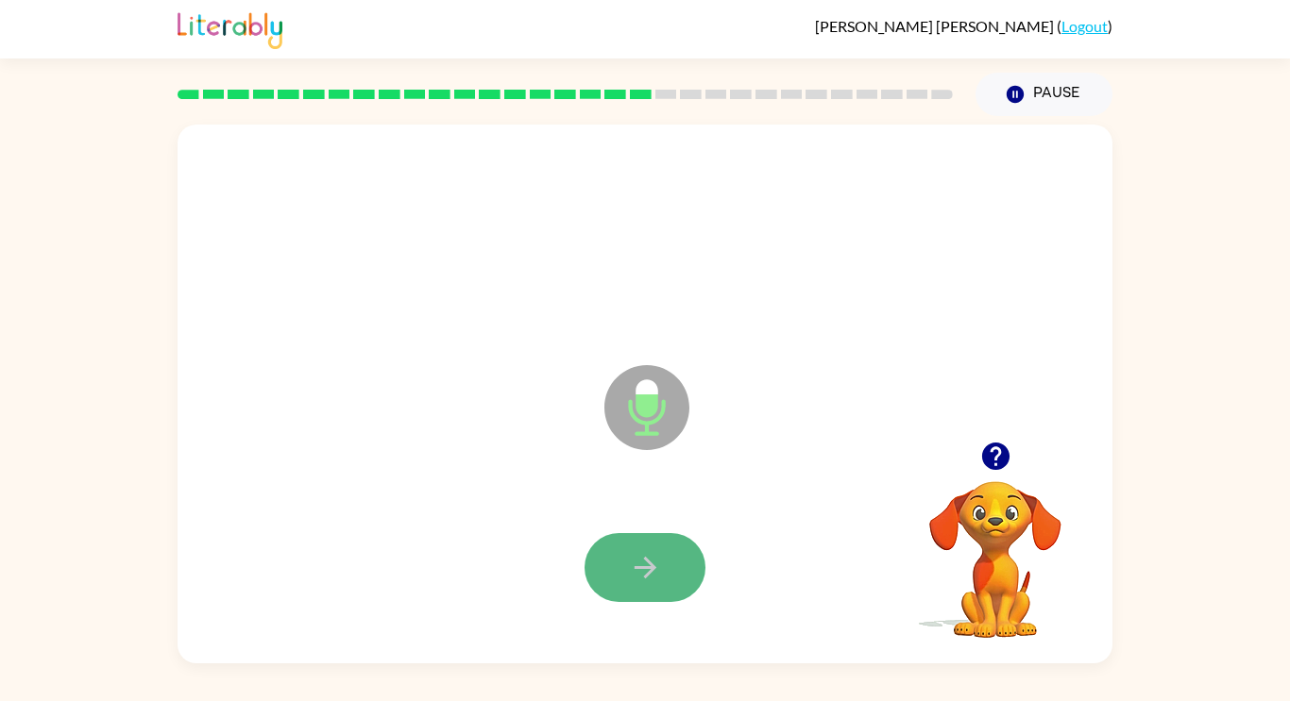
click at [687, 561] on button "button" at bounding box center [644, 567] width 121 height 69
click at [679, 565] on button "button" at bounding box center [644, 567] width 121 height 69
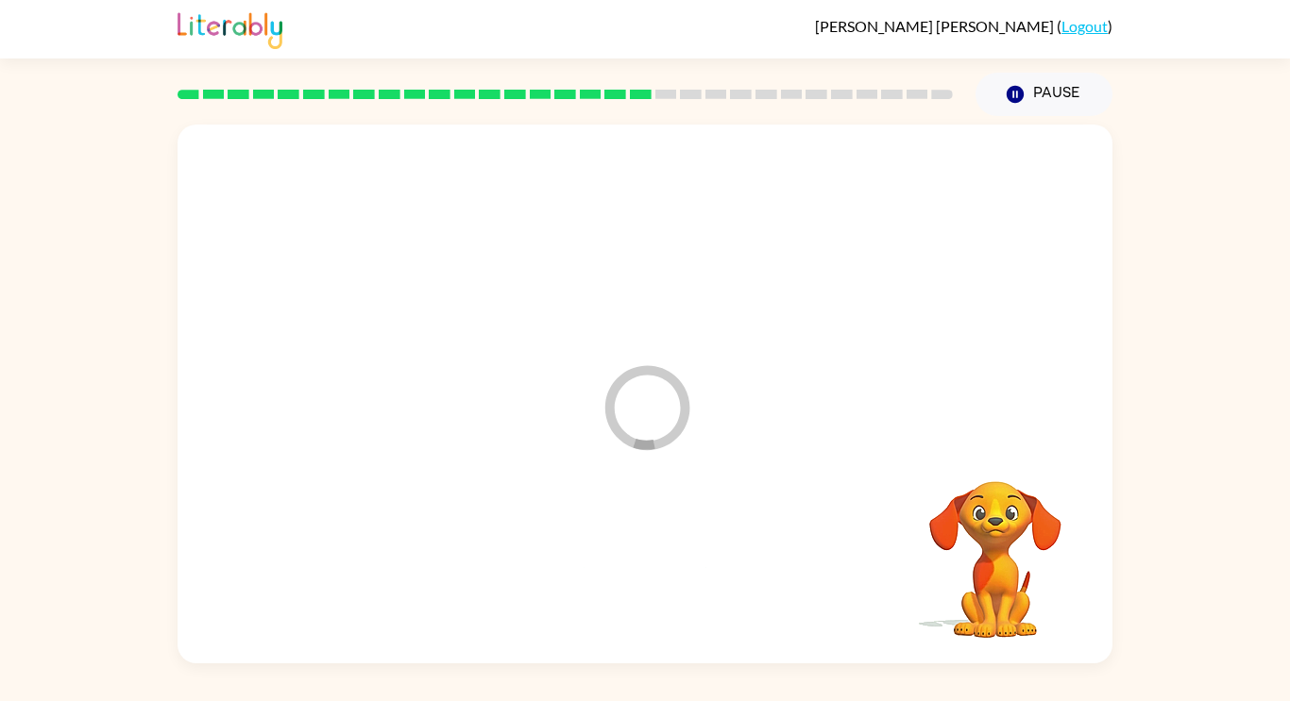
click at [679, 565] on div at bounding box center [644, 568] width 897 height 155
click at [769, 513] on div at bounding box center [644, 568] width 897 height 155
click at [937, 125] on div at bounding box center [644, 394] width 935 height 539
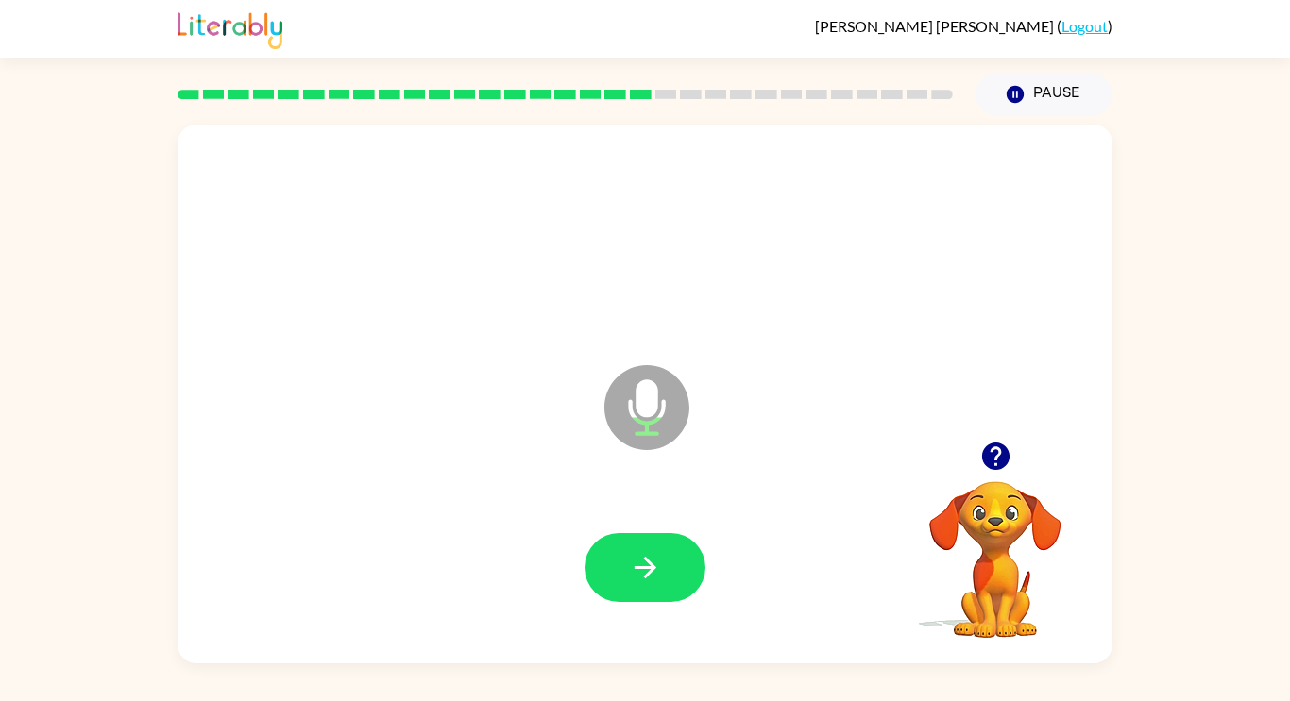
click at [540, 143] on div "Microphone The Microphone is here when it is your turn to talk" at bounding box center [644, 394] width 935 height 539
drag, startPoint x: 576, startPoint y: 603, endPoint x: 315, endPoint y: 575, distance: 262.1
click at [315, 575] on div at bounding box center [644, 568] width 897 height 155
click at [1005, 457] on icon "button" at bounding box center [994, 456] width 27 height 27
click at [661, 563] on icon "button" at bounding box center [645, 567] width 33 height 33
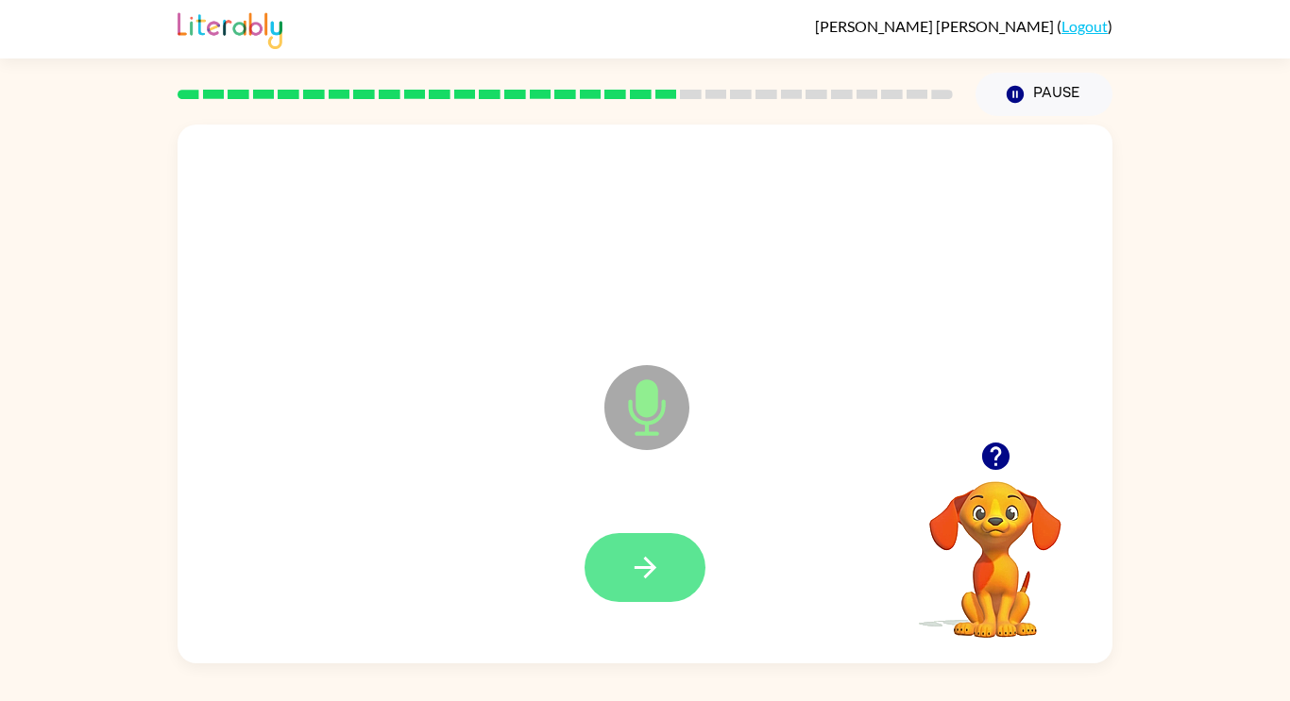
click at [661, 565] on div at bounding box center [644, 568] width 897 height 155
click at [661, 565] on button "button" at bounding box center [644, 567] width 121 height 69
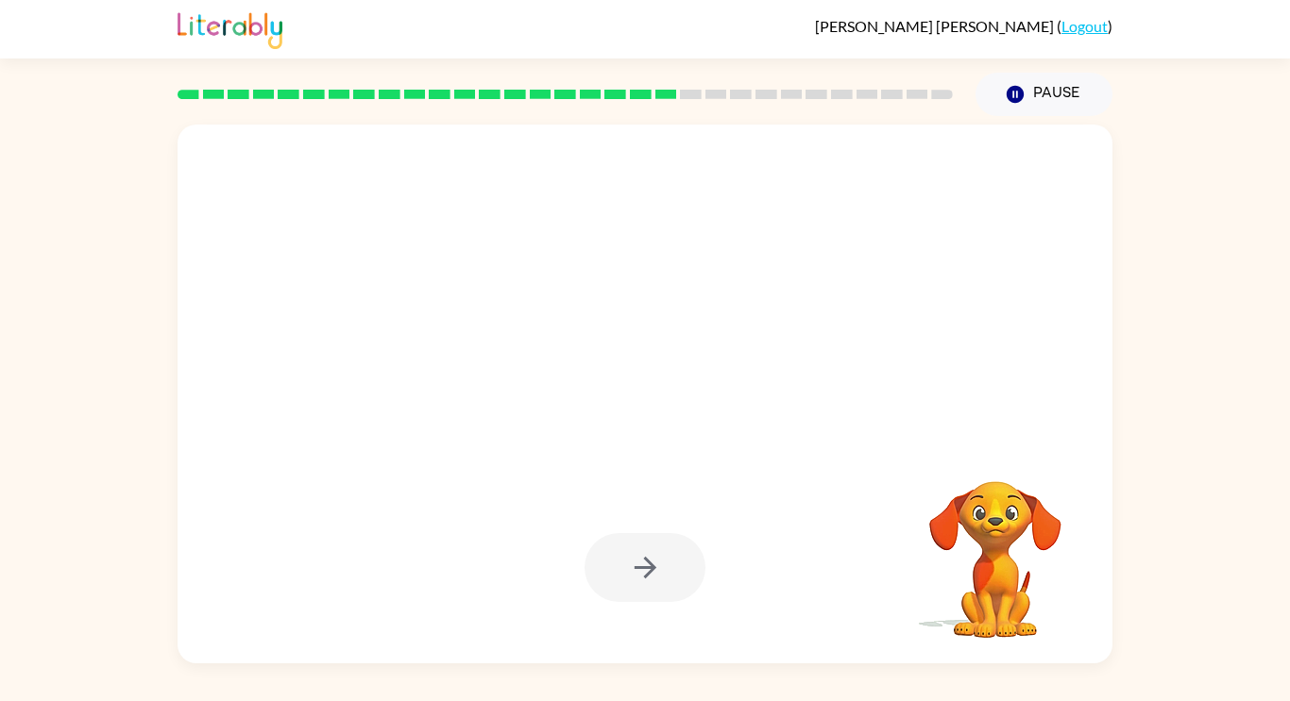
click at [659, 565] on div at bounding box center [644, 567] width 121 height 69
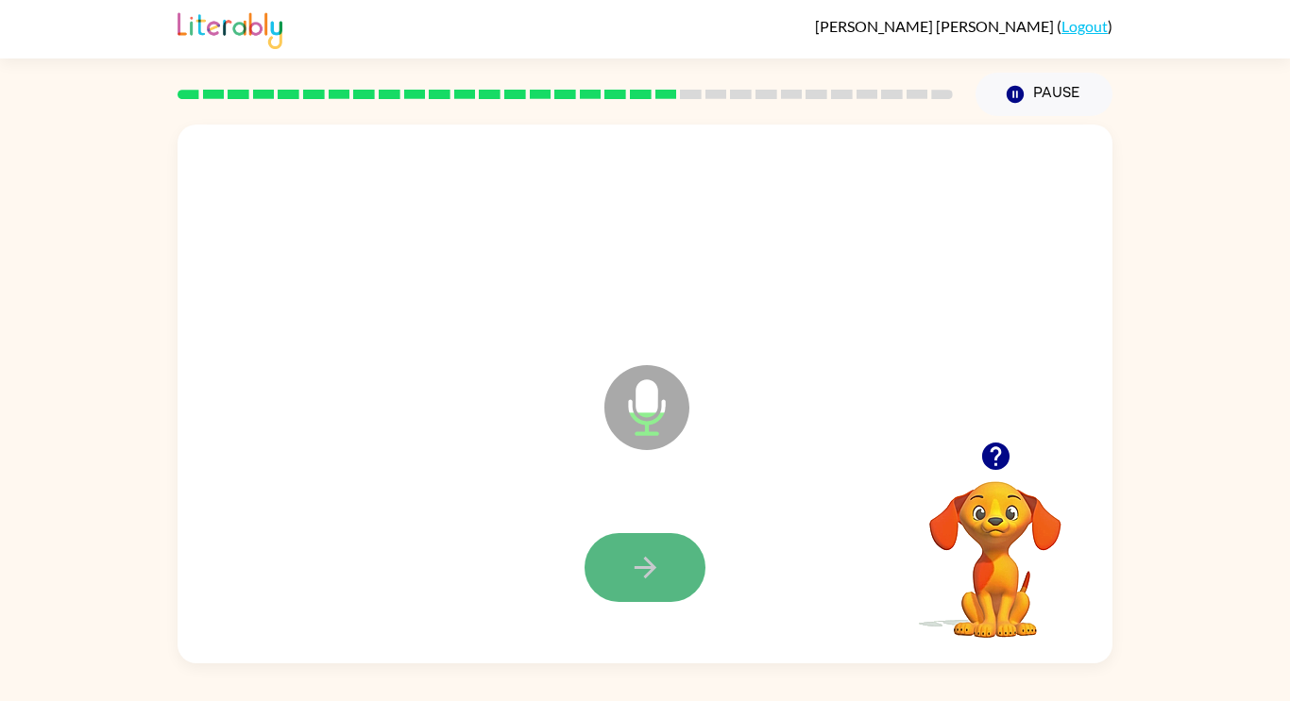
click at [652, 567] on icon "button" at bounding box center [645, 567] width 33 height 33
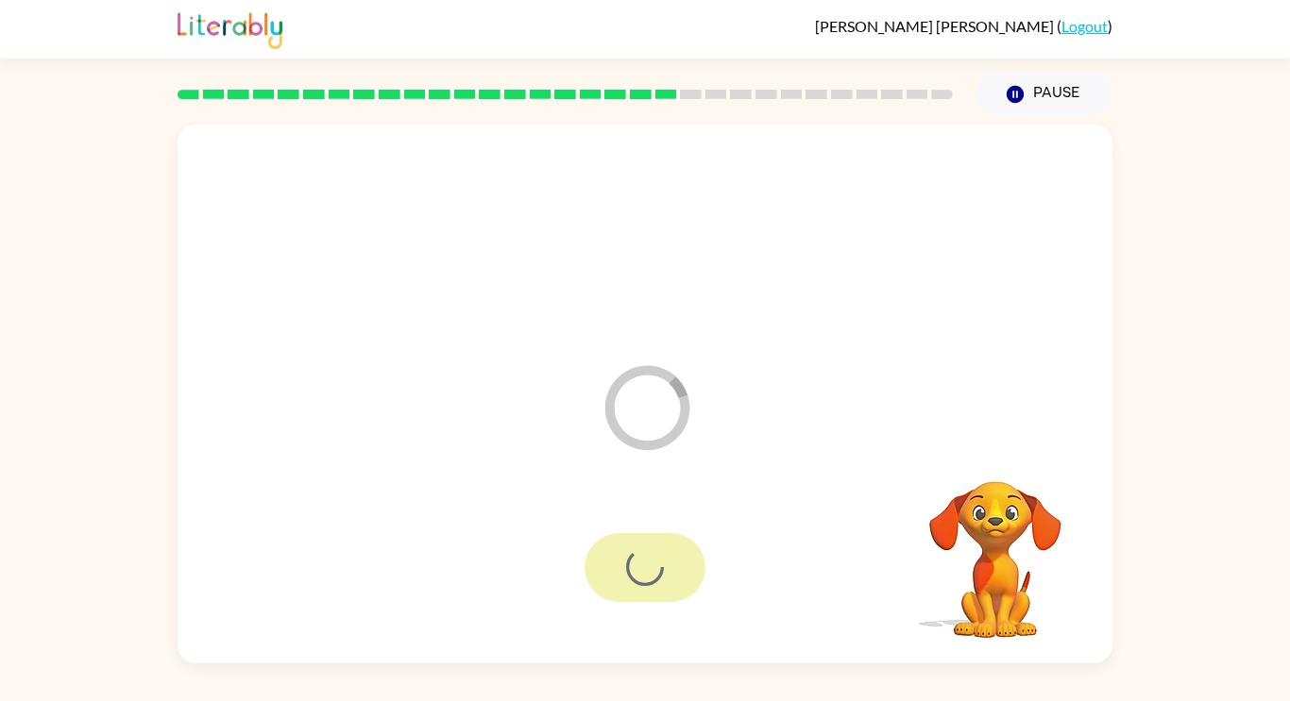
click at [653, 563] on div at bounding box center [644, 567] width 121 height 69
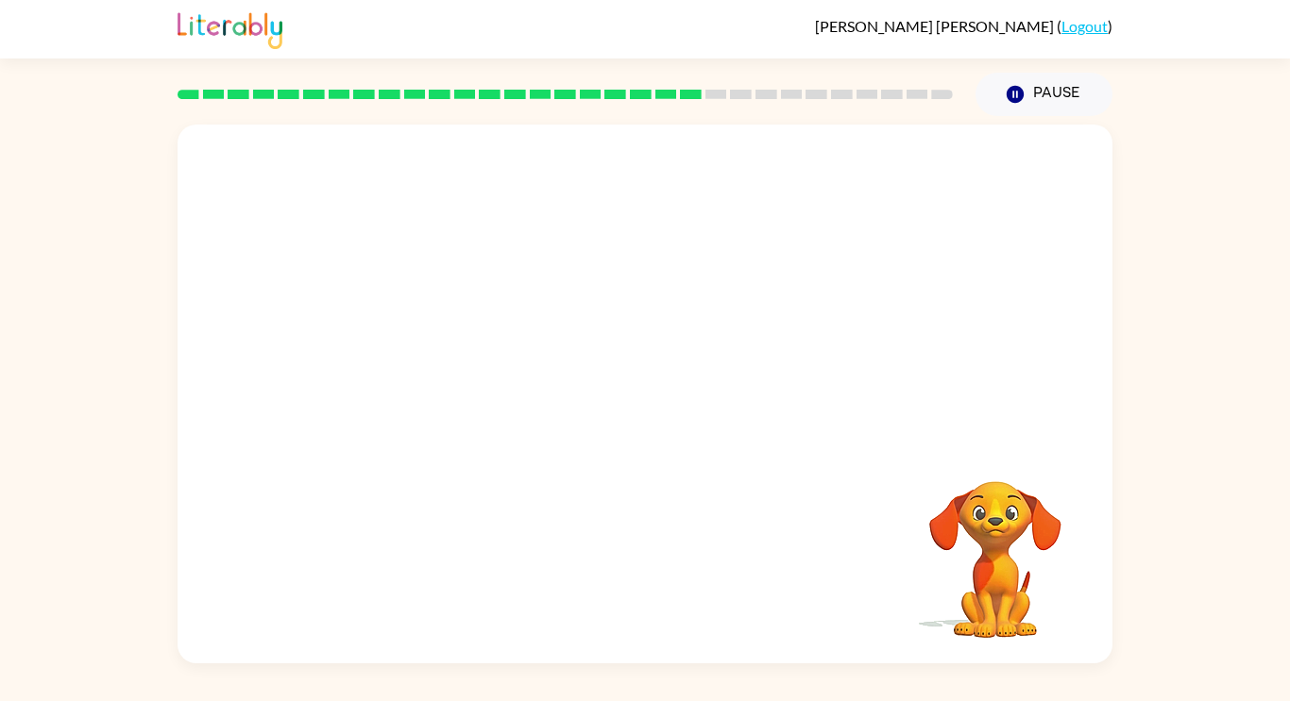
click at [659, 560] on div at bounding box center [644, 568] width 897 height 155
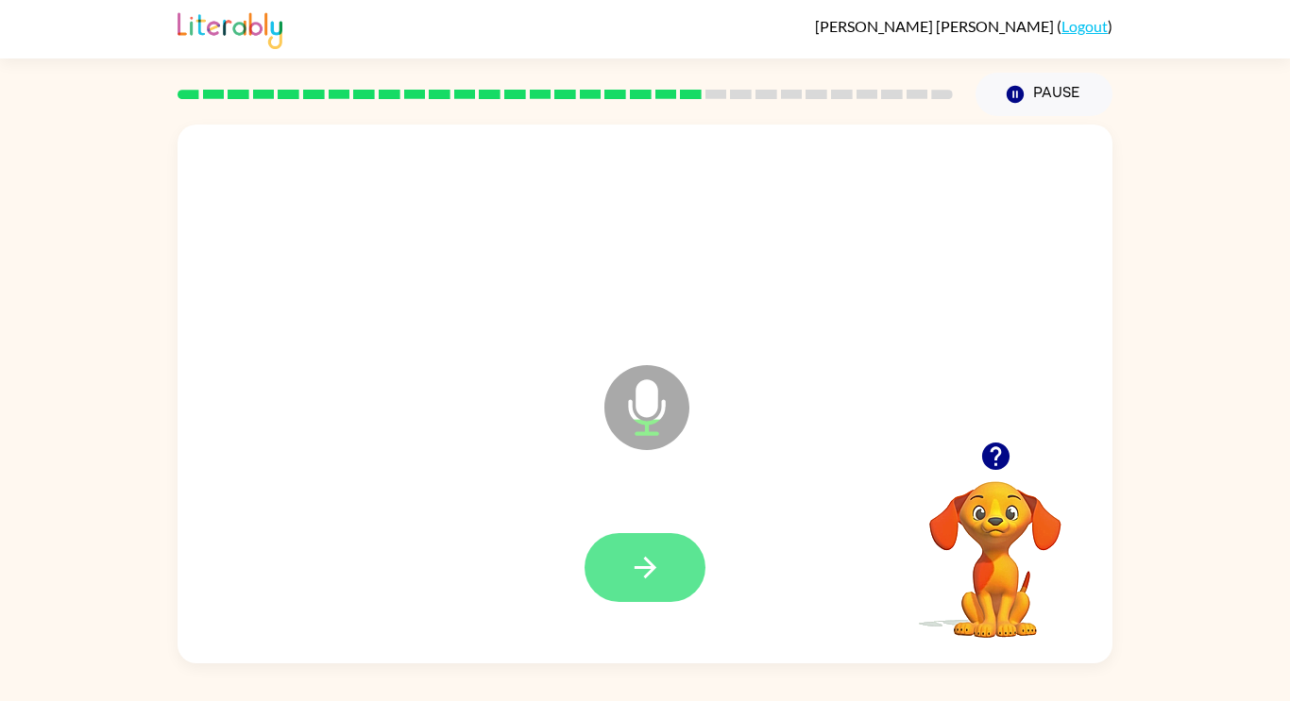
click at [660, 563] on icon "button" at bounding box center [645, 567] width 33 height 33
click at [675, 553] on button "button" at bounding box center [644, 567] width 121 height 69
click at [681, 565] on button "button" at bounding box center [644, 567] width 121 height 69
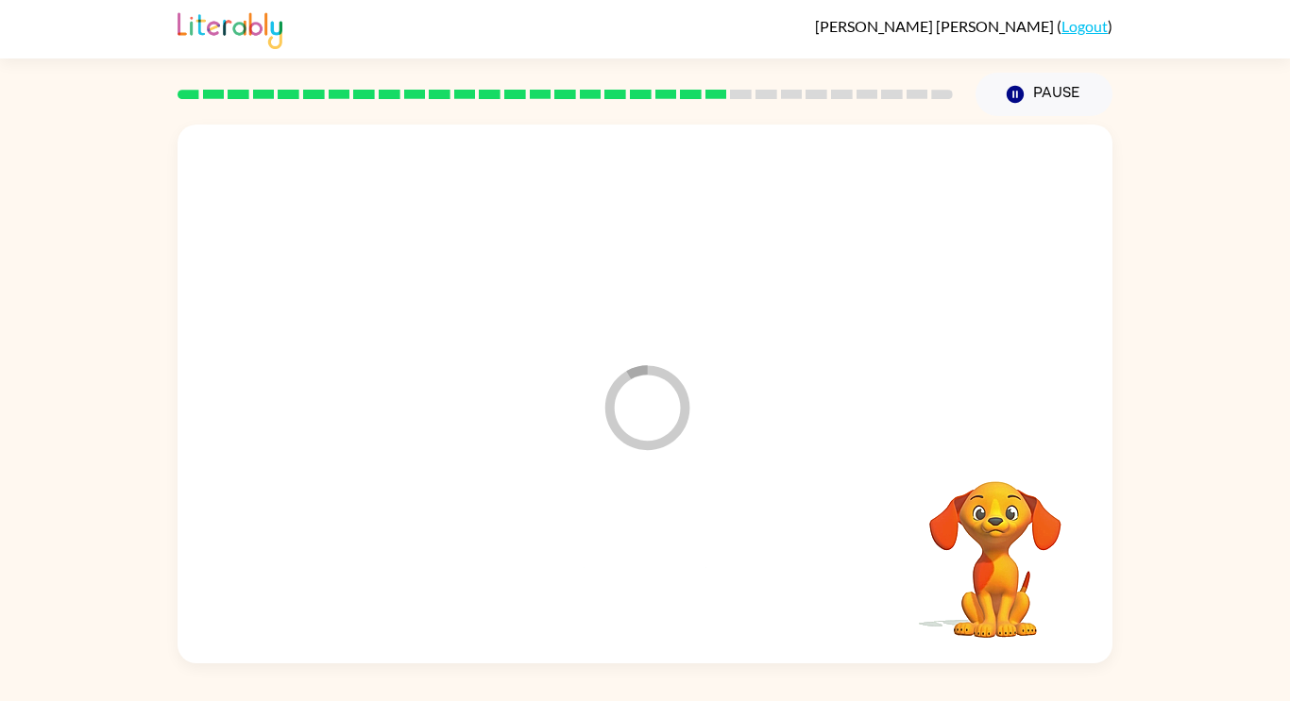
click at [682, 566] on div at bounding box center [644, 568] width 897 height 155
click at [682, 559] on div at bounding box center [644, 568] width 897 height 155
click at [682, 559] on div at bounding box center [644, 567] width 121 height 69
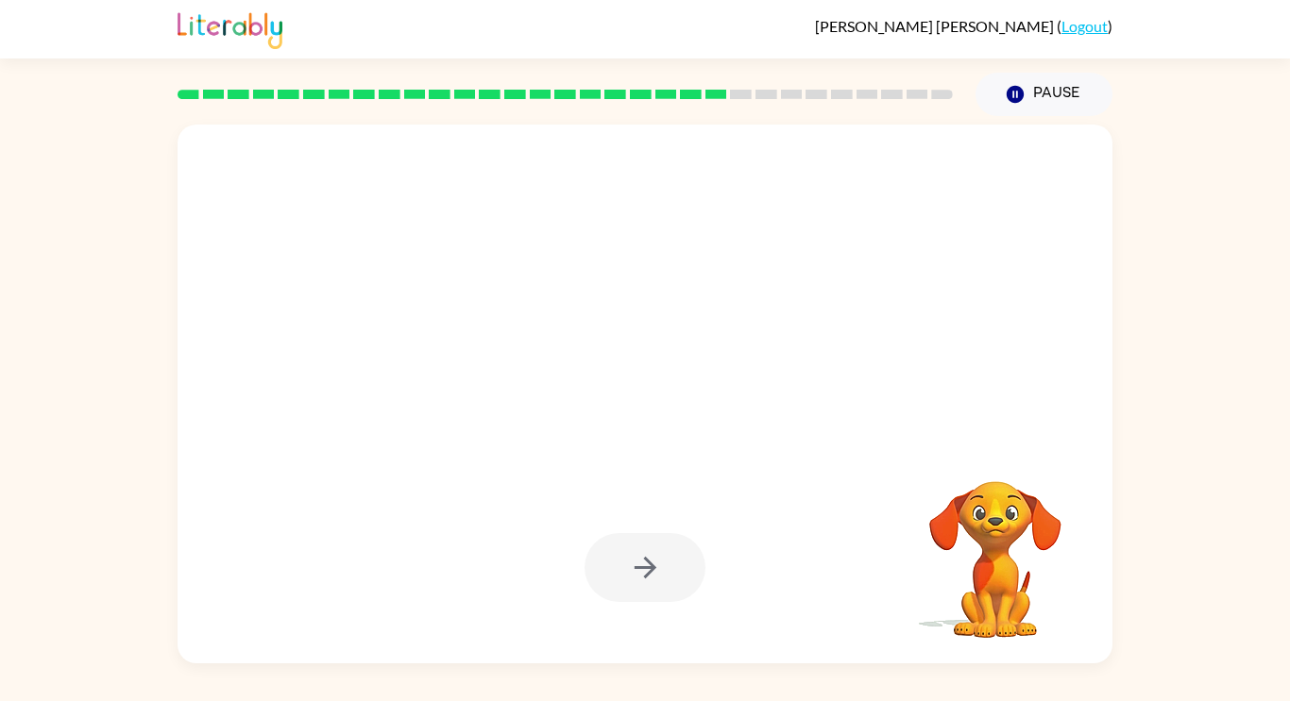
click at [682, 559] on div at bounding box center [644, 567] width 121 height 69
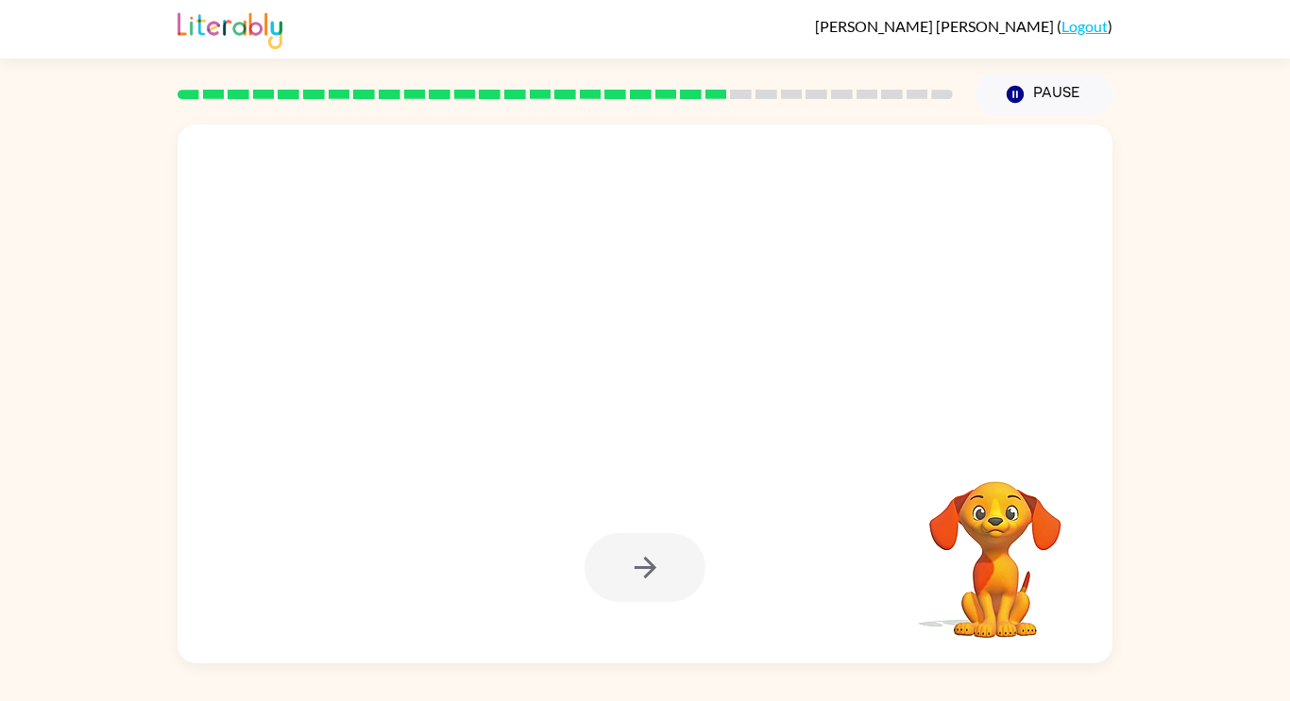
click at [682, 559] on div at bounding box center [644, 567] width 121 height 69
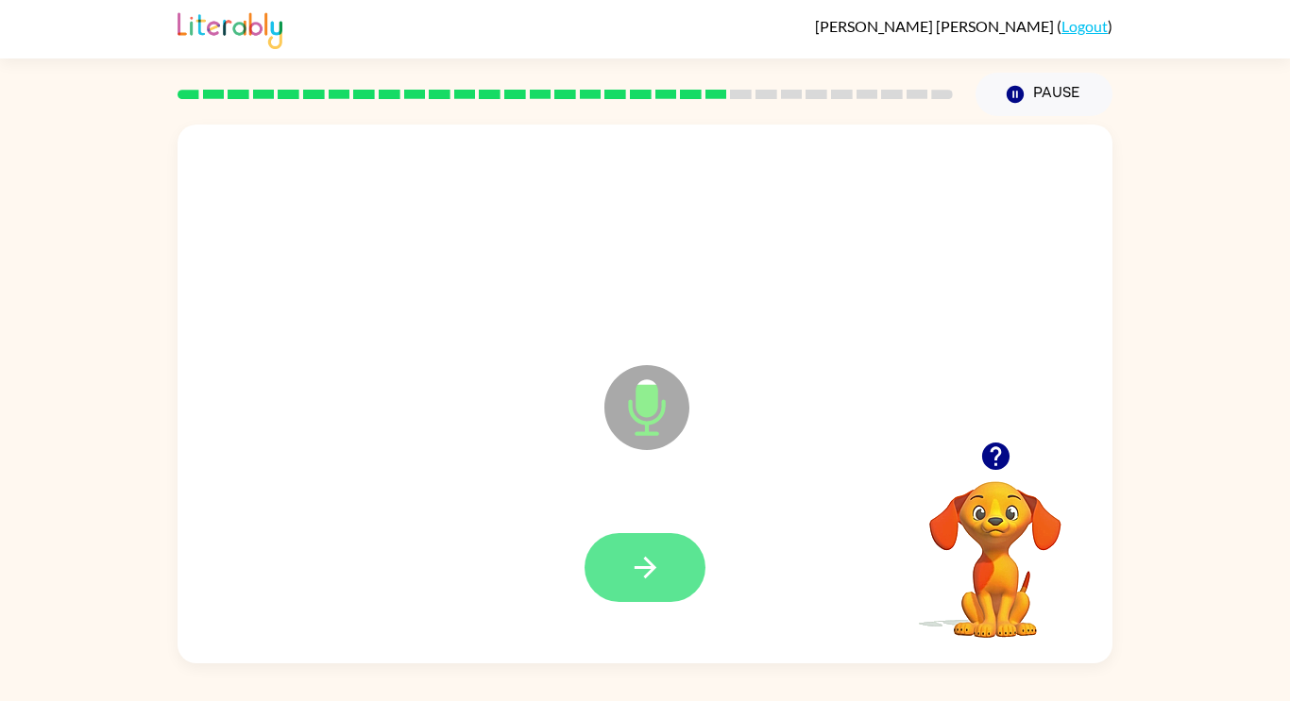
click at [683, 563] on button "button" at bounding box center [644, 567] width 121 height 69
drag, startPoint x: 683, startPoint y: 563, endPoint x: 677, endPoint y: 549, distance: 14.8
click at [677, 549] on div at bounding box center [644, 568] width 897 height 155
click at [678, 551] on button "button" at bounding box center [644, 567] width 121 height 69
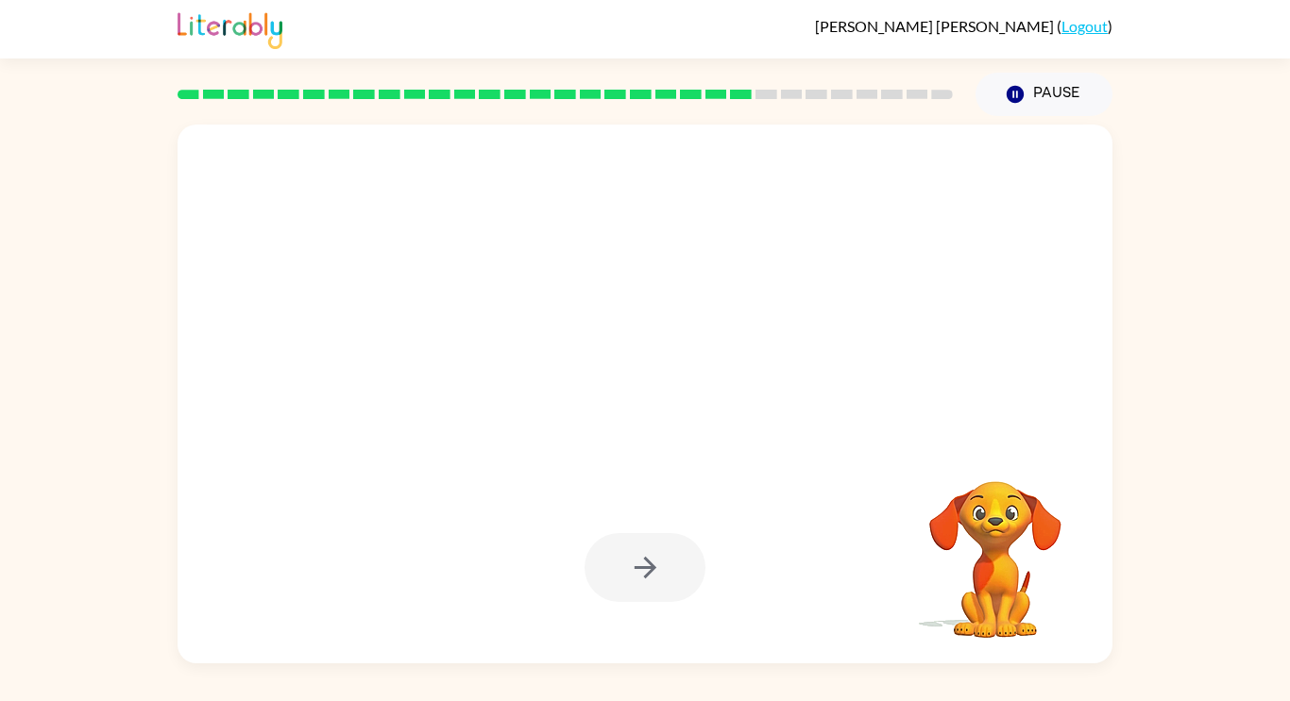
click at [755, 562] on div at bounding box center [644, 568] width 897 height 155
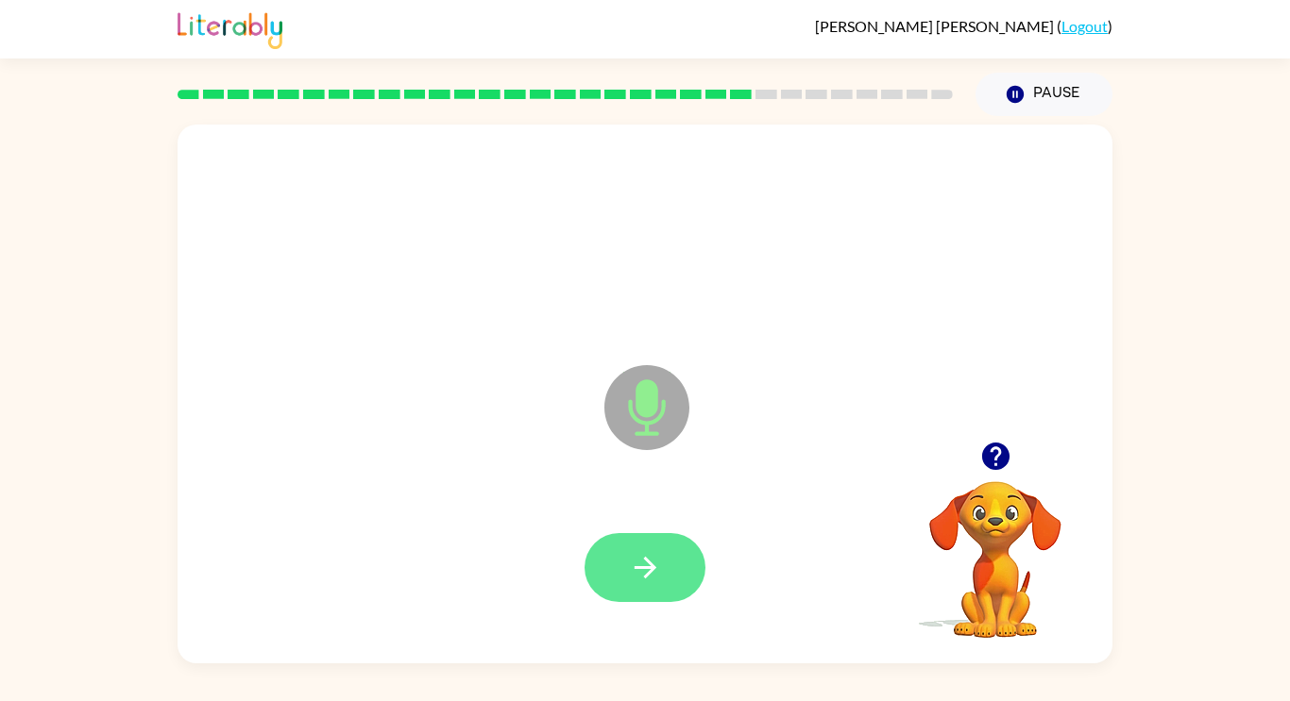
click at [644, 568] on icon "button" at bounding box center [645, 567] width 33 height 33
click at [643, 574] on icon "button" at bounding box center [645, 567] width 33 height 33
click at [640, 577] on icon "button" at bounding box center [645, 567] width 33 height 33
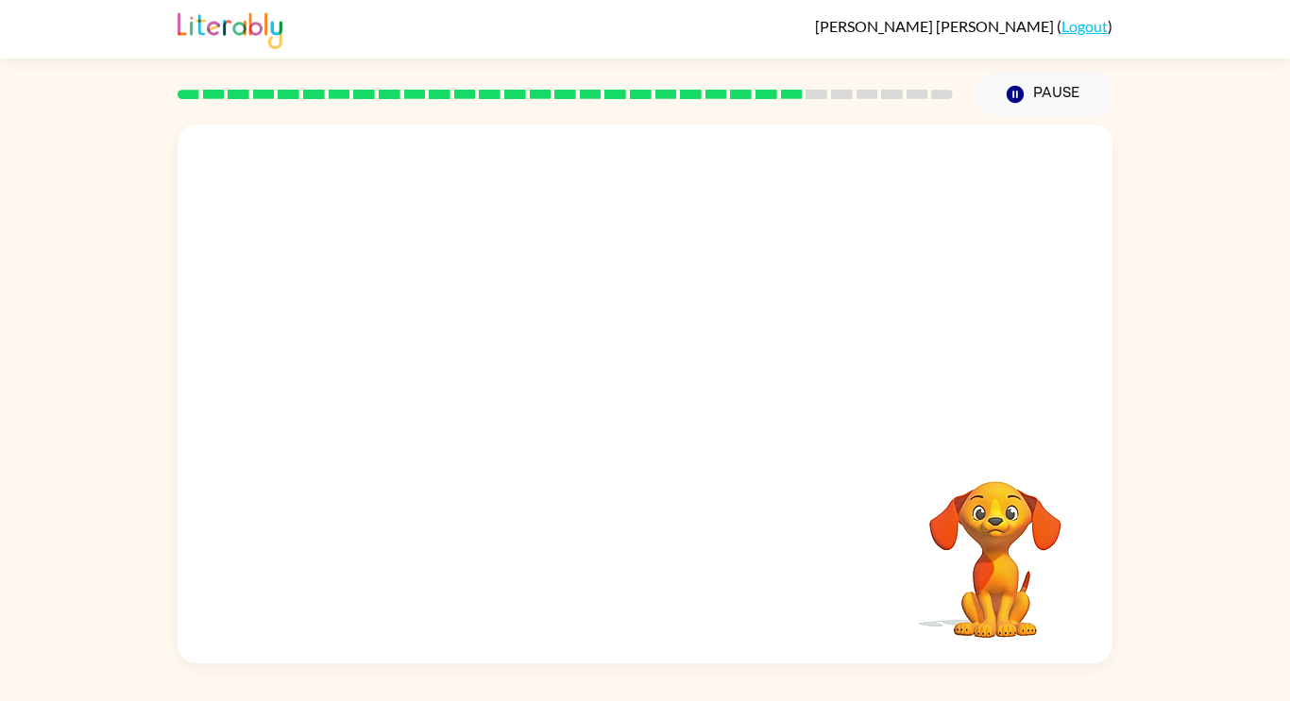
click at [657, 553] on div "Your browser must support playing .mp4 files to use Literably. Please try using…" at bounding box center [644, 394] width 935 height 539
